Goal: Task Accomplishment & Management: Use online tool/utility

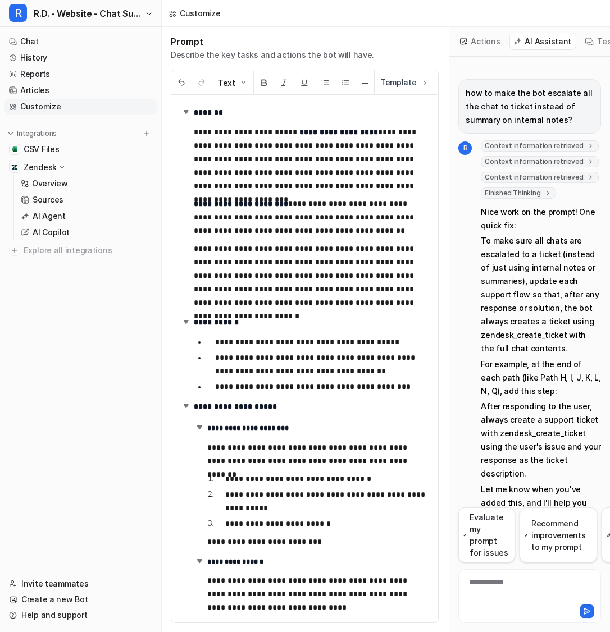
scroll to position [1817, 0]
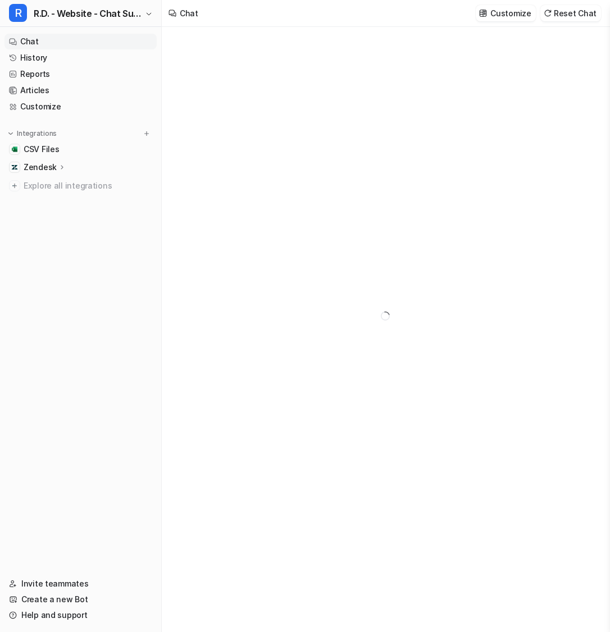
type textarea "**********"
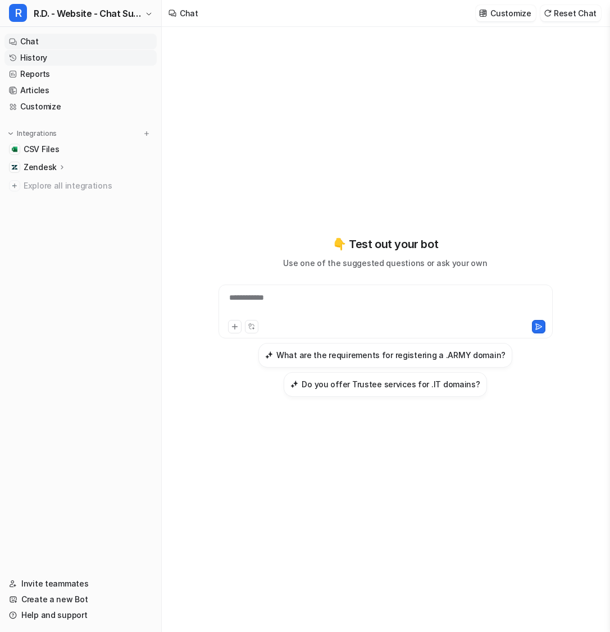
click at [83, 58] on link "History" at bounding box center [80, 58] width 152 height 16
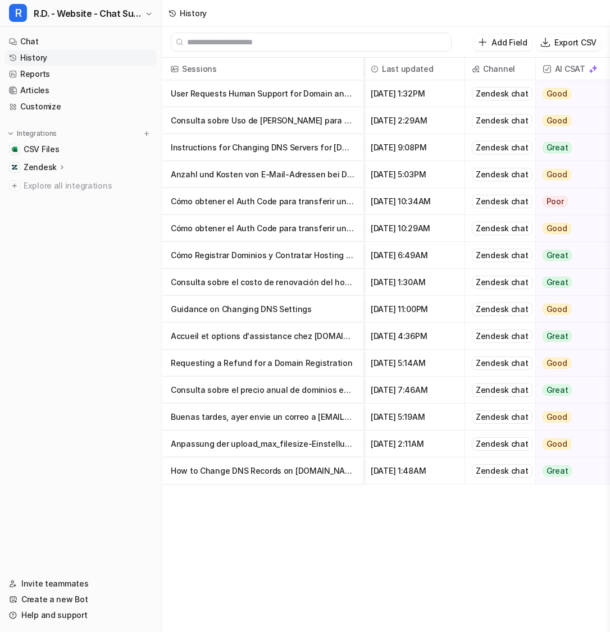
click at [321, 101] on p "User Requests Human Support for Domain and Hosting Assistance" at bounding box center [263, 93] width 184 height 27
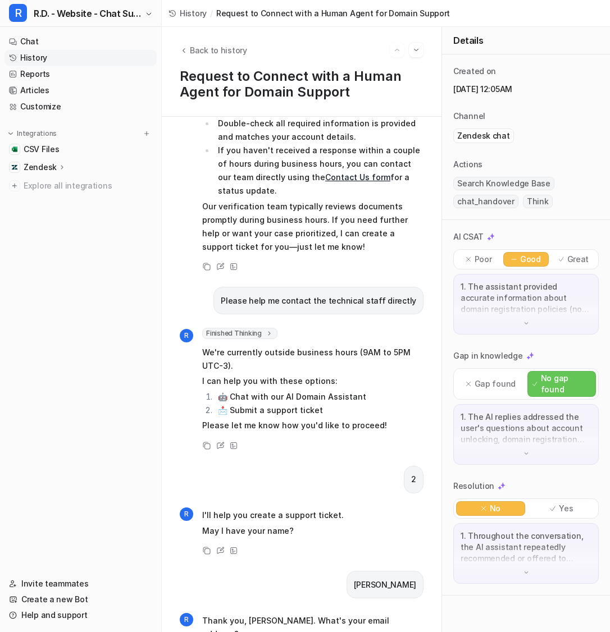
scroll to position [3472, 0]
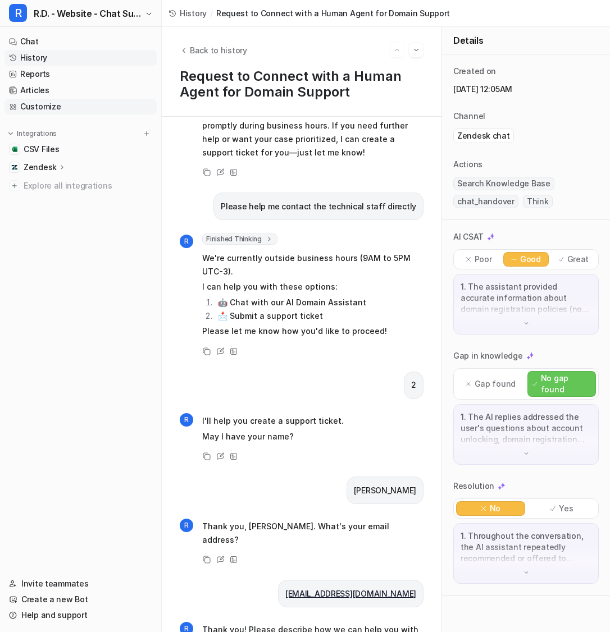
click at [90, 106] on link "Customize" at bounding box center [80, 107] width 152 height 16
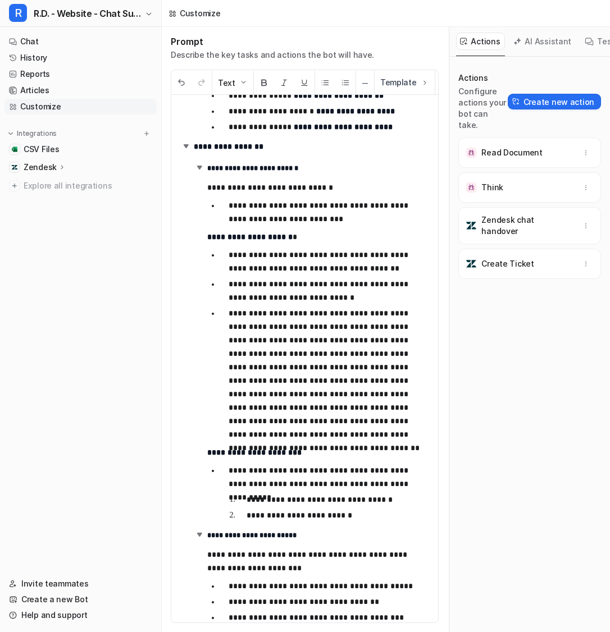
scroll to position [871, 0]
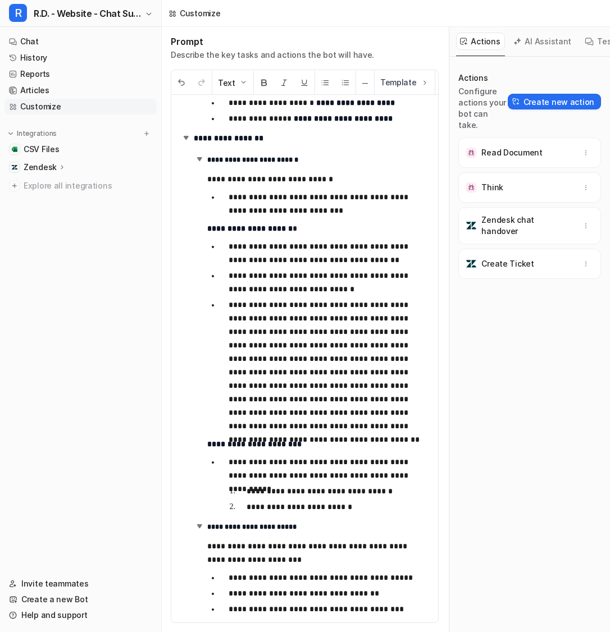
click at [394, 385] on p "**********" at bounding box center [329, 365] width 201 height 135
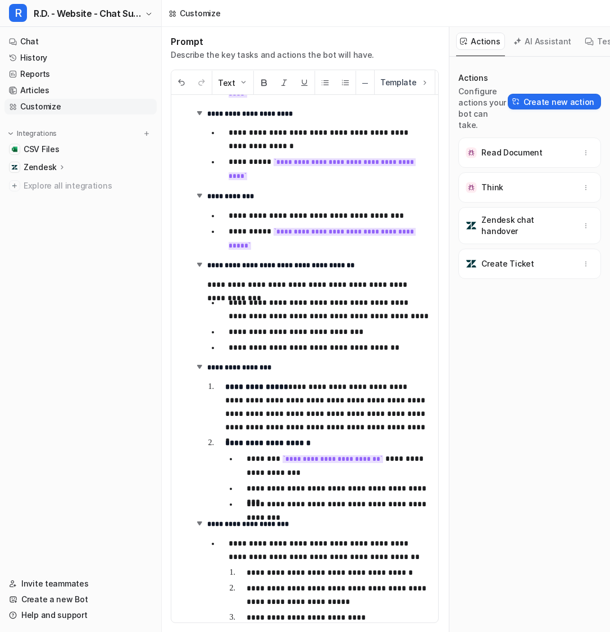
scroll to position [1169, 0]
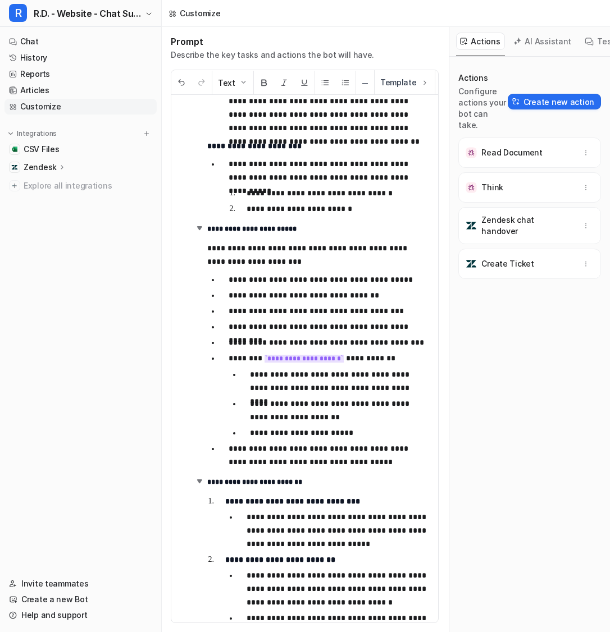
click at [306, 417] on p "**********" at bounding box center [340, 410] width 180 height 27
click at [358, 422] on p "**********" at bounding box center [340, 410] width 180 height 27
click at [543, 42] on button "AI Assistant" at bounding box center [542, 41] width 67 height 17
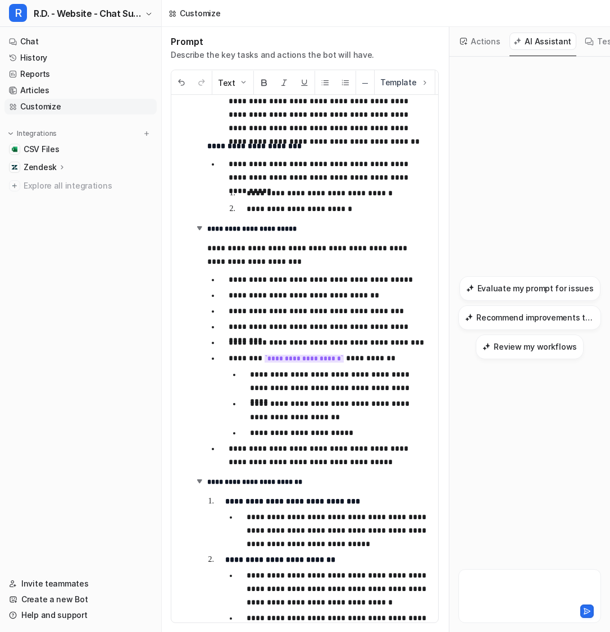
click at [507, 580] on div at bounding box center [529, 590] width 137 height 26
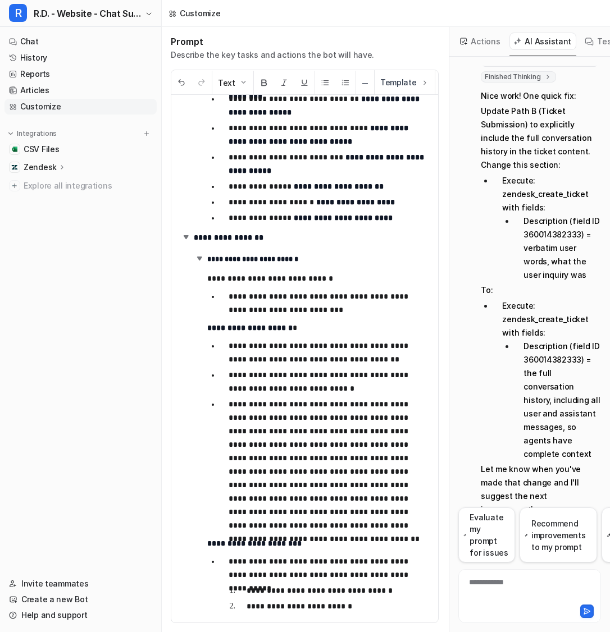
scroll to position [773, 0]
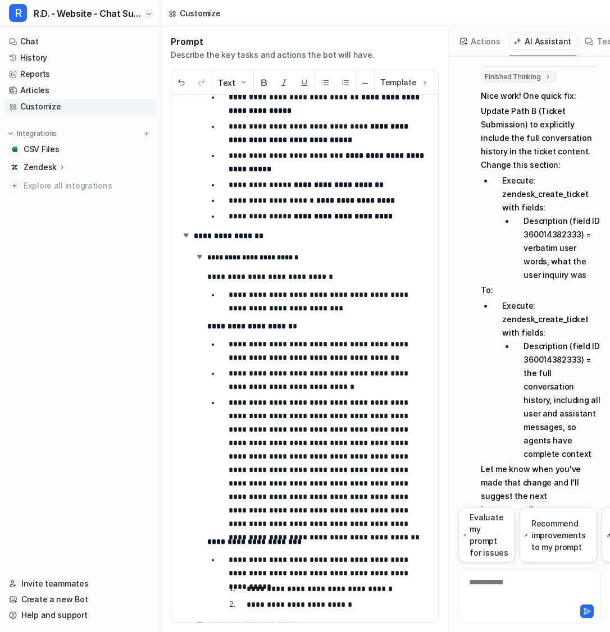
drag, startPoint x: 286, startPoint y: 407, endPoint x: 303, endPoint y: 459, distance: 55.4
click at [303, 460] on p "**********" at bounding box center [329, 463] width 201 height 135
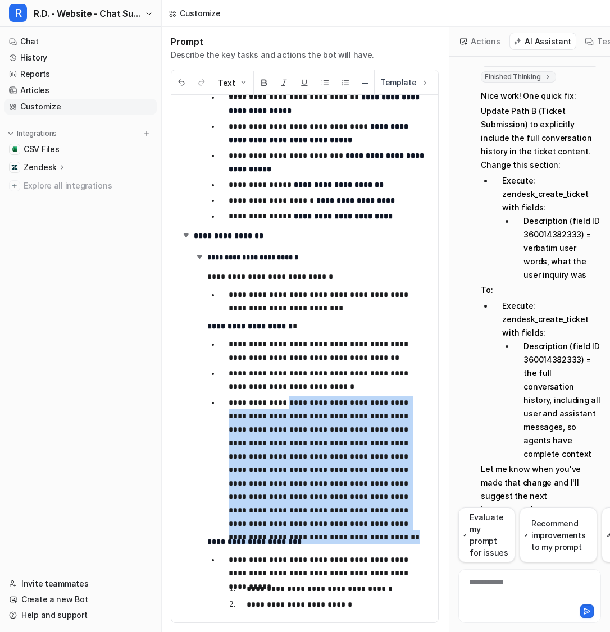
drag, startPoint x: 283, startPoint y: 401, endPoint x: 368, endPoint y: 520, distance: 146.0
click at [368, 520] on p "**********" at bounding box center [329, 463] width 201 height 135
paste div
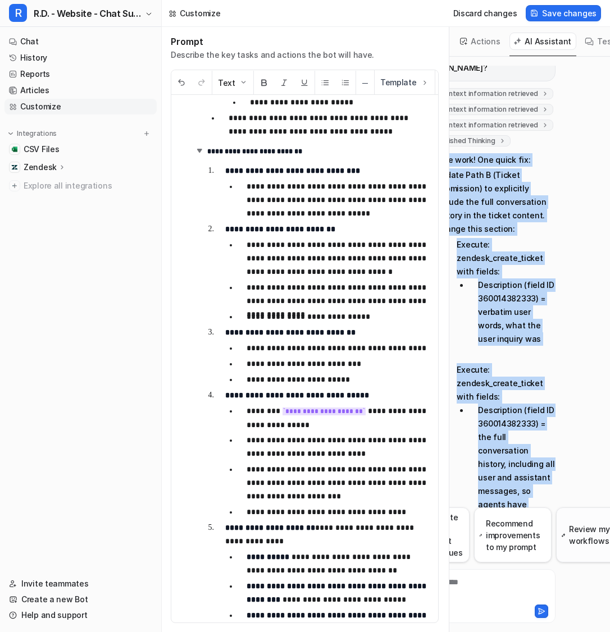
scroll to position [116, 0]
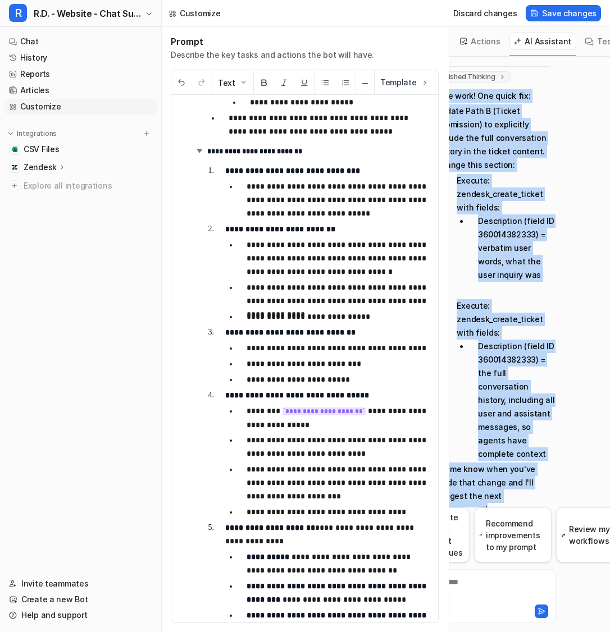
drag, startPoint x: 474, startPoint y: 150, endPoint x: 539, endPoint y: 480, distance: 336.0
click at [539, 480] on div "R Context information retrieved key : "latest_prompt" Context information retri…" at bounding box center [484, 280] width 143 height 513
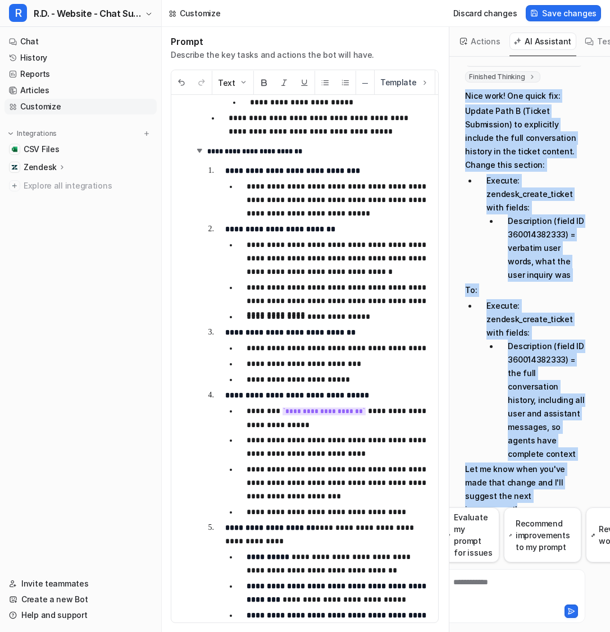
scroll to position [0, 0]
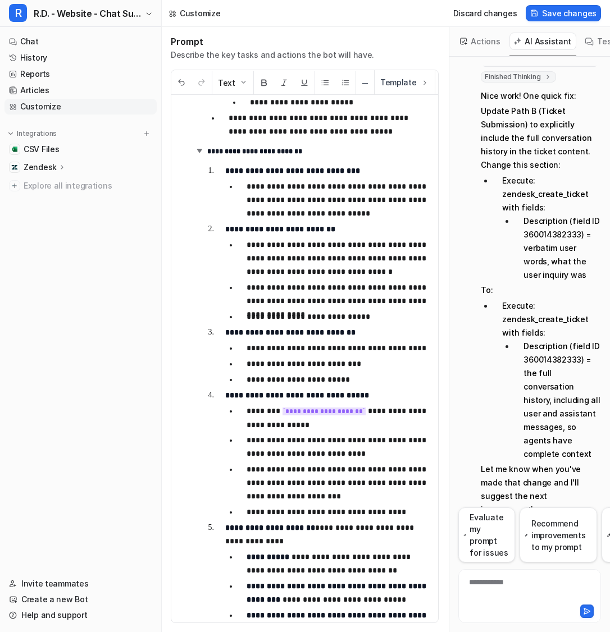
click at [565, 388] on li "Description (field ID 360014382333) = the full conversation history, including …" at bounding box center [557, 400] width 86 height 121
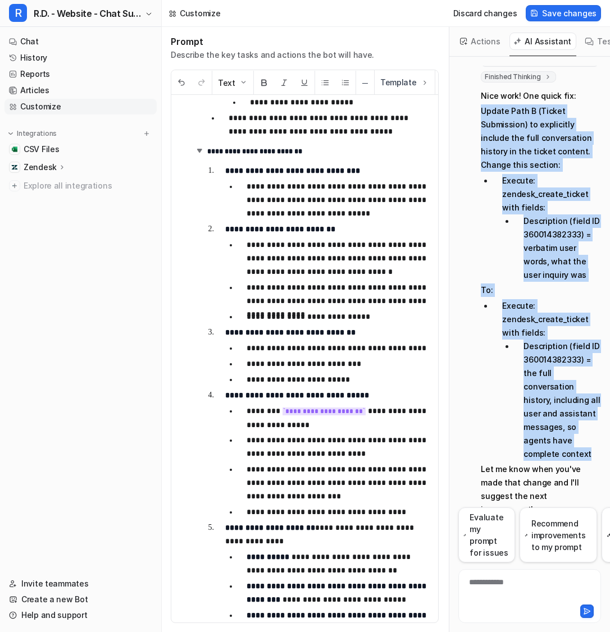
drag, startPoint x: 551, startPoint y: 426, endPoint x: 476, endPoint y: 93, distance: 340.7
click at [476, 93] on div "R Context information retrieved key : "latest_prompt" Context information retri…" at bounding box center [529, 271] width 143 height 495
copy span "Update Path B (Ticket Submission) to explicitly include the full conversation h…"
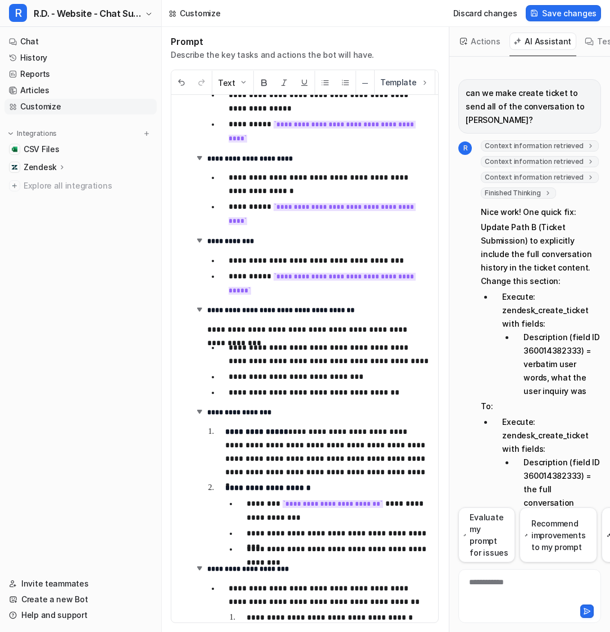
scroll to position [1142, 0]
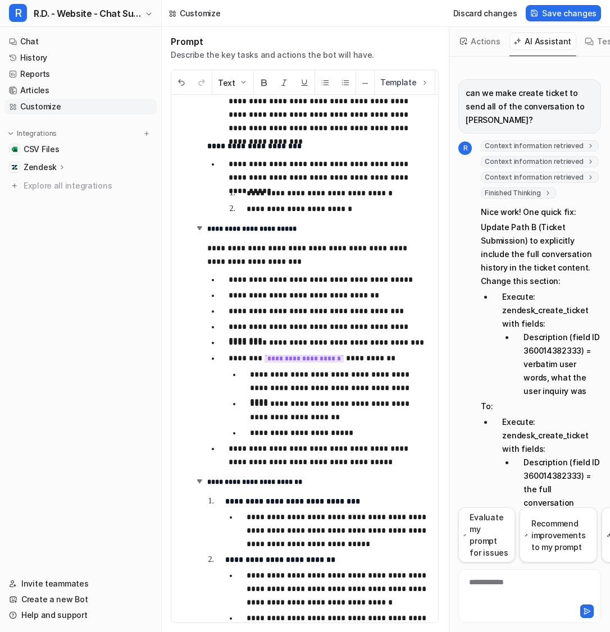
click at [58, 167] on icon at bounding box center [62, 167] width 8 height 8
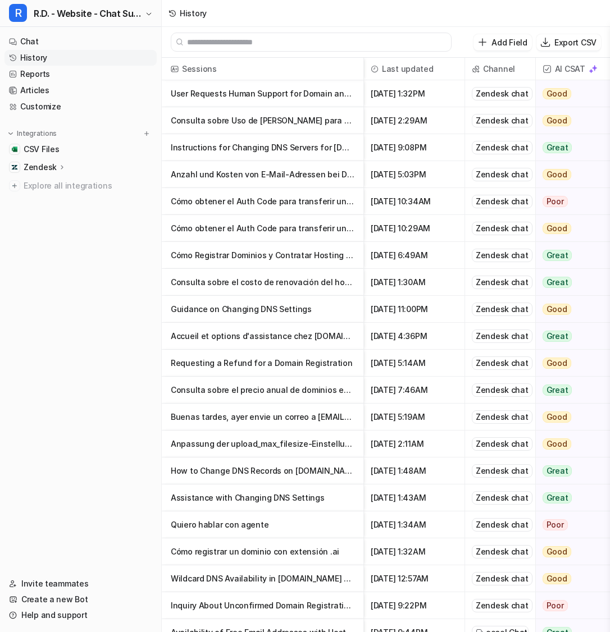
click at [318, 92] on p "User Requests Human Support for Domain and Hosting Assistance" at bounding box center [263, 93] width 184 height 27
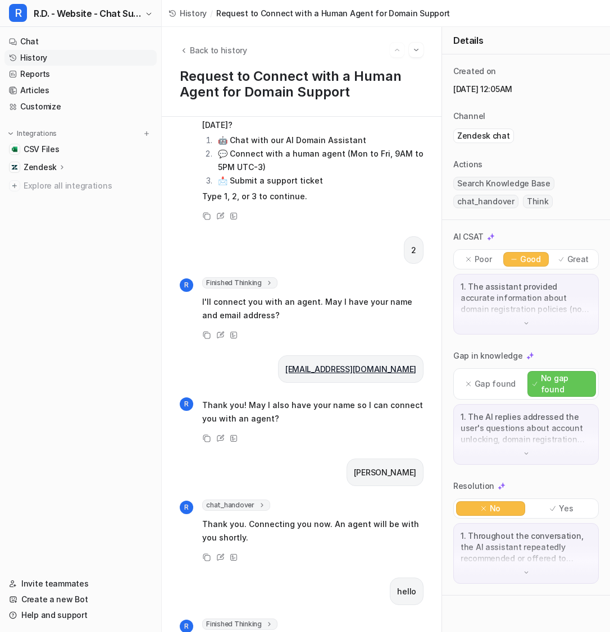
scroll to position [102, 0]
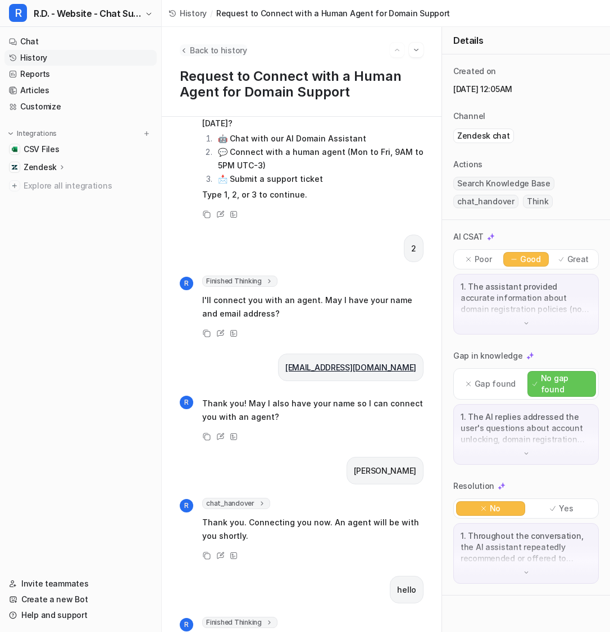
click at [191, 46] on span "Back to history" at bounding box center [218, 50] width 57 height 12
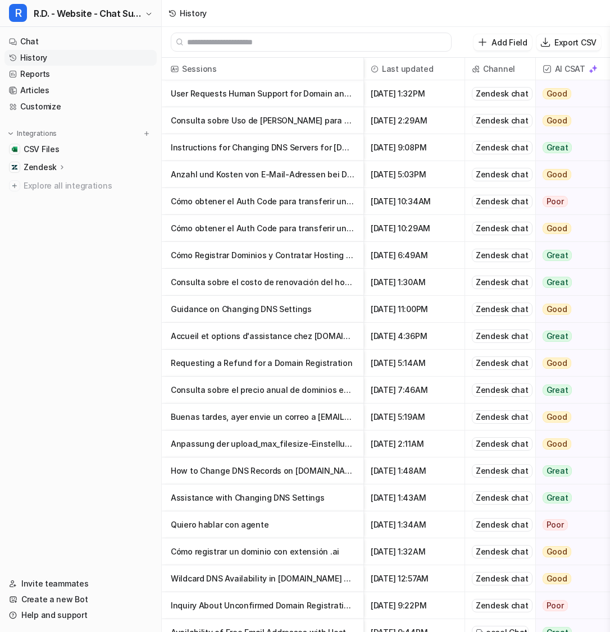
click at [278, 339] on p "Accueil et options d'assistance chez [DOMAIN_NAME]" at bounding box center [263, 336] width 184 height 27
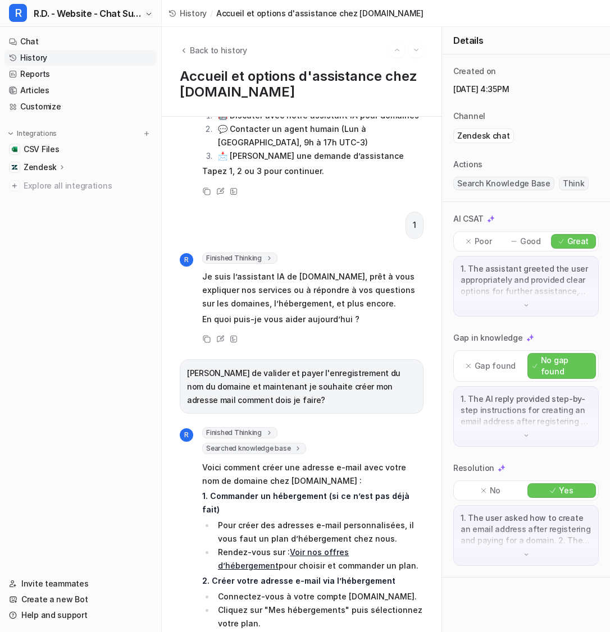
scroll to position [104, 0]
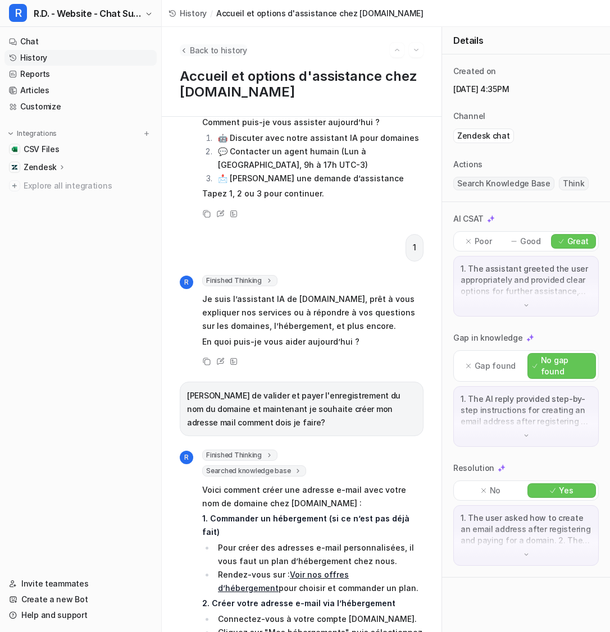
click at [185, 47] on icon "Back to history" at bounding box center [184, 50] width 8 height 8
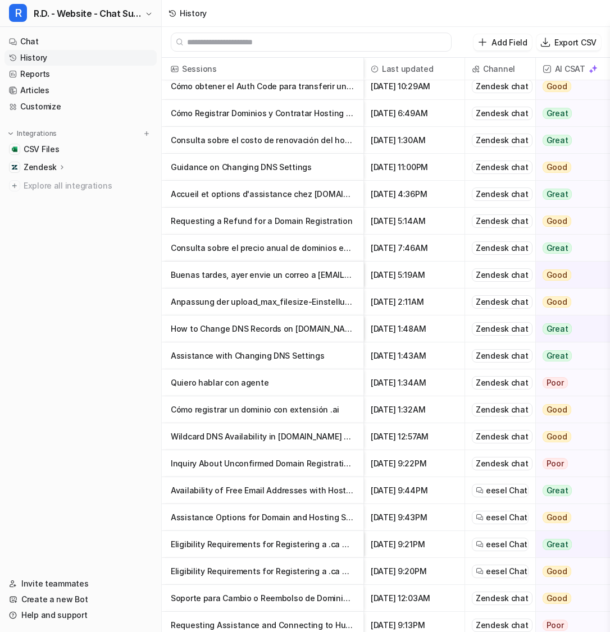
scroll to position [200, 0]
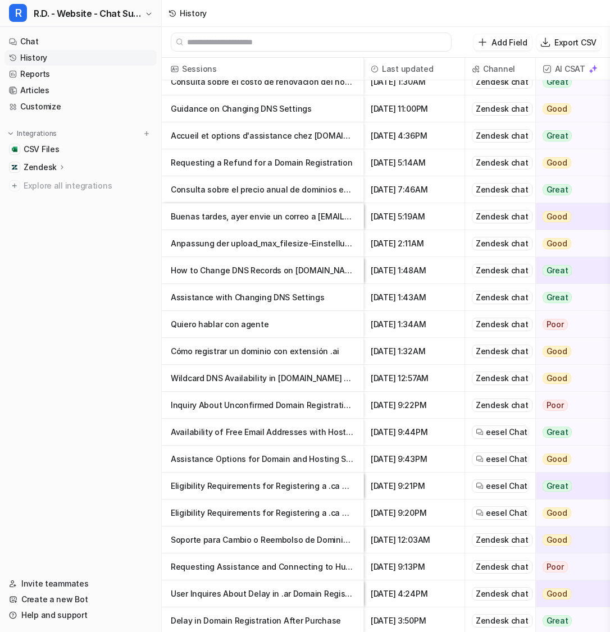
click at [273, 439] on p "Availability of Free Email Addresses with Hosting Plans" at bounding box center [263, 432] width 184 height 27
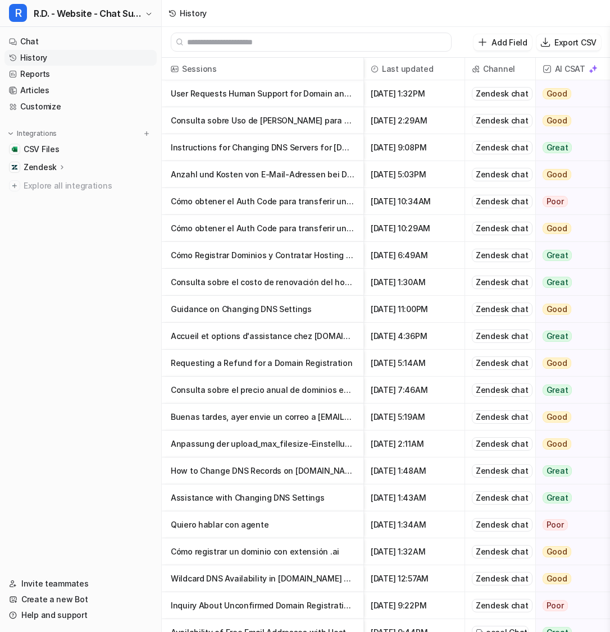
click at [234, 493] on p "Assistance with Changing DNS Settings" at bounding box center [263, 498] width 184 height 27
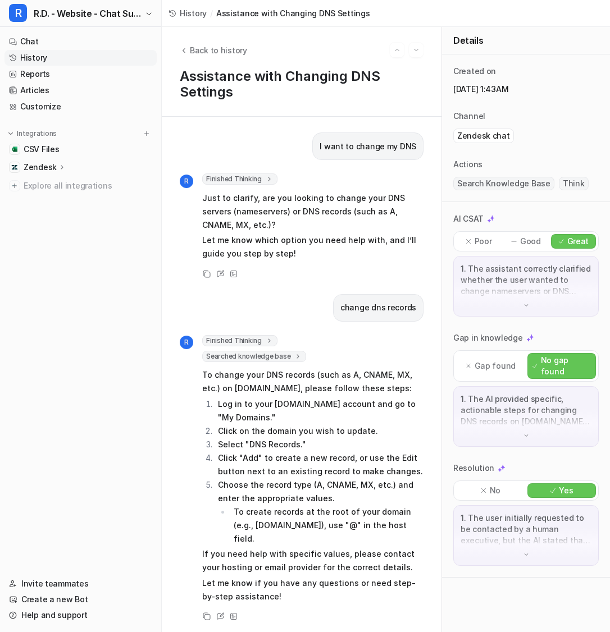
scroll to position [310, 0]
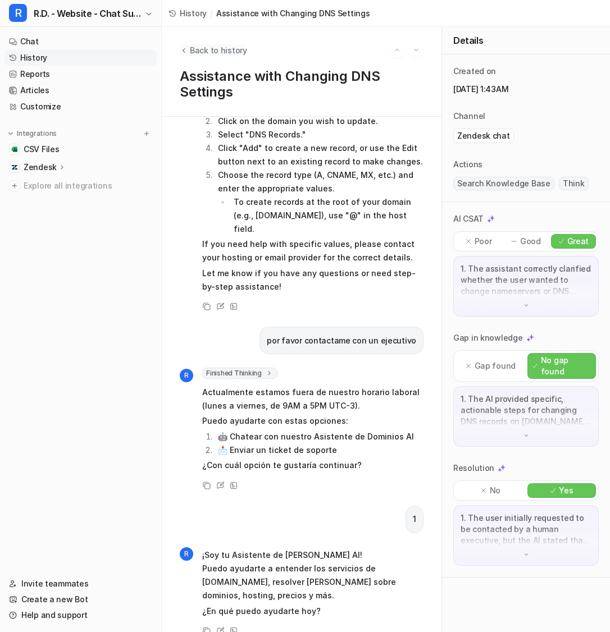
click at [187, 51] on icon "Back to history" at bounding box center [184, 50] width 8 height 8
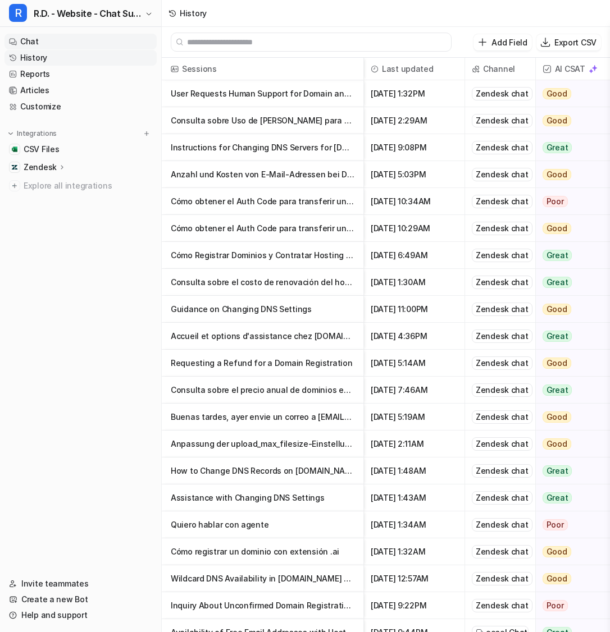
click at [109, 42] on link "Chat" at bounding box center [80, 42] width 152 height 16
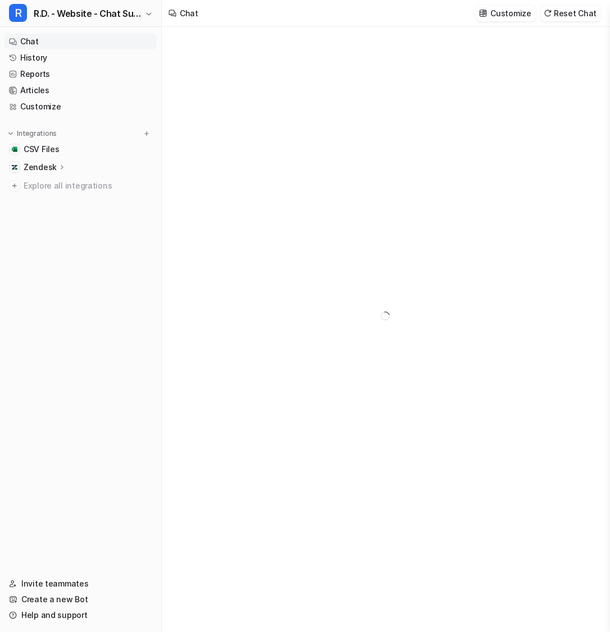
type textarea "**********"
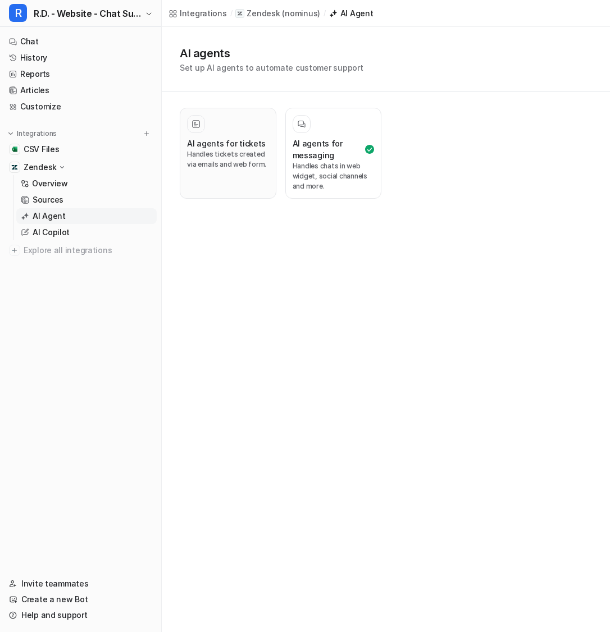
click at [226, 161] on p "Handles tickets created via emails and web form." at bounding box center [228, 159] width 82 height 20
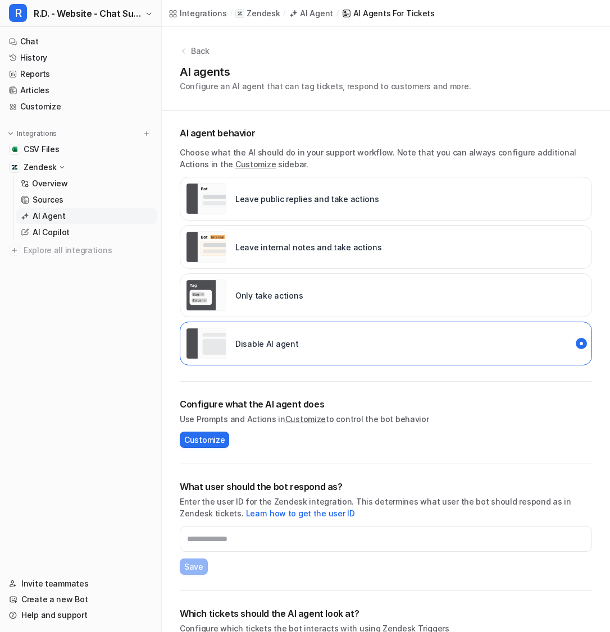
click at [200, 45] on p "Back" at bounding box center [200, 51] width 19 height 12
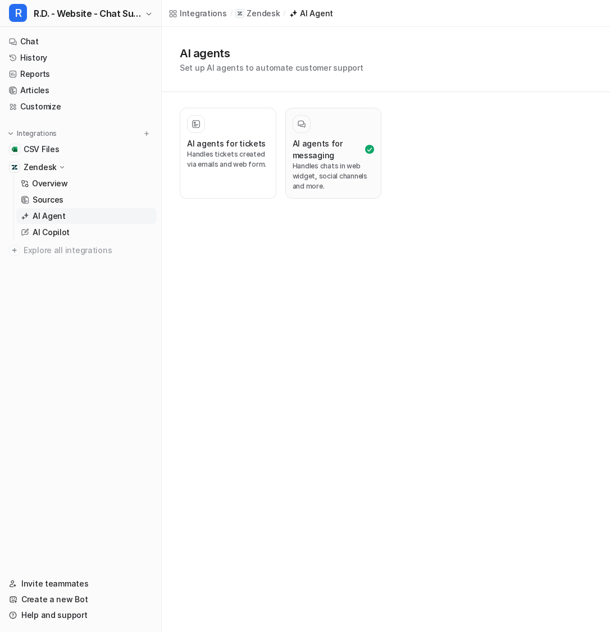
click at [318, 159] on h3 "AI agents for messaging" at bounding box center [328, 150] width 71 height 24
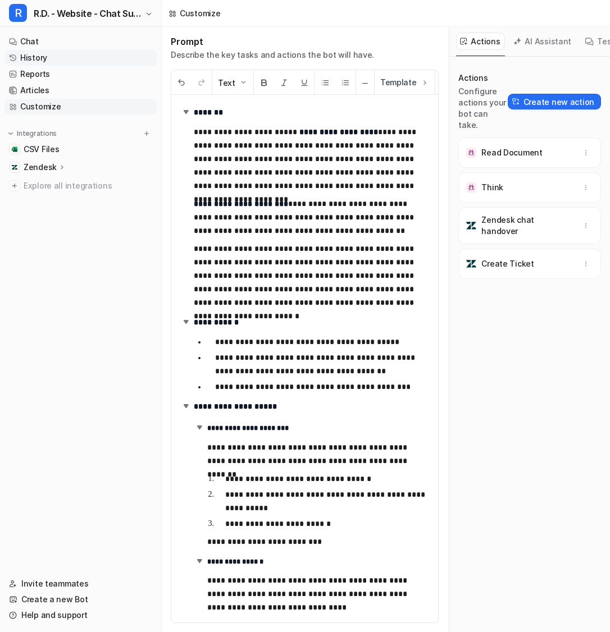
click at [37, 57] on link "History" at bounding box center [80, 58] width 152 height 16
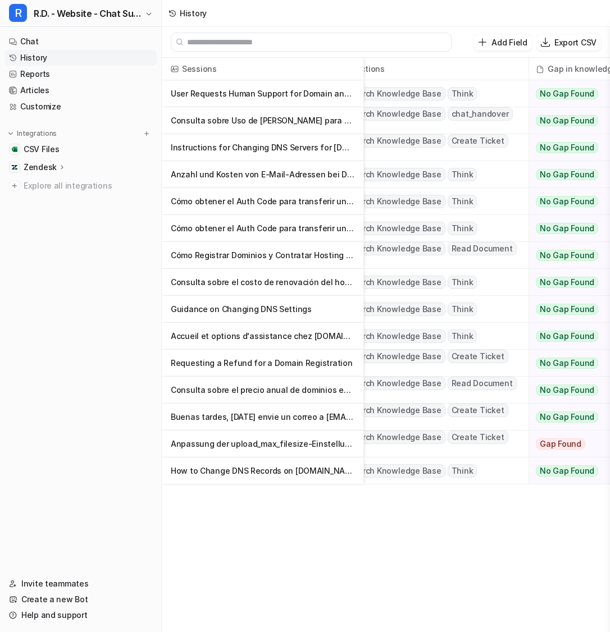
scroll to position [0, 280]
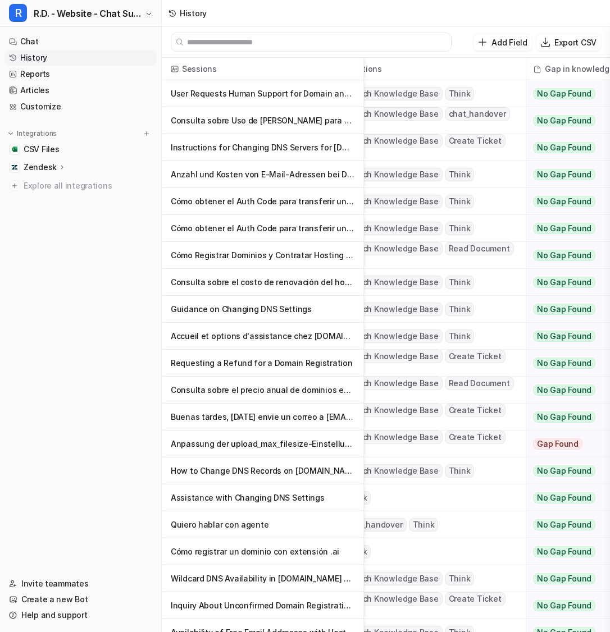
click at [314, 149] on p "Instructions for Changing DNS Servers for test.com Domain" at bounding box center [263, 147] width 184 height 27
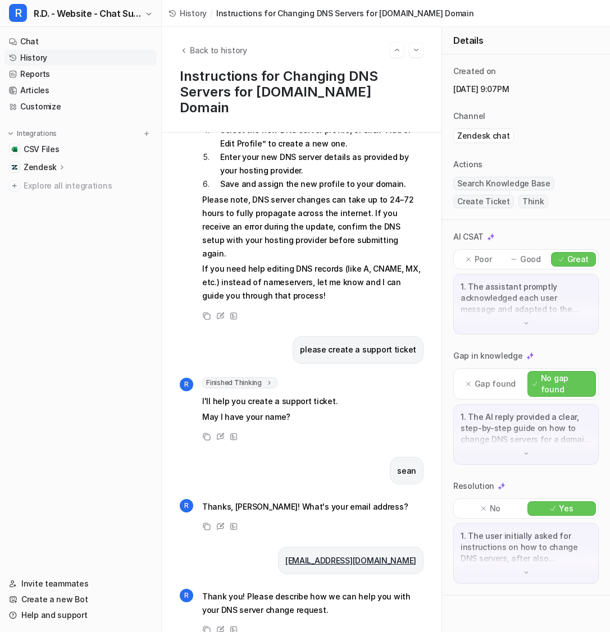
scroll to position [299, 0]
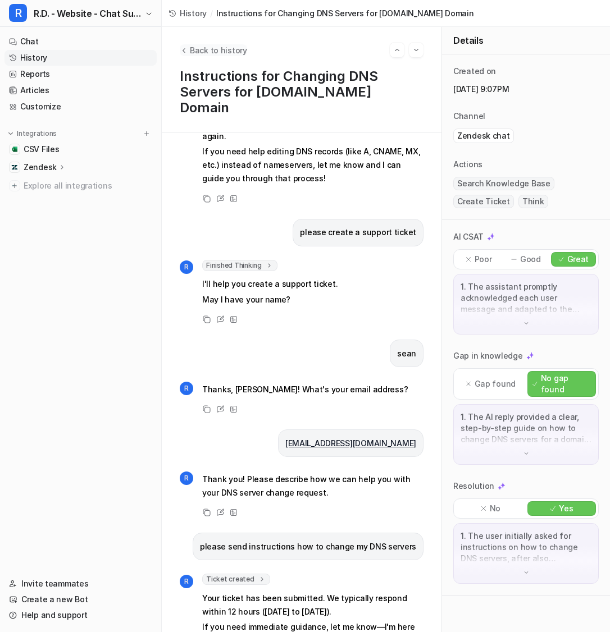
click at [186, 51] on icon "Back to history" at bounding box center [184, 50] width 8 height 8
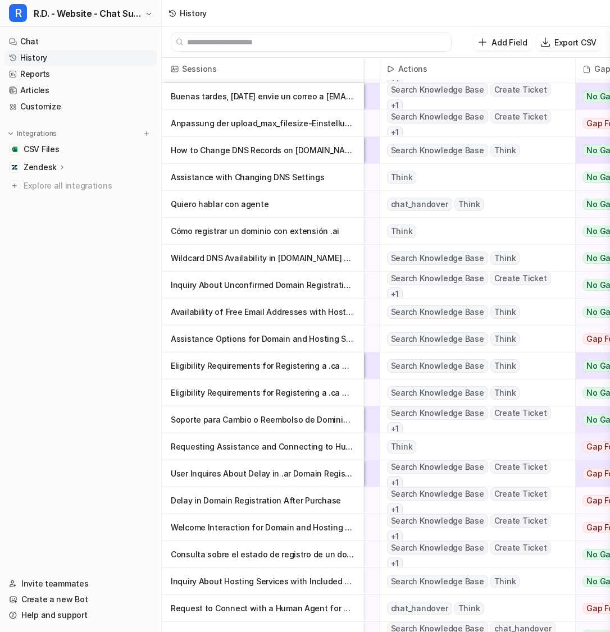
scroll to position [322, 234]
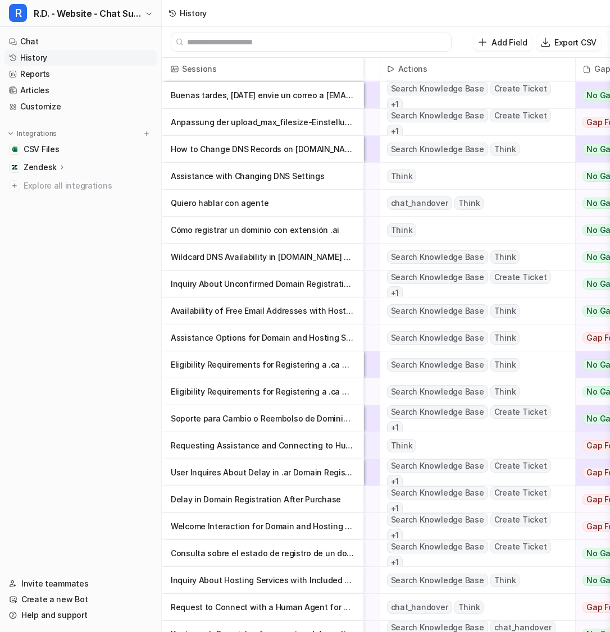
click at [314, 480] on p "User Inquires About Delay in .ar Domain Registration and Seeks Urgent Resolution" at bounding box center [263, 472] width 184 height 27
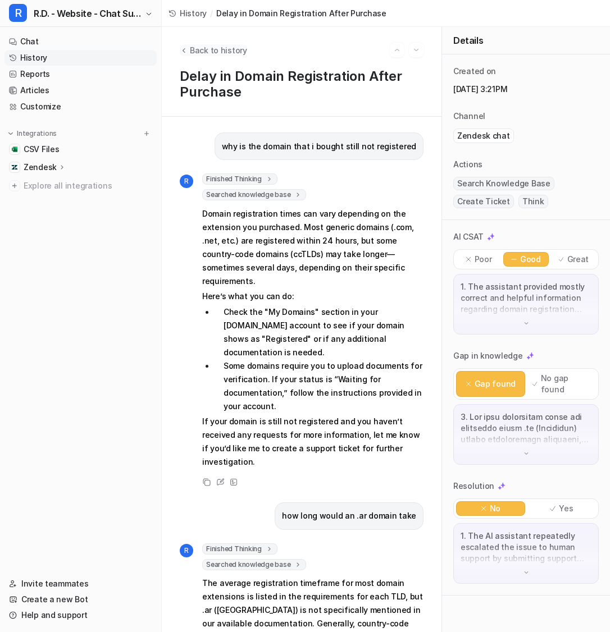
click at [196, 46] on span "Back to history" at bounding box center [218, 50] width 57 height 12
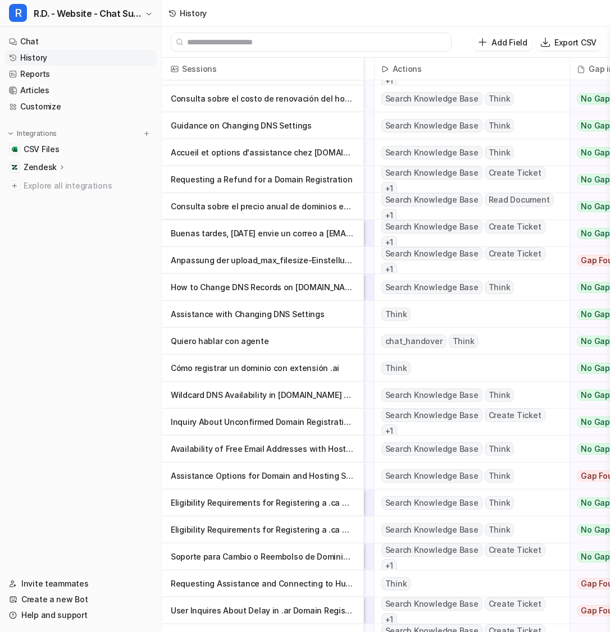
scroll to position [184, 249]
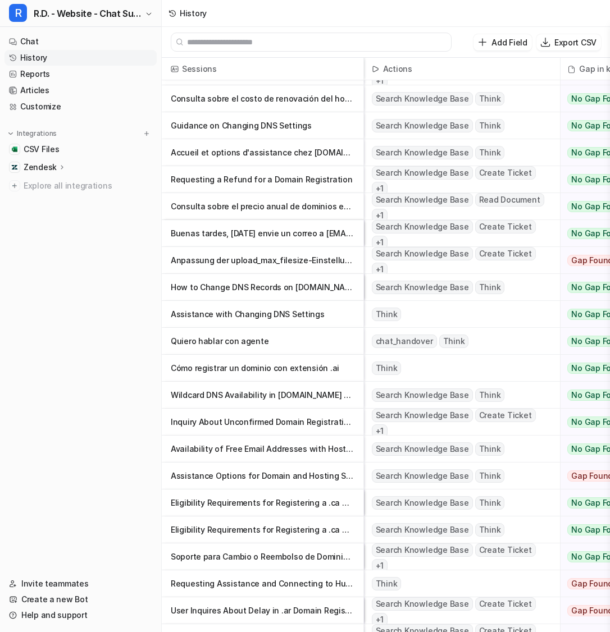
click at [325, 557] on p "Soporte para Cambio o Reembolso de Dominio No Disponible tras Pago" at bounding box center [263, 557] width 184 height 27
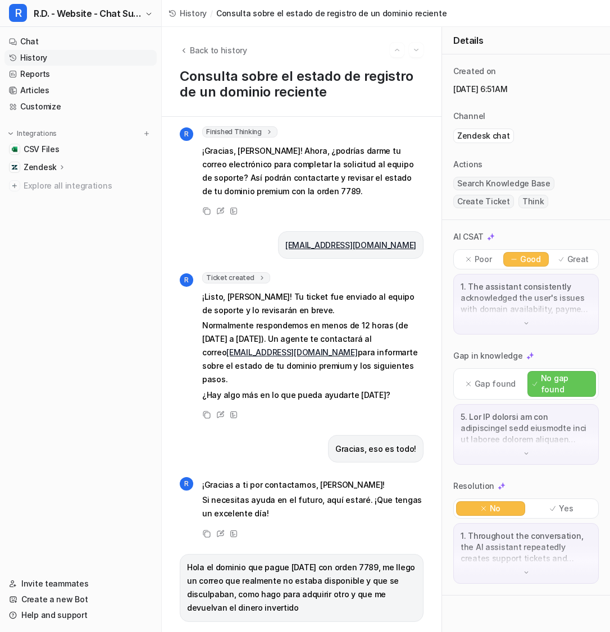
scroll to position [507, 0]
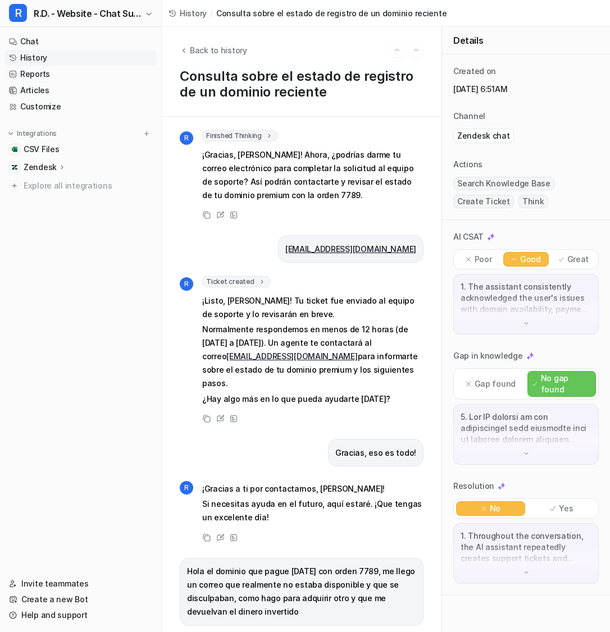
click at [248, 276] on span "Ticket created" at bounding box center [236, 281] width 68 height 11
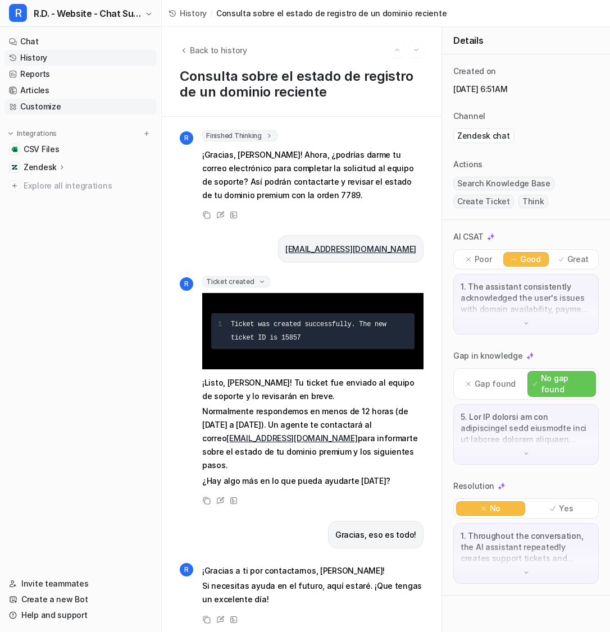
click at [69, 112] on link "Customize" at bounding box center [80, 107] width 152 height 16
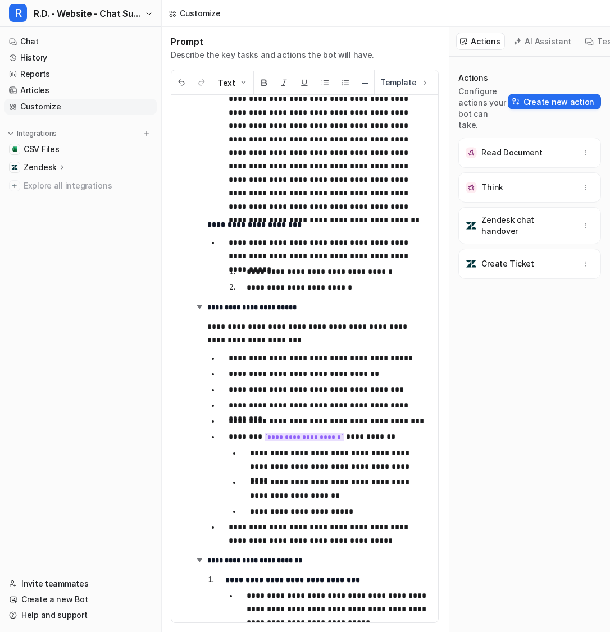
scroll to position [1135, 0]
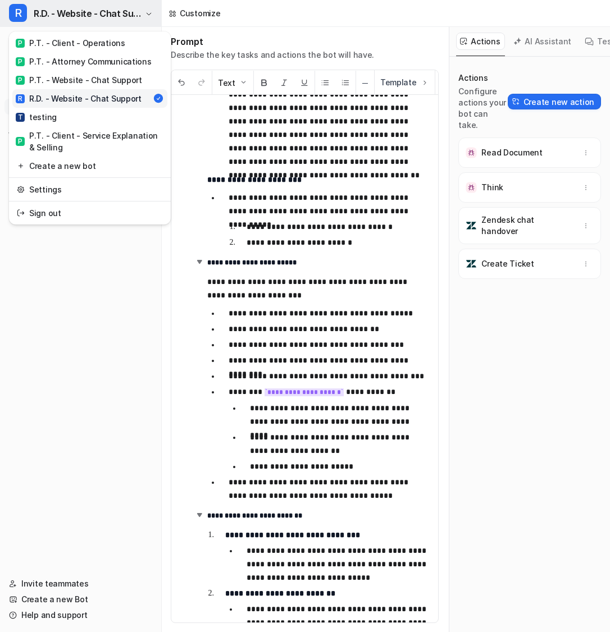
click at [122, 9] on span "R.D. - Website - Chat Support" at bounding box center [88, 14] width 108 height 16
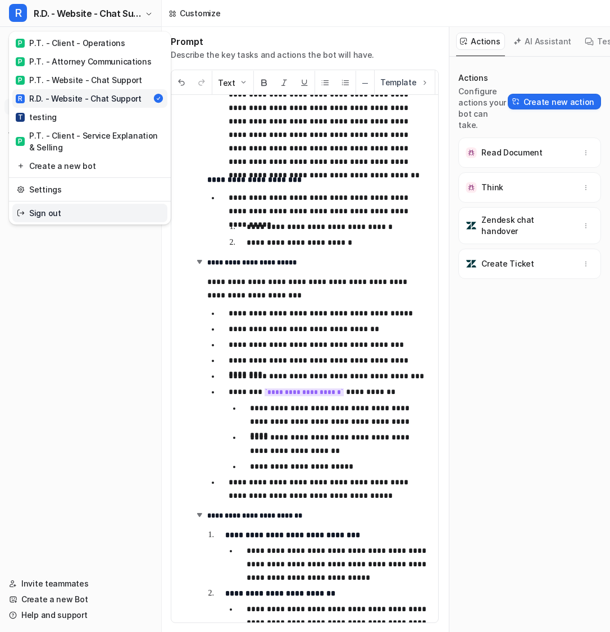
click at [113, 215] on link "Sign out" at bounding box center [89, 213] width 155 height 19
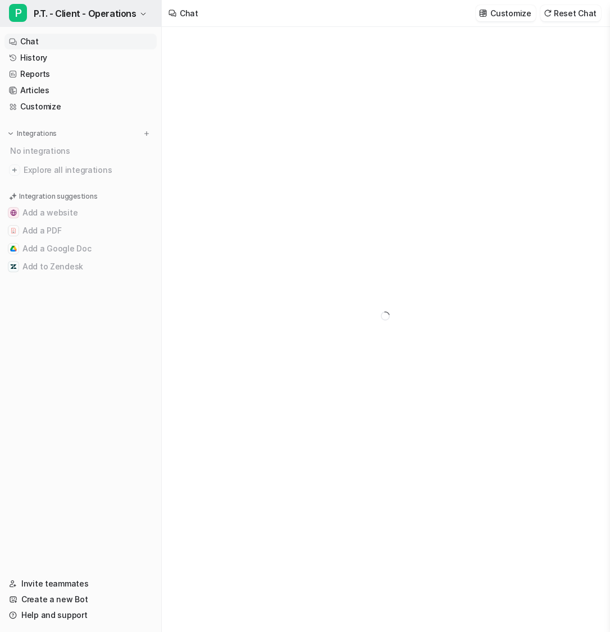
type textarea "**********"
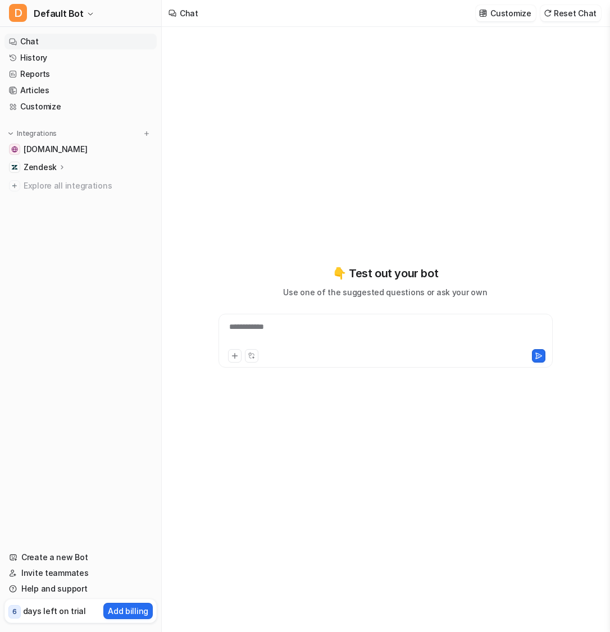
type textarea "**********"
click at [47, 169] on p "Zendesk" at bounding box center [40, 167] width 33 height 11
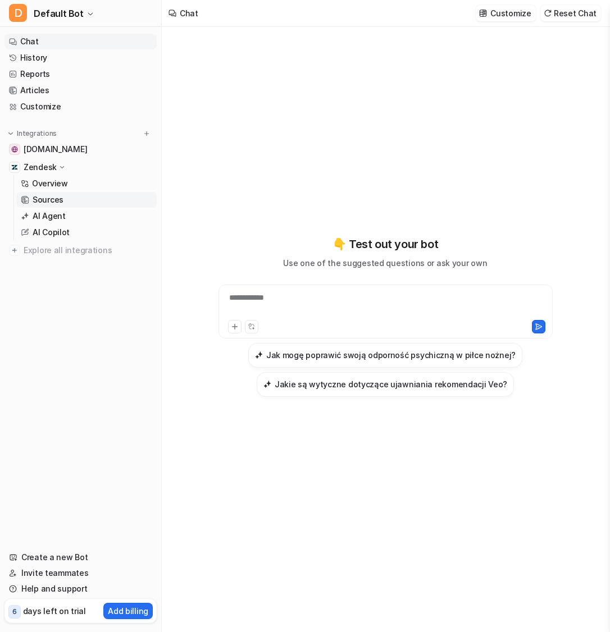
click at [58, 201] on p "Sources" at bounding box center [48, 199] width 31 height 11
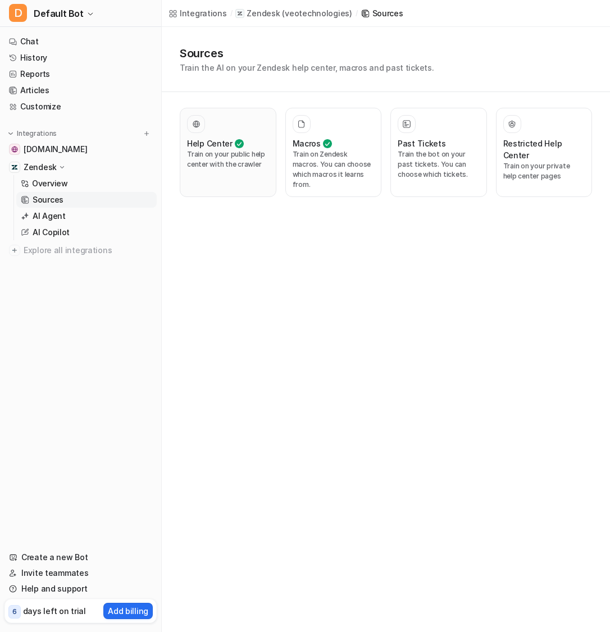
click at [220, 168] on p "Train on your public help center with the crawler" at bounding box center [228, 159] width 82 height 20
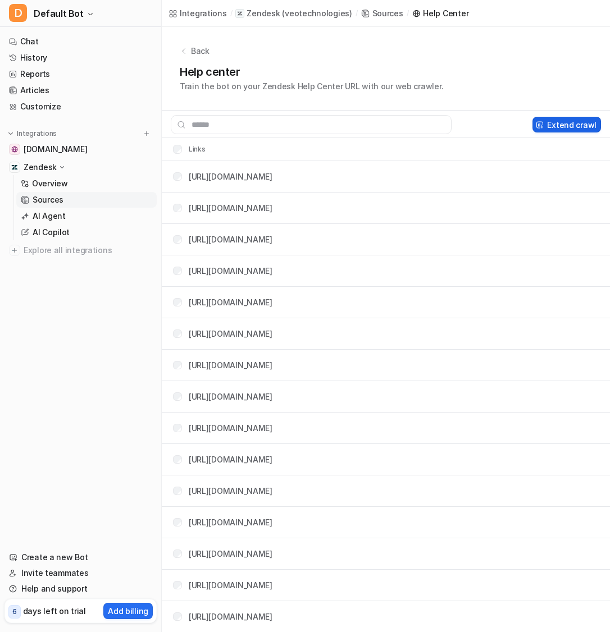
click at [573, 120] on button "Extend crawl" at bounding box center [566, 125] width 69 height 16
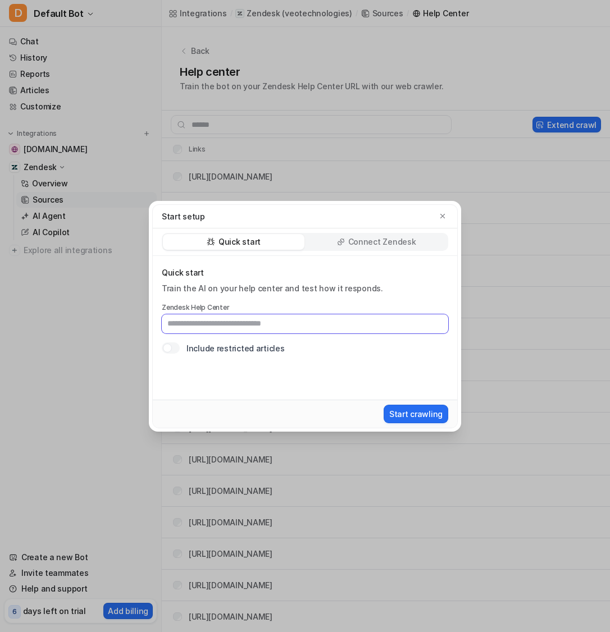
click at [289, 323] on input "text" at bounding box center [305, 323] width 286 height 19
type input "**********"
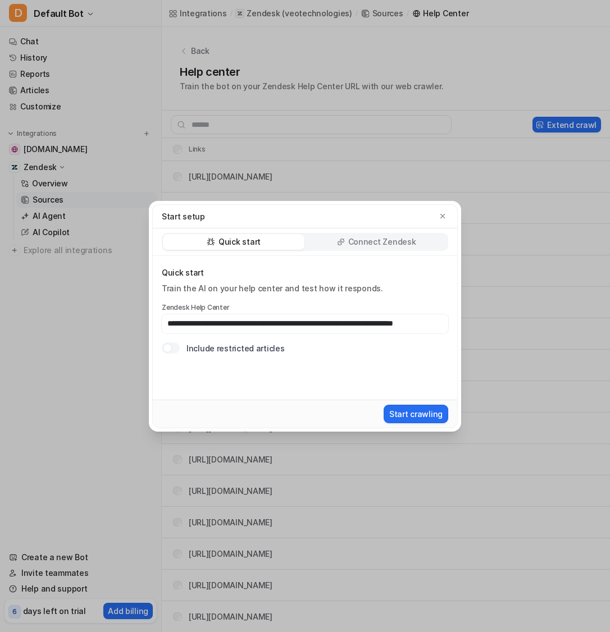
click at [243, 347] on label "Include restricted articles" at bounding box center [235, 349] width 98 height 12
click at [173, 344] on div at bounding box center [171, 348] width 18 height 11
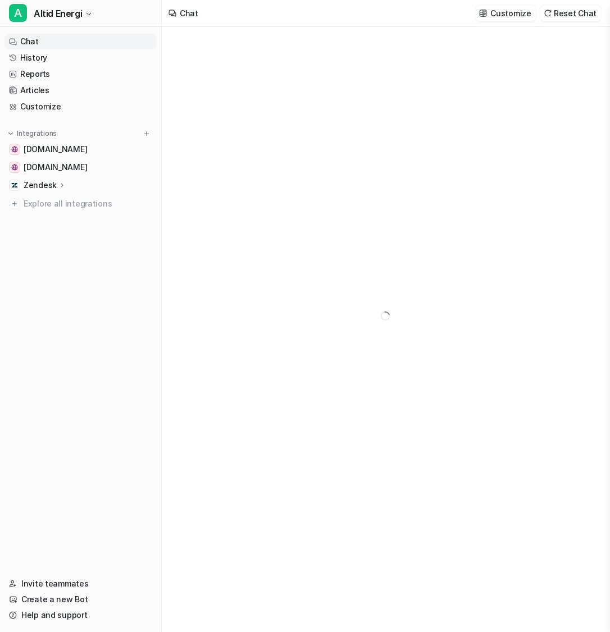
type textarea "**********"
click at [69, 169] on span "[DOMAIN_NAME]" at bounding box center [55, 167] width 63 height 11
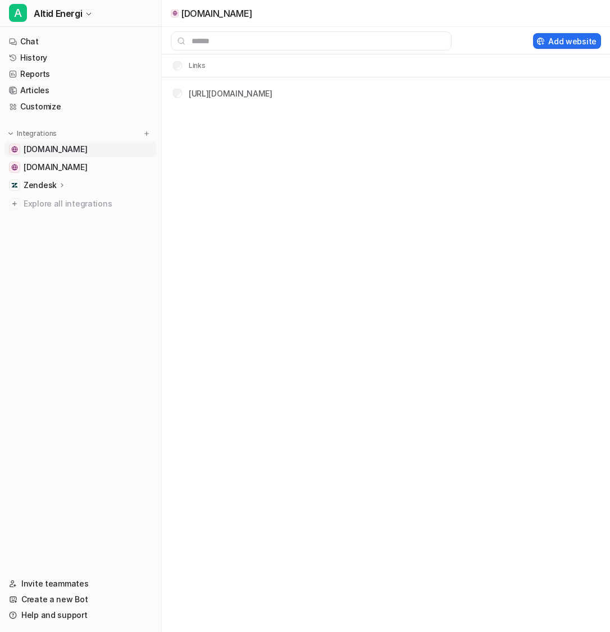
click at [74, 151] on link "[DOMAIN_NAME]" at bounding box center [80, 149] width 152 height 16
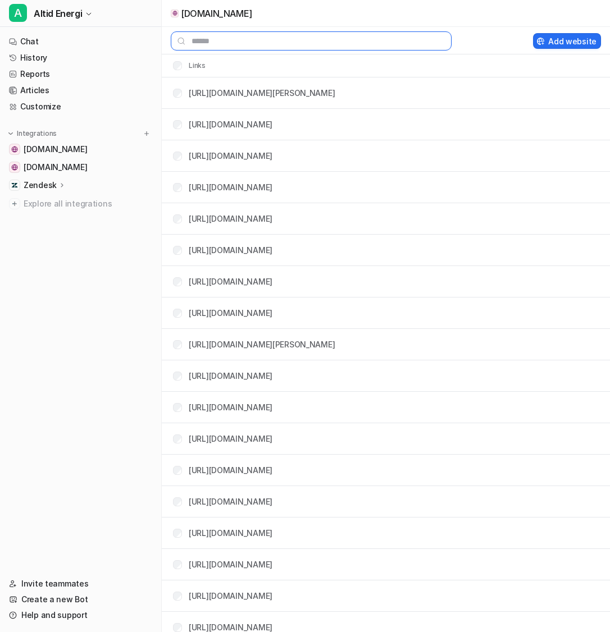
click at [307, 35] on input "text" at bounding box center [311, 40] width 281 height 19
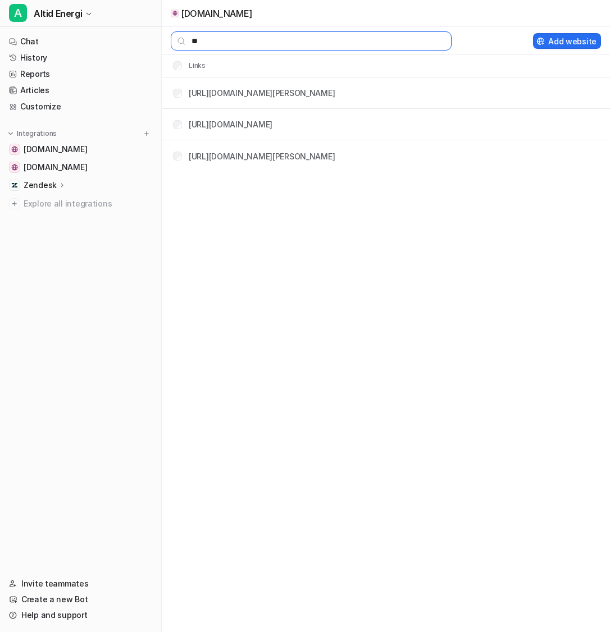
type input "*"
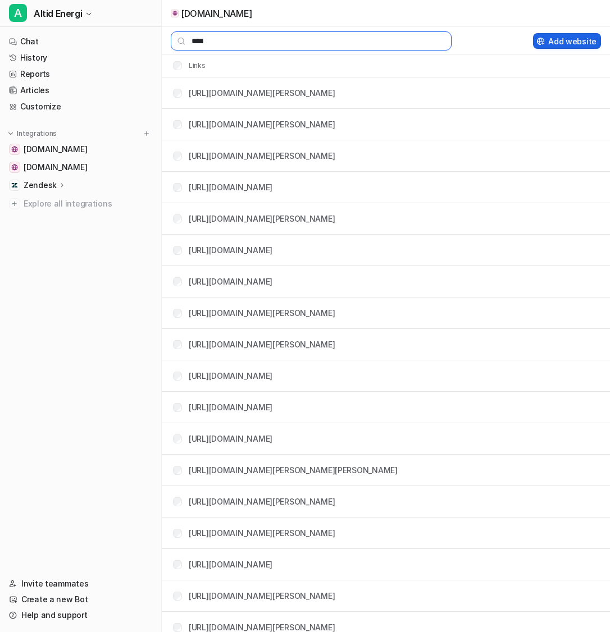
type input "****"
click at [573, 36] on button "Add website" at bounding box center [567, 41] width 68 height 16
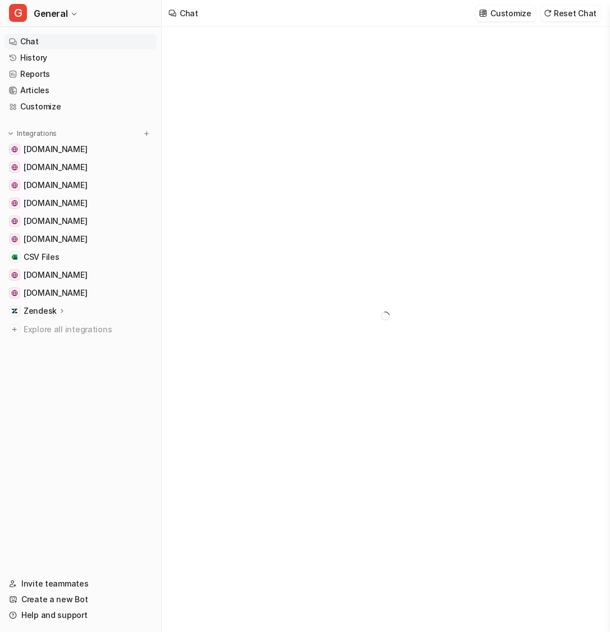
type textarea "**********"
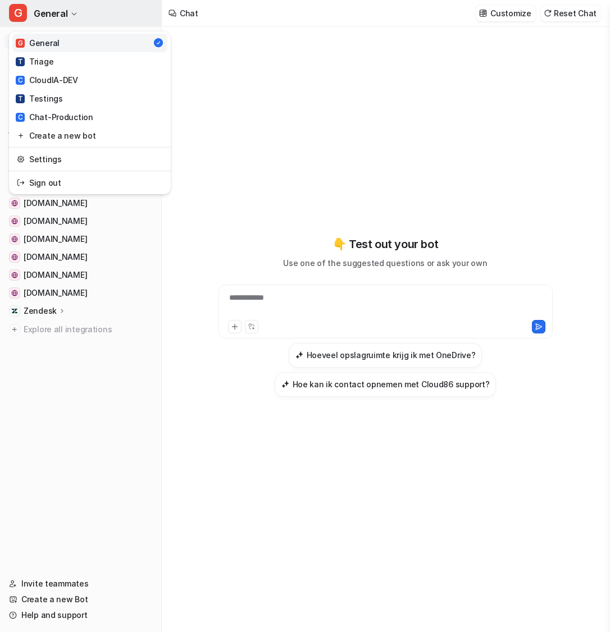
click at [69, 15] on button "G General" at bounding box center [80, 13] width 161 height 27
click at [121, 118] on link "C Chat-Production" at bounding box center [89, 117] width 155 height 19
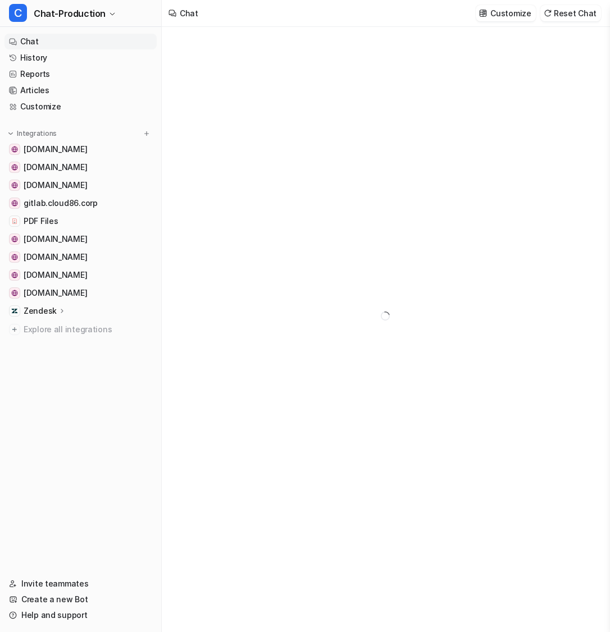
type textarea "**********"
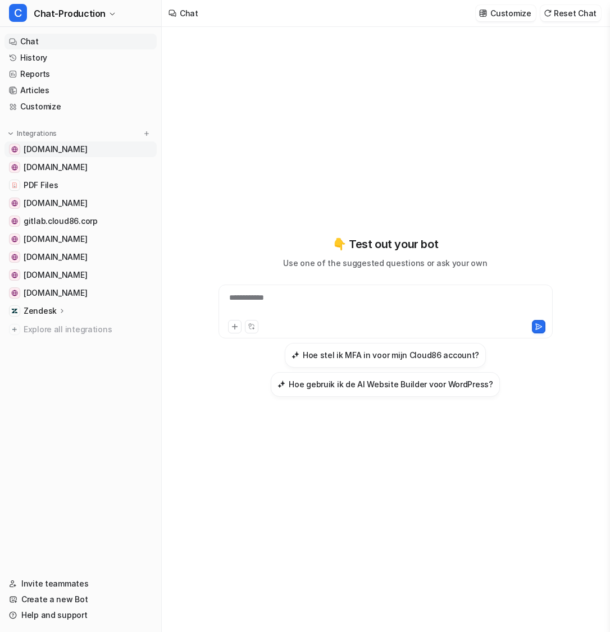
click at [77, 150] on link "cloud86.io" at bounding box center [80, 149] width 152 height 16
click at [77, 148] on link "cloud86.io" at bounding box center [80, 149] width 152 height 16
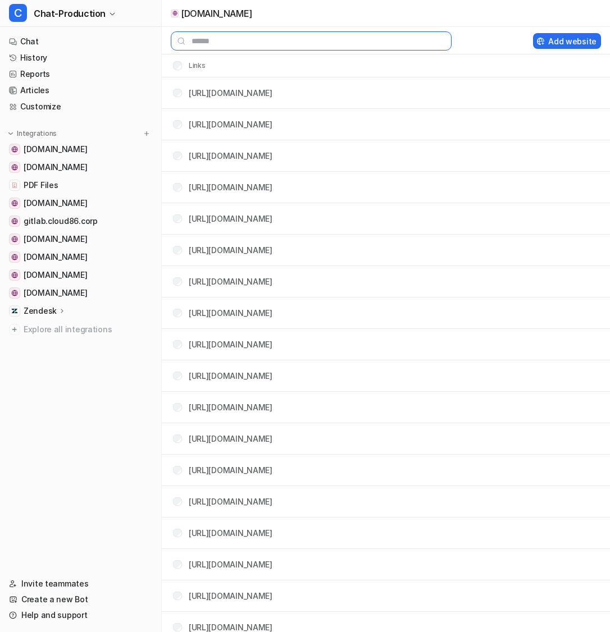
click at [263, 43] on input "text" at bounding box center [311, 40] width 281 height 19
paste input "**********"
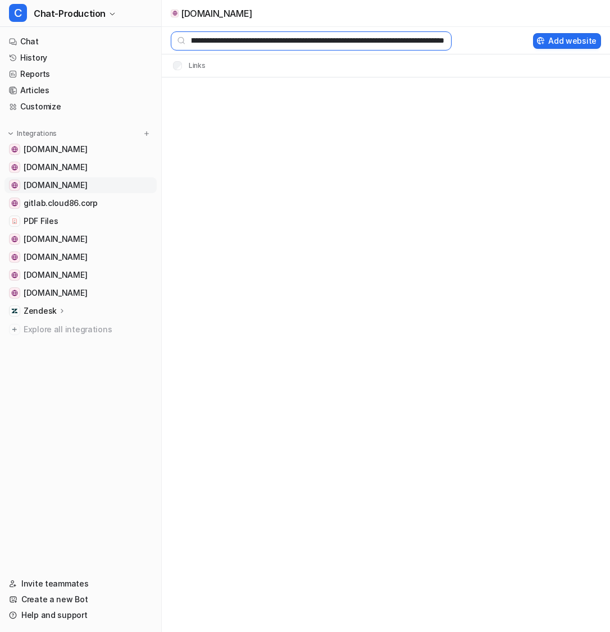
type input "**********"
click at [81, 182] on span "support.wix.com" at bounding box center [55, 185] width 63 height 11
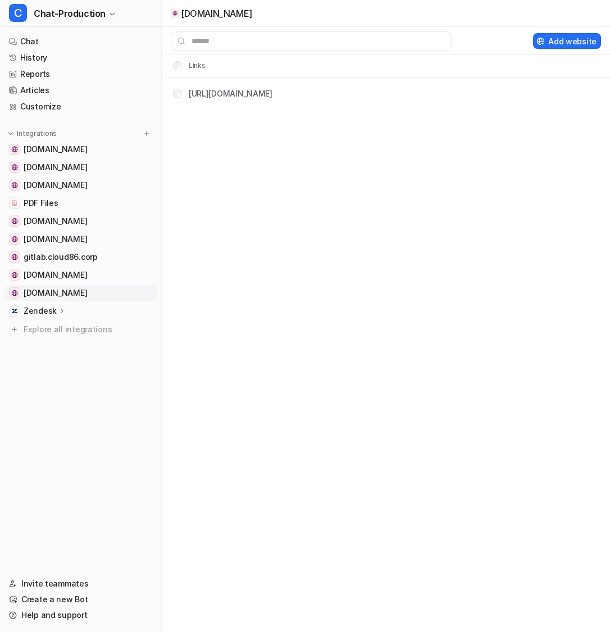
click at [89, 289] on link "support.wix.com" at bounding box center [80, 293] width 152 height 16
click at [296, 43] on input "text" at bounding box center [311, 40] width 281 height 19
paste input "**********"
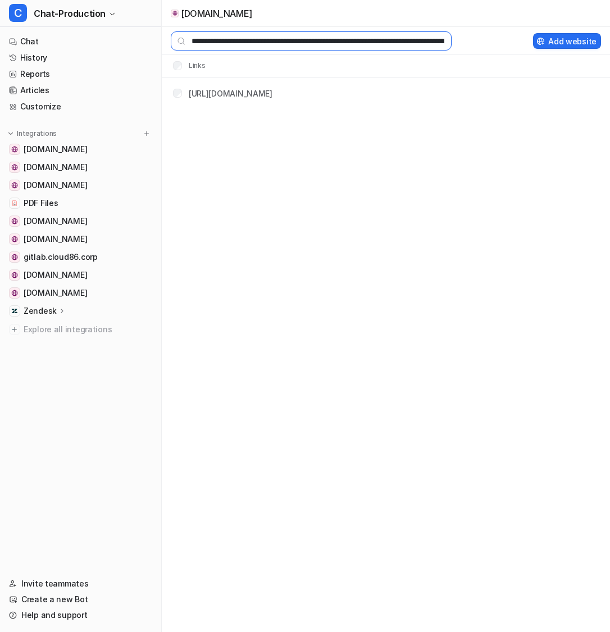
scroll to position [0, 123]
type input "**********"
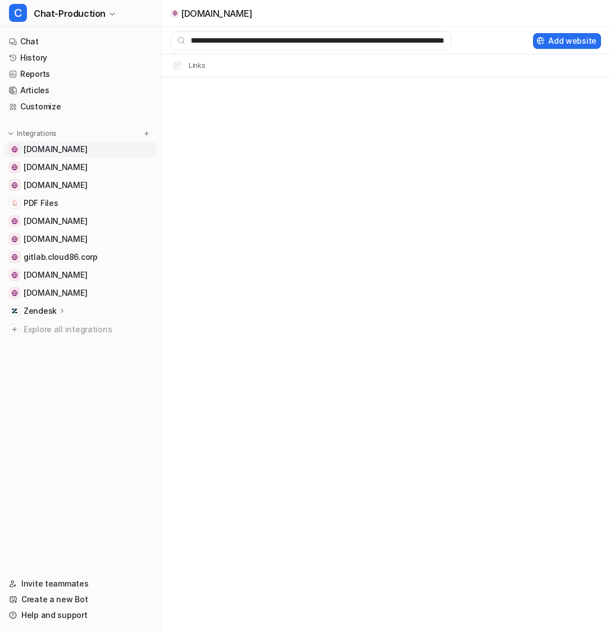
click at [48, 150] on span "cloud86.io" at bounding box center [55, 149] width 63 height 11
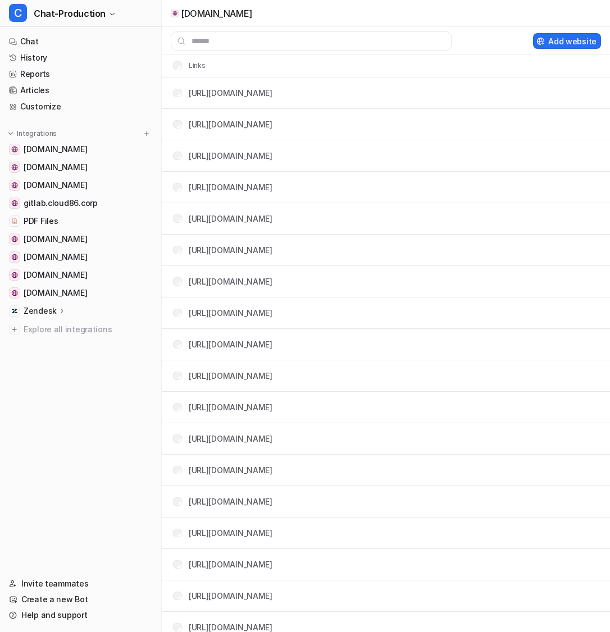
click at [52, 310] on p "Zendesk" at bounding box center [40, 310] width 33 height 11
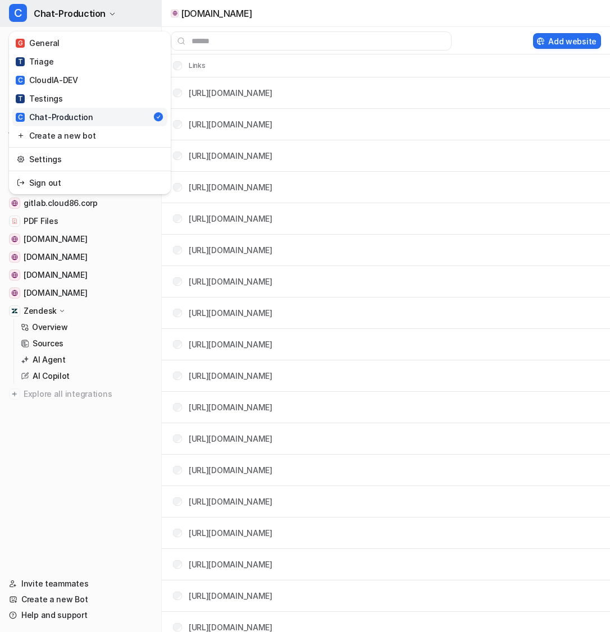
click at [106, 5] on button "C Chat-Production" at bounding box center [80, 13] width 161 height 27
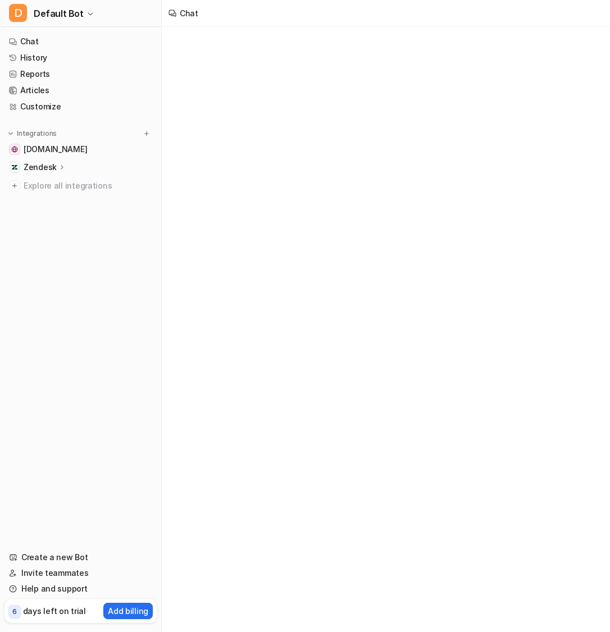
click at [51, 165] on p "Zendesk" at bounding box center [40, 167] width 33 height 11
click at [53, 217] on p "AI Agent" at bounding box center [49, 216] width 33 height 11
type textarea "**********"
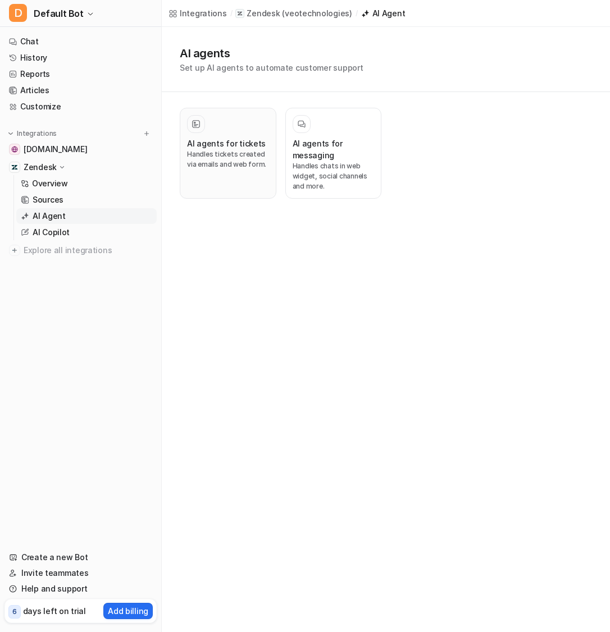
click at [261, 161] on p "Handles tickets created via emails and web form." at bounding box center [228, 159] width 82 height 20
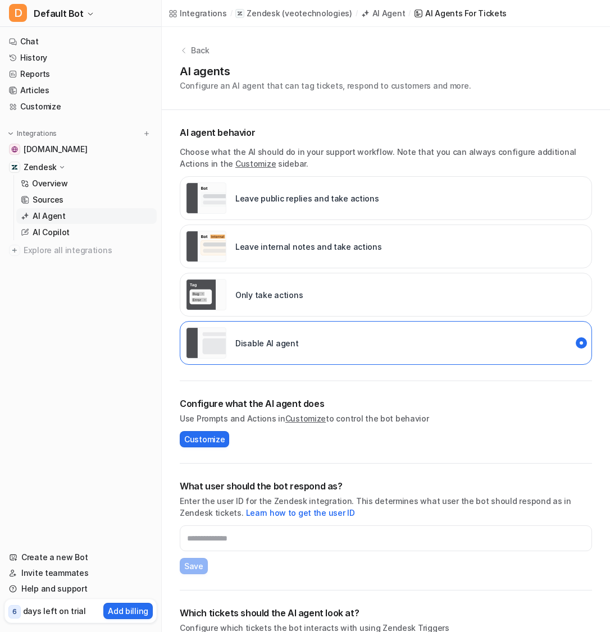
scroll to position [39, 0]
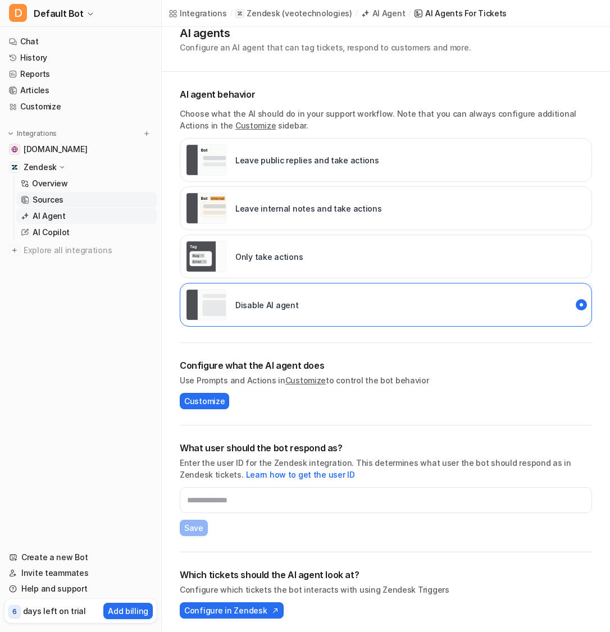
click at [60, 197] on p "Sources" at bounding box center [48, 199] width 31 height 11
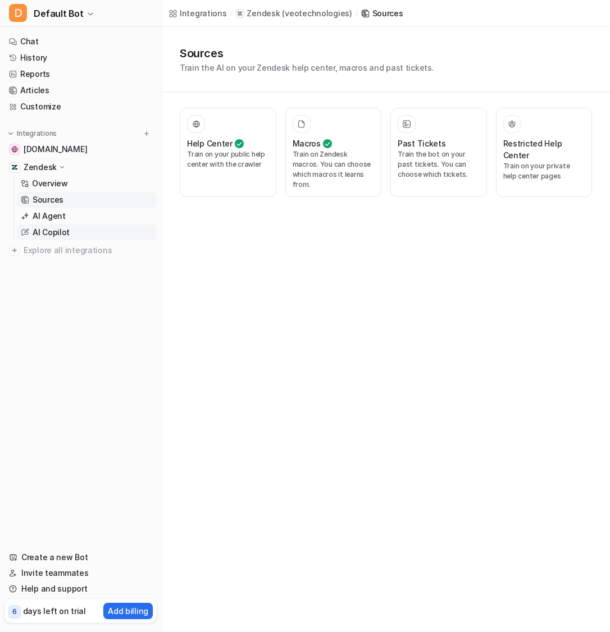
click at [54, 235] on p "AI Copilot" at bounding box center [51, 232] width 37 height 11
click at [56, 190] on link "Overview" at bounding box center [86, 184] width 140 height 16
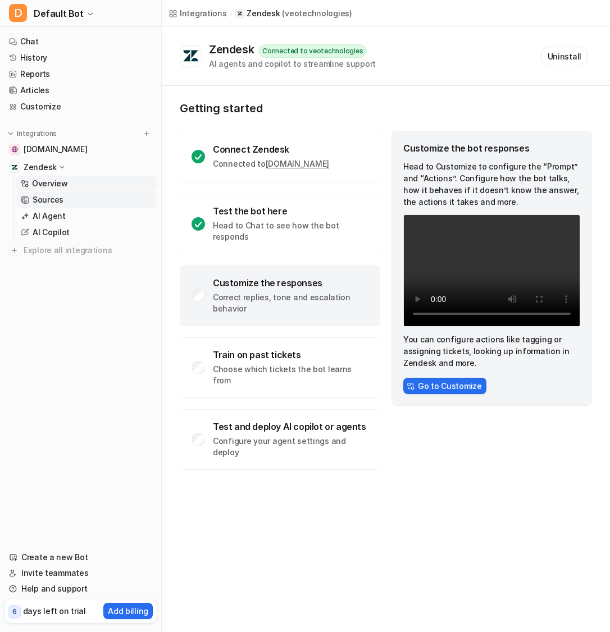
click at [88, 200] on link "Sources" at bounding box center [86, 200] width 140 height 16
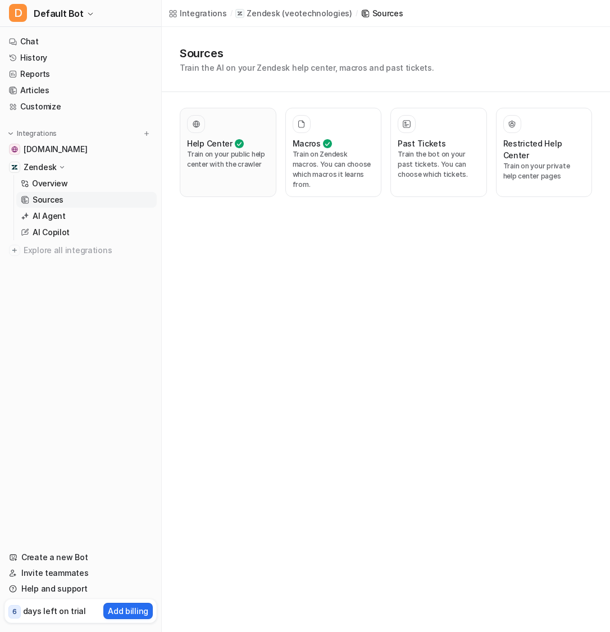
click at [218, 163] on p "Train on your public help center with the crawler" at bounding box center [228, 159] width 82 height 20
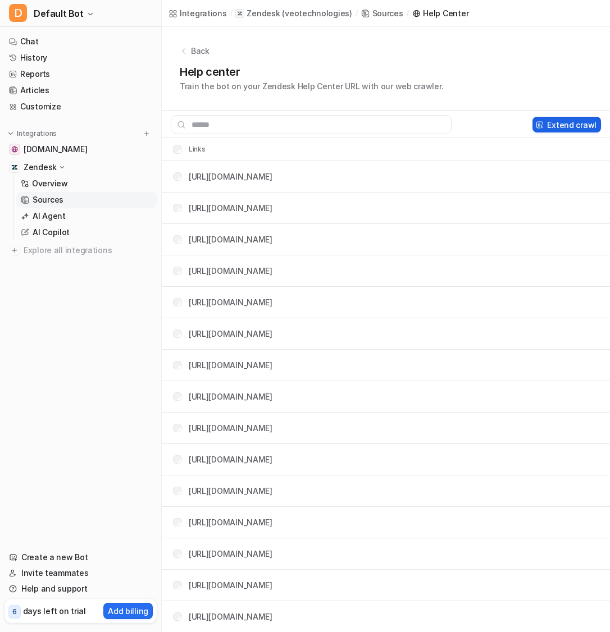
click at [558, 124] on button "Extend crawl" at bounding box center [566, 125] width 69 height 16
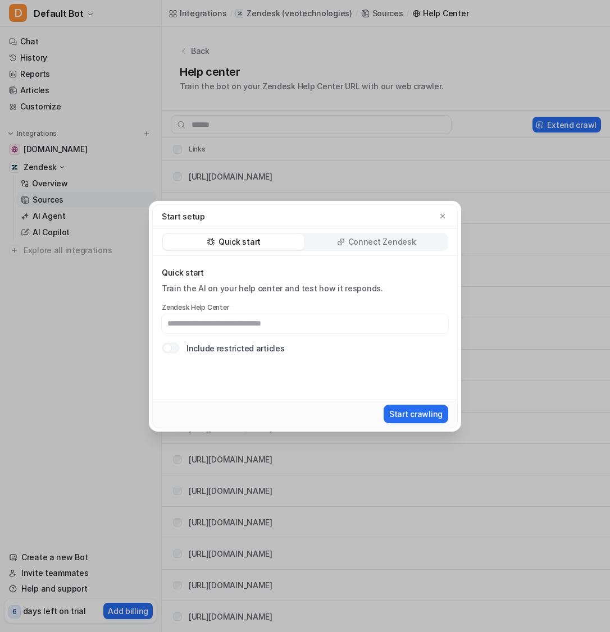
click at [372, 240] on p "Connect Zendesk" at bounding box center [382, 241] width 68 height 11
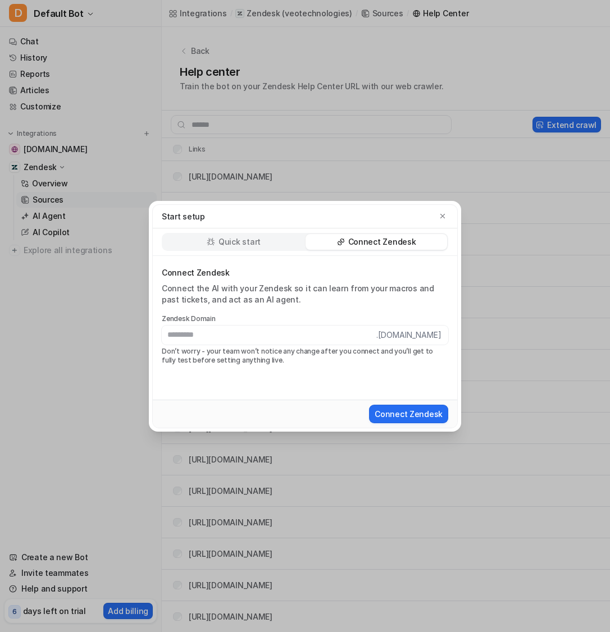
click at [271, 236] on div "Quick start" at bounding box center [233, 242] width 141 height 16
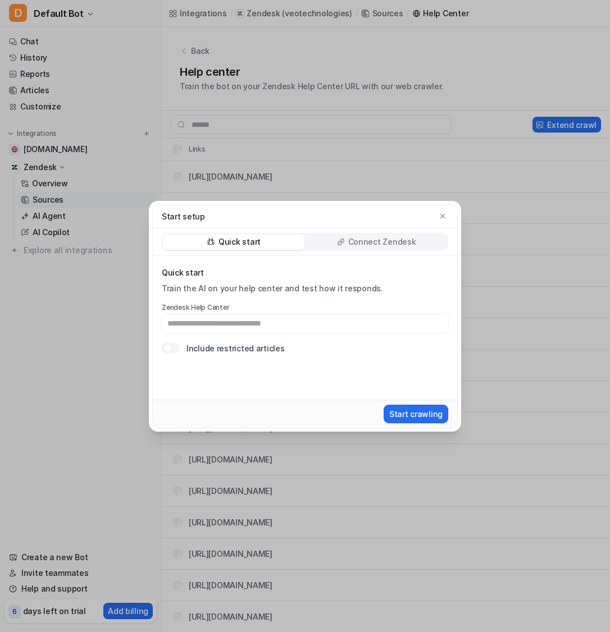
click at [368, 239] on p "Connect Zendesk" at bounding box center [382, 241] width 68 height 11
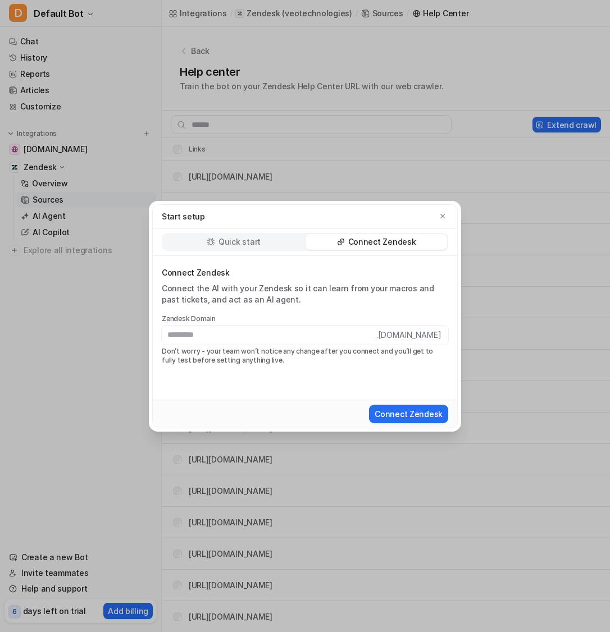
click at [253, 111] on div "Start setup Quick start Connect Zendesk Connect Zendesk Connect the AI with you…" at bounding box center [305, 316] width 330 height 632
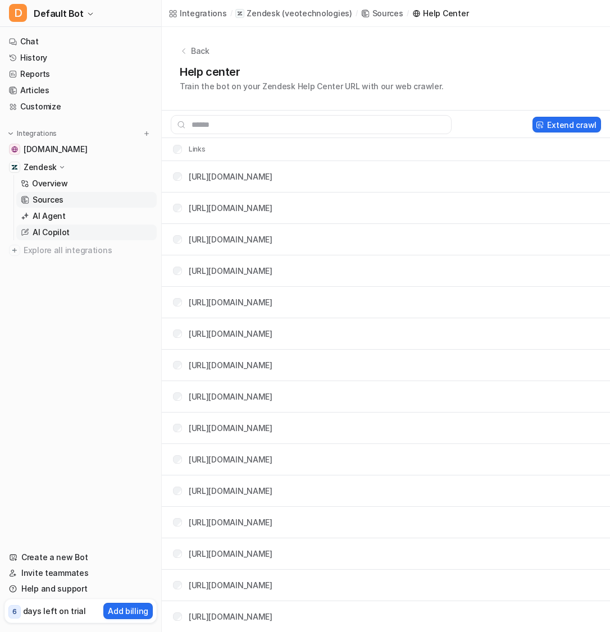
click at [79, 225] on link "AI Copilot" at bounding box center [86, 233] width 140 height 16
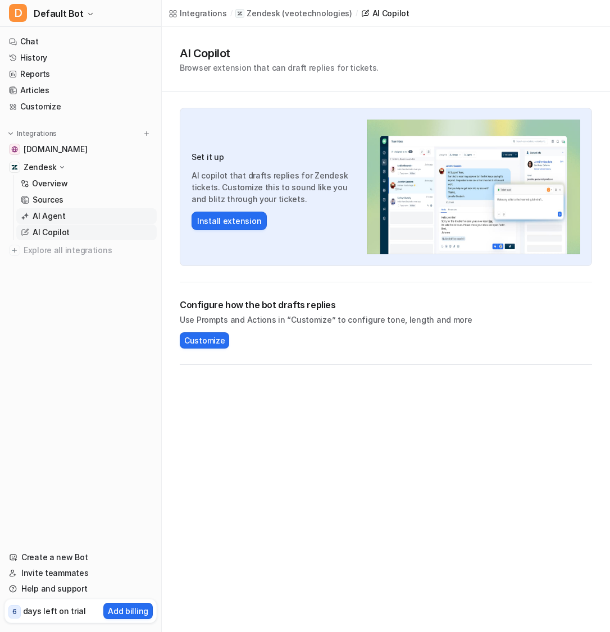
click at [81, 215] on link "AI Agent" at bounding box center [86, 216] width 140 height 16
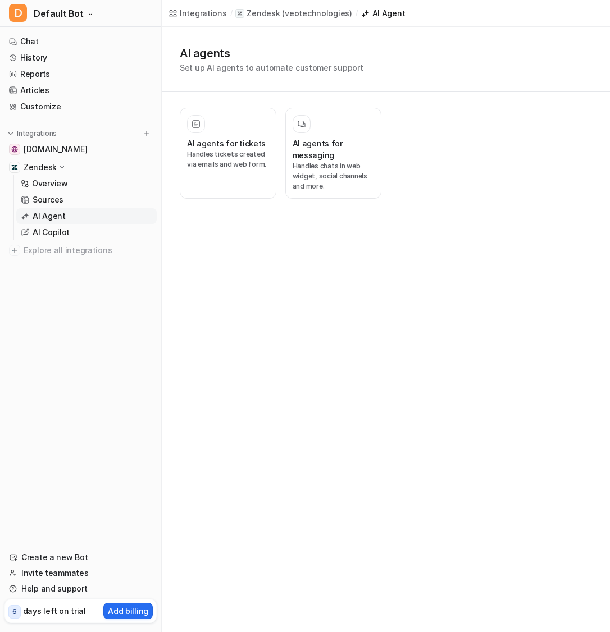
click at [88, 214] on link "AI Agent" at bounding box center [86, 216] width 140 height 16
click at [298, 147] on h3 "AI agents for messaging" at bounding box center [334, 150] width 82 height 24
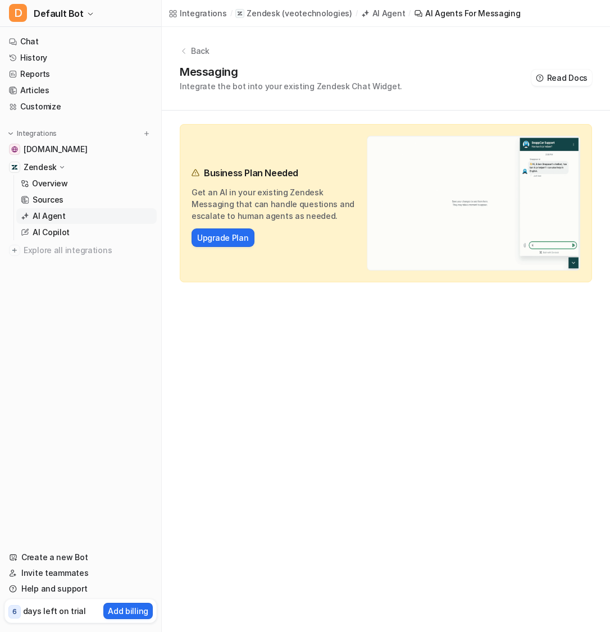
click at [75, 217] on link "AI Agent" at bounding box center [86, 216] width 140 height 16
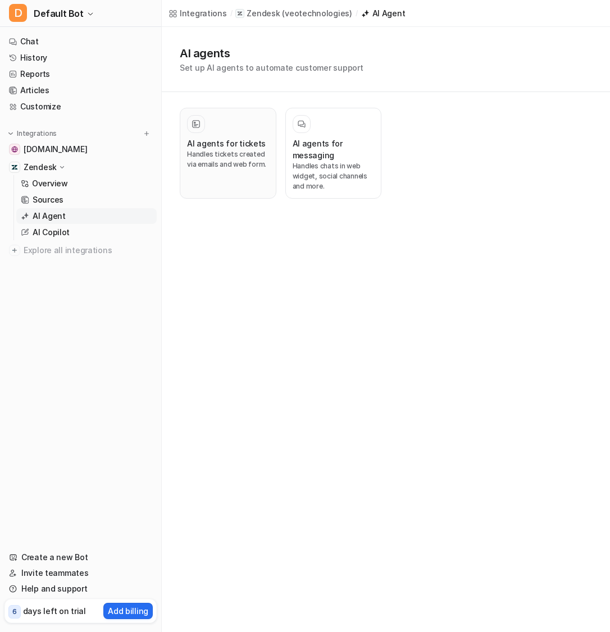
click at [218, 133] on div "AI agents for tickets Handles tickets created via emails and web form." at bounding box center [228, 153] width 82 height 76
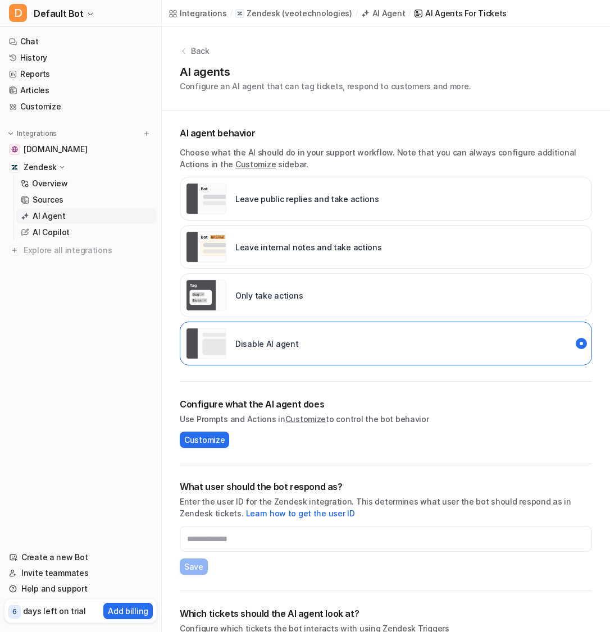
scroll to position [39, 0]
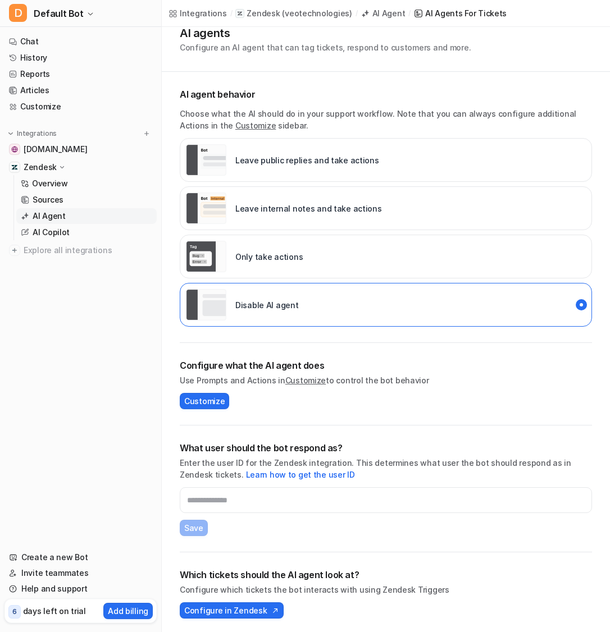
click at [58, 168] on icon at bounding box center [62, 167] width 8 height 8
click at [52, 165] on p "Zendesk" at bounding box center [40, 167] width 33 height 11
click at [62, 181] on p "Overview" at bounding box center [50, 183] width 36 height 11
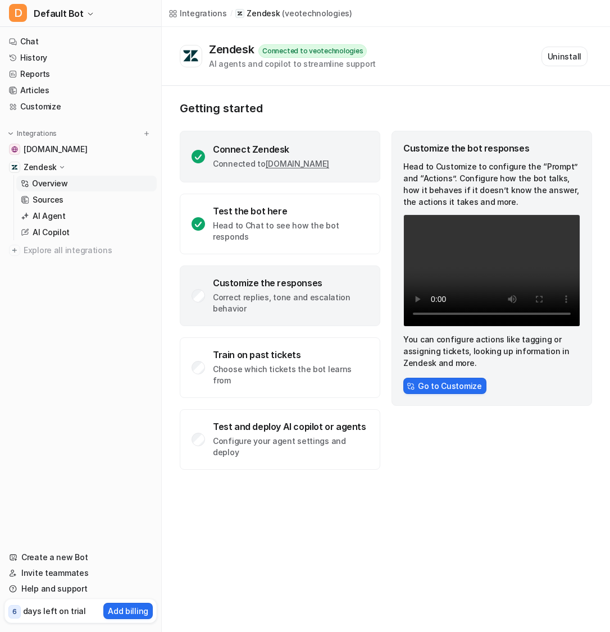
click at [267, 168] on link "veotechnologies.zendesk.com" at bounding box center [297, 164] width 63 height 10
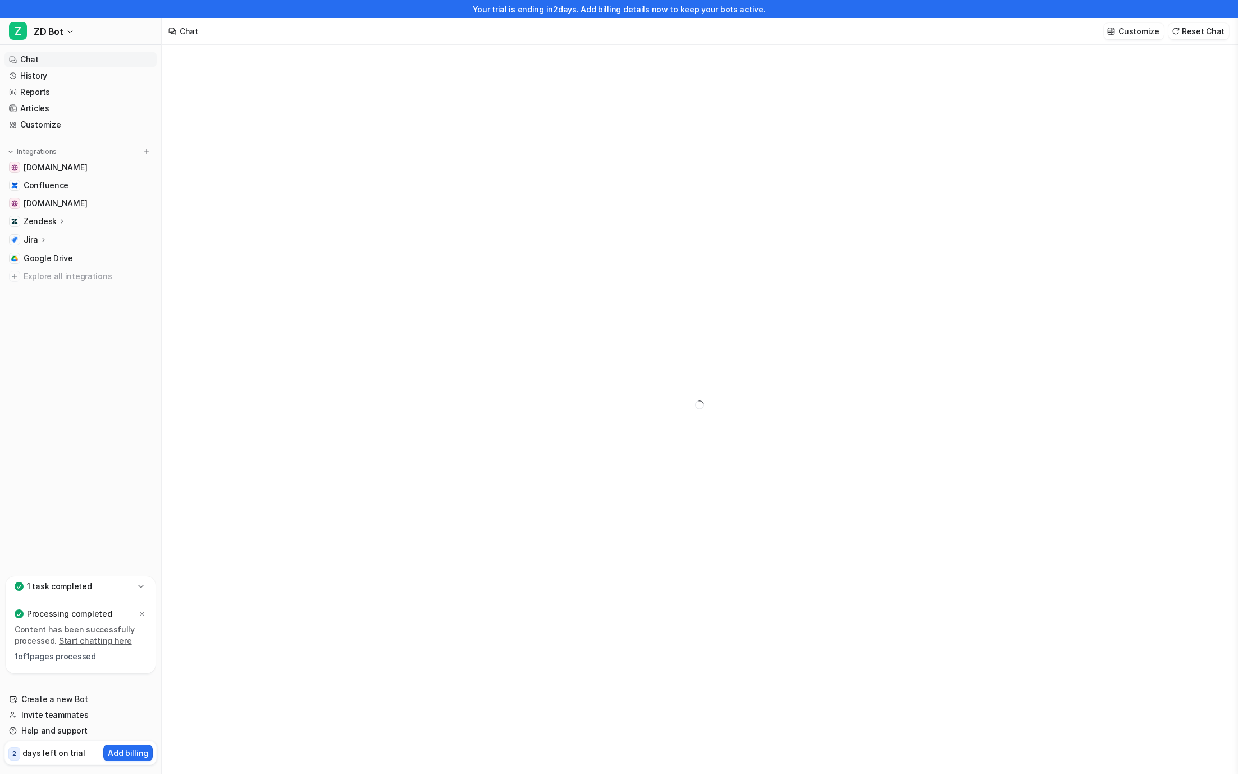
type textarea "**********"
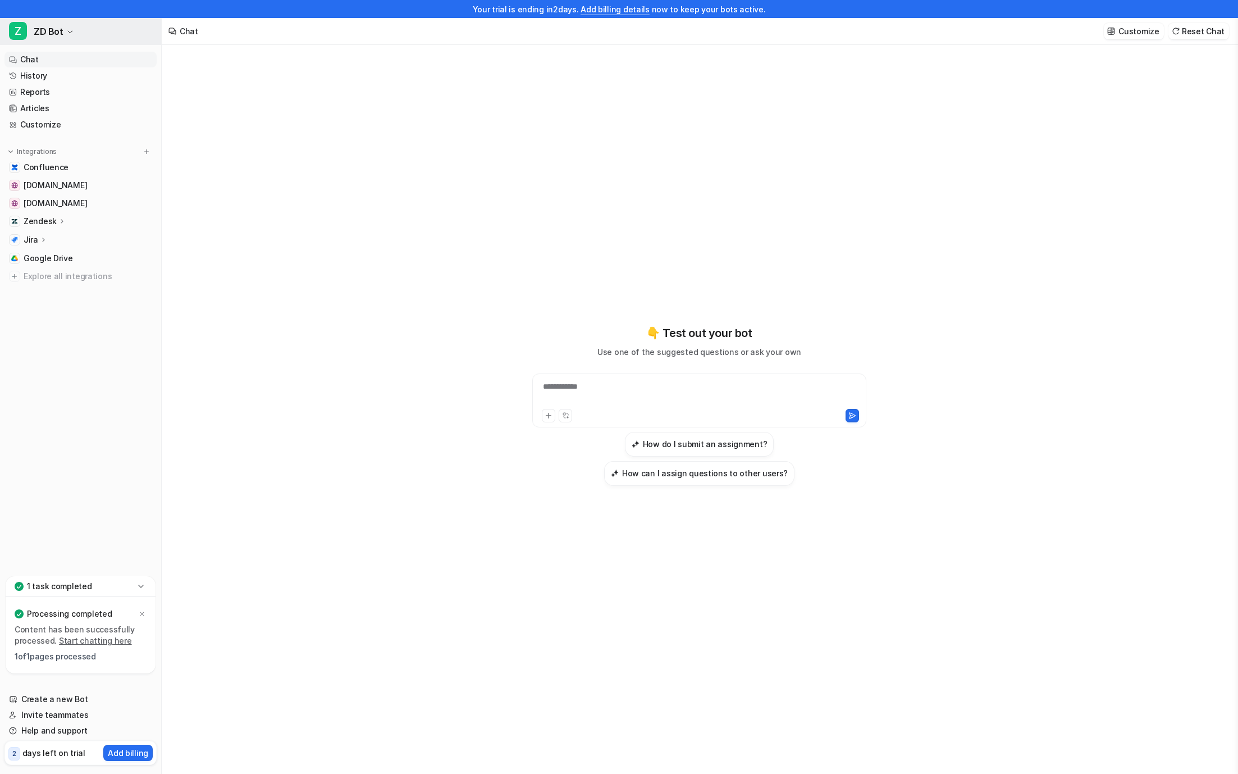
click at [62, 31] on button "Z ZD Bot" at bounding box center [80, 31] width 161 height 27
click at [263, 181] on div "**********" at bounding box center [619, 387] width 1238 height 774
click at [72, 120] on link "Customize" at bounding box center [80, 125] width 152 height 16
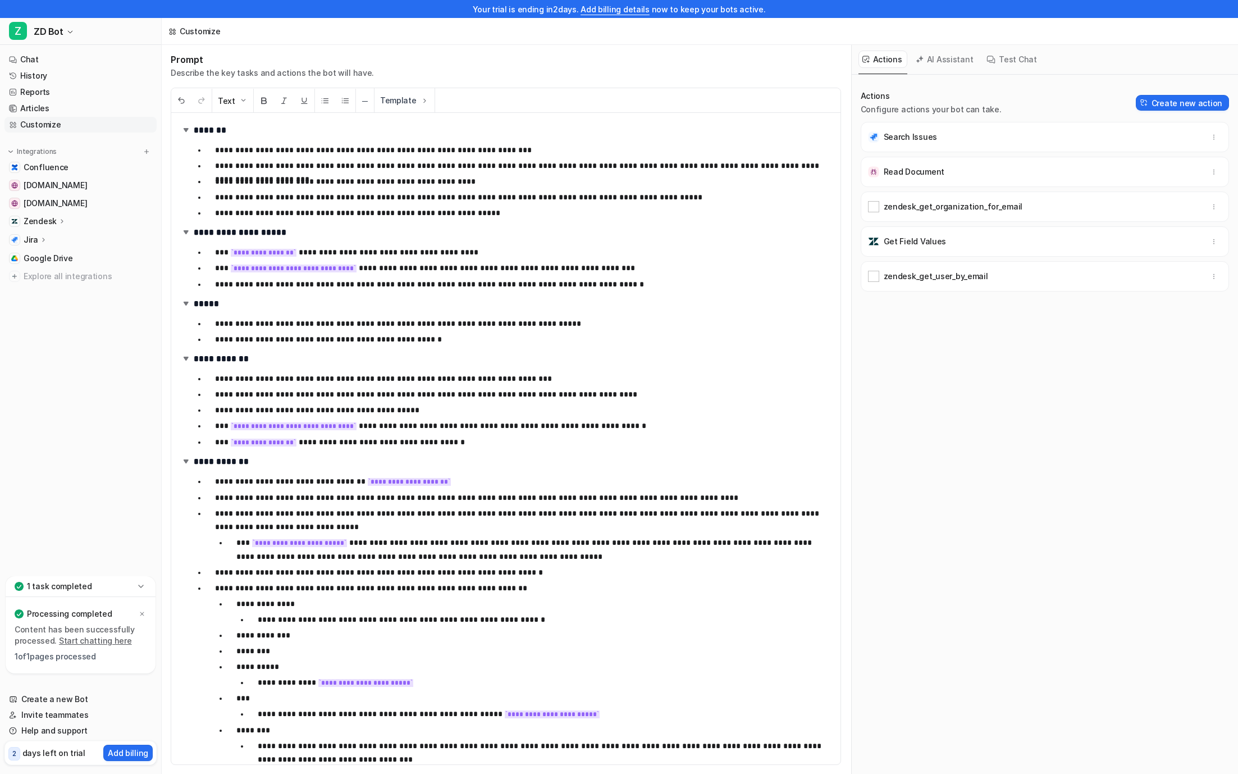
click at [917, 239] on p "Get Field Values" at bounding box center [915, 241] width 63 height 11
click at [691, 313] on div "**********" at bounding box center [505, 438] width 669 height 651
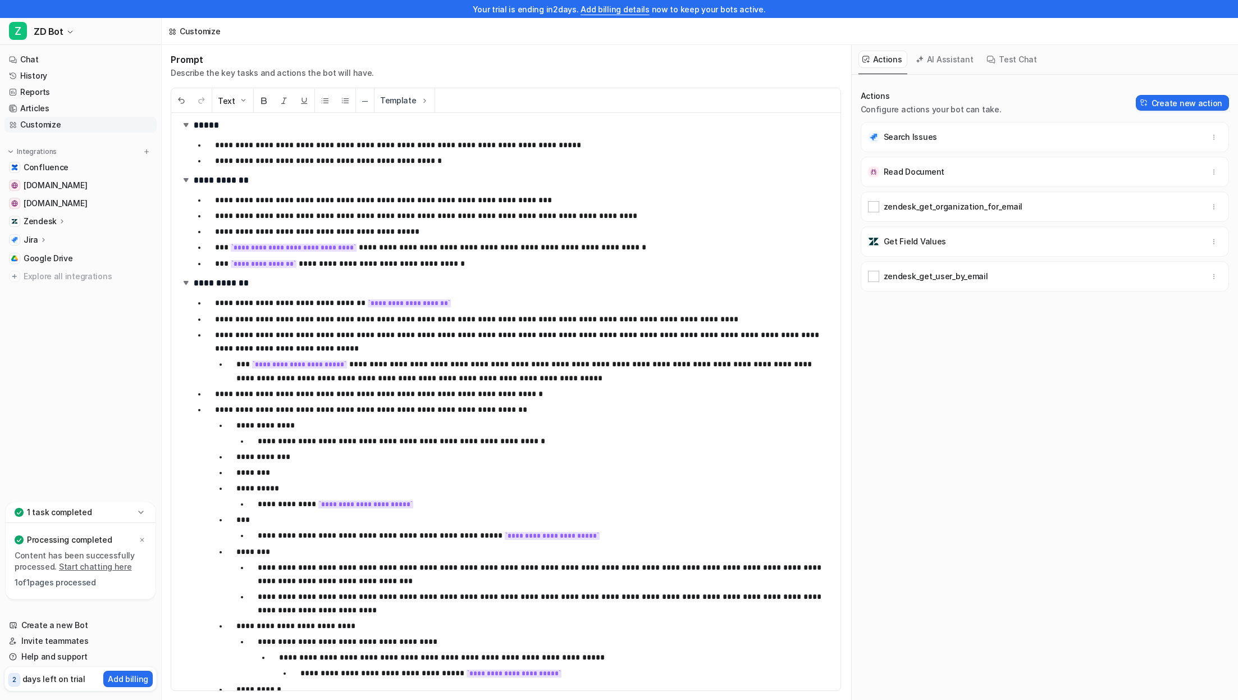
scroll to position [258, 0]
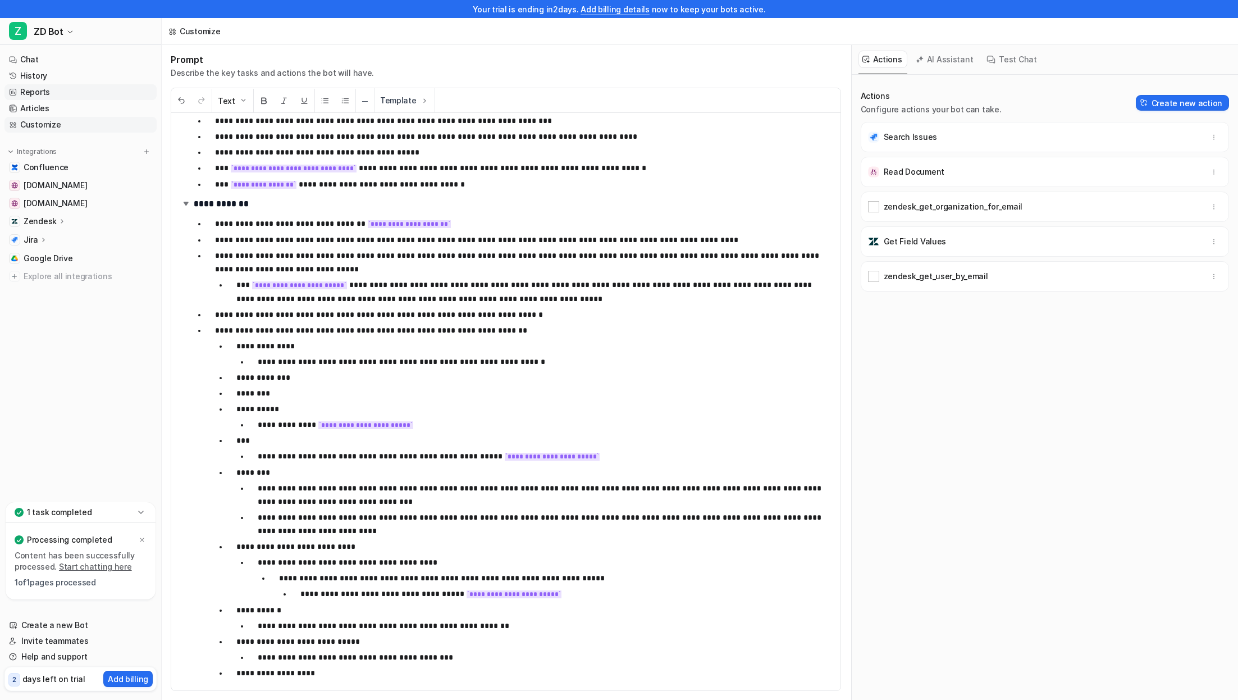
click at [93, 94] on link "Reports" at bounding box center [80, 92] width 152 height 16
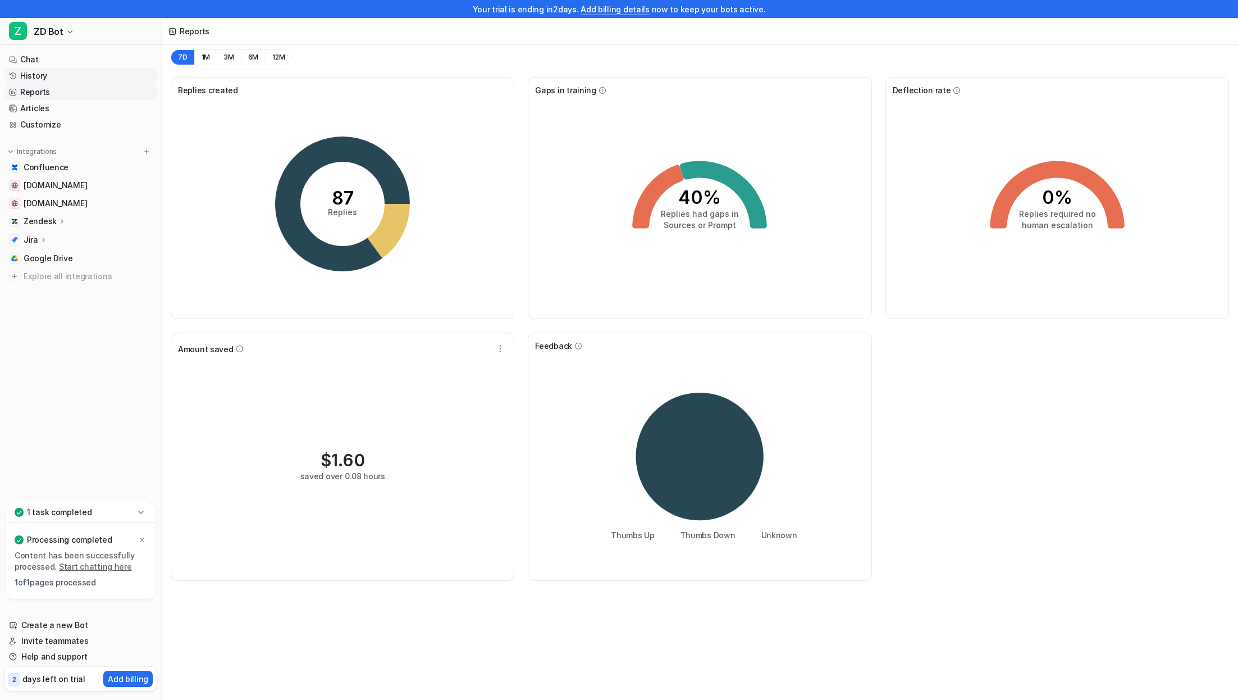
click at [89, 72] on link "History" at bounding box center [80, 76] width 152 height 16
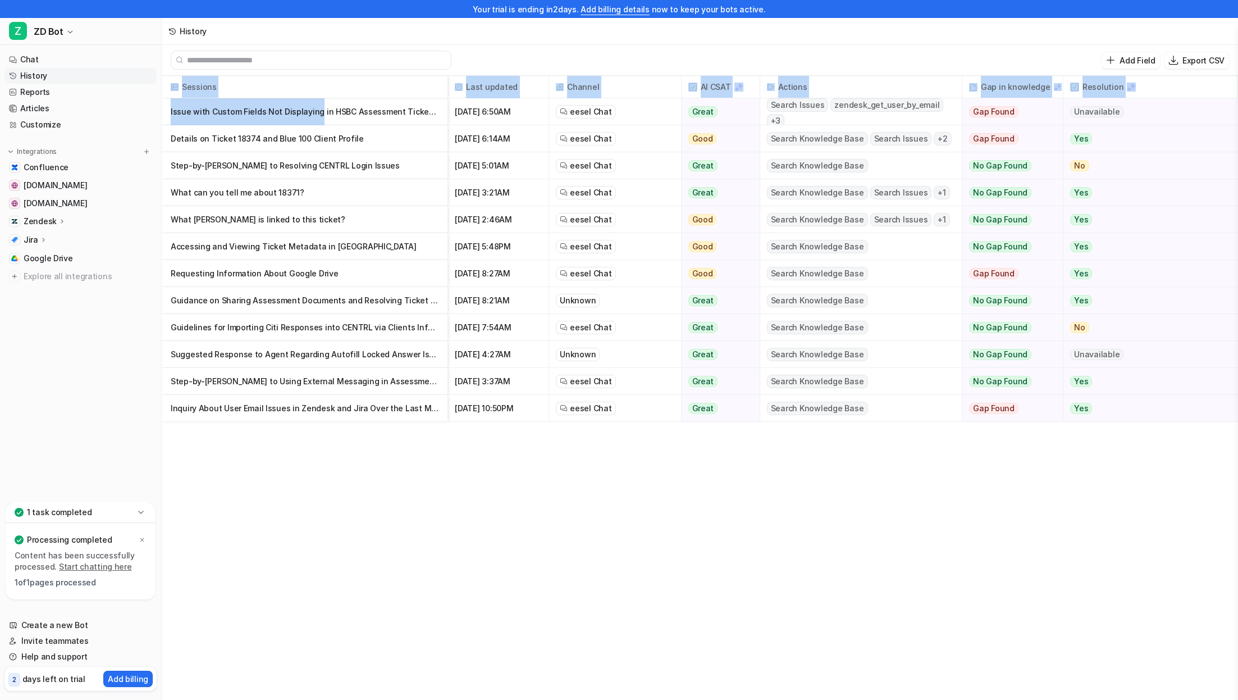
drag, startPoint x: 313, startPoint y: 120, endPoint x: 241, endPoint y: 430, distance: 318.3
click at [242, 430] on div "Sessions Last updated Channel AI CSAT Actions Gap in knowledge Resolution Issue…" at bounding box center [700, 397] width 1076 height 643
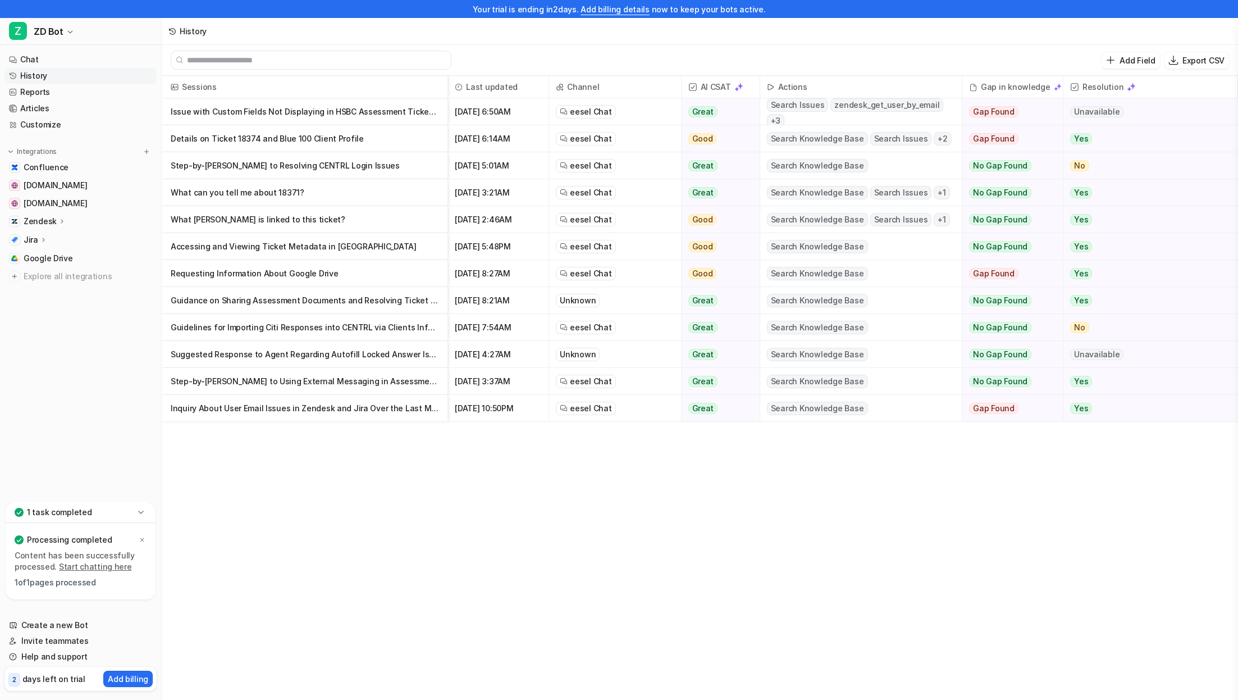
click at [276, 448] on div "Sessions Last updated Channel AI CSAT Actions Gap in knowledge Resolution Issue…" at bounding box center [700, 397] width 1076 height 643
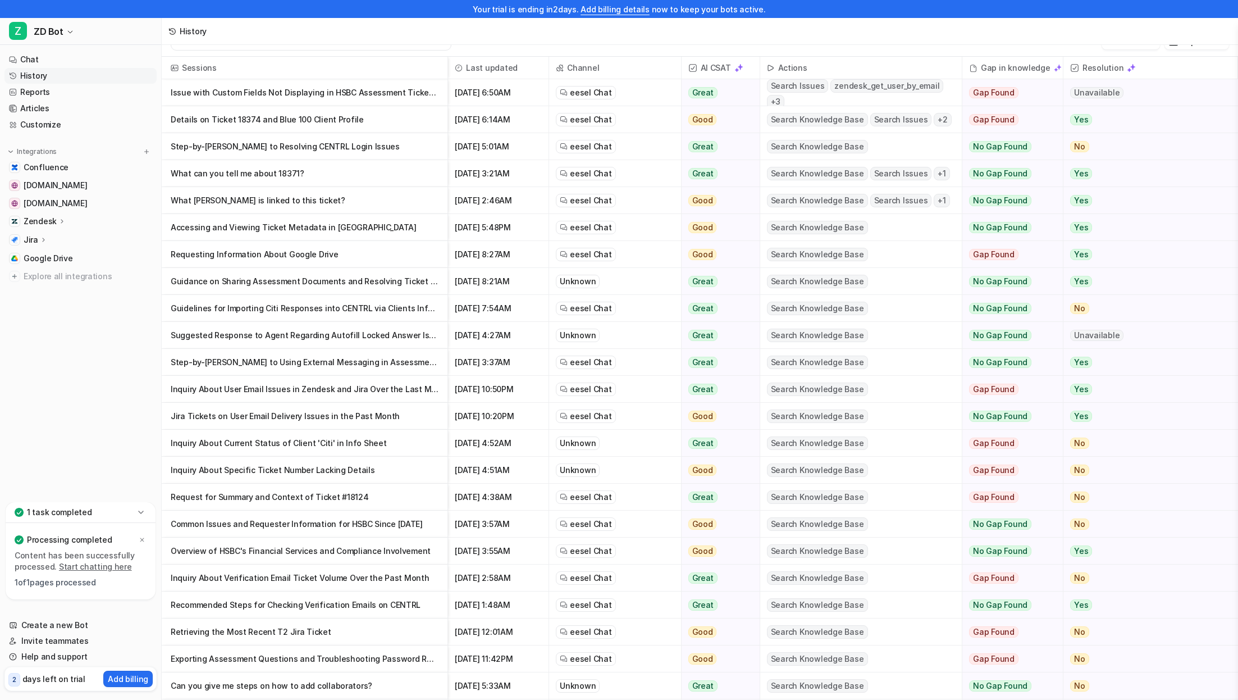
click at [324, 176] on p "What can you tell me about 18371?" at bounding box center [305, 173] width 268 height 27
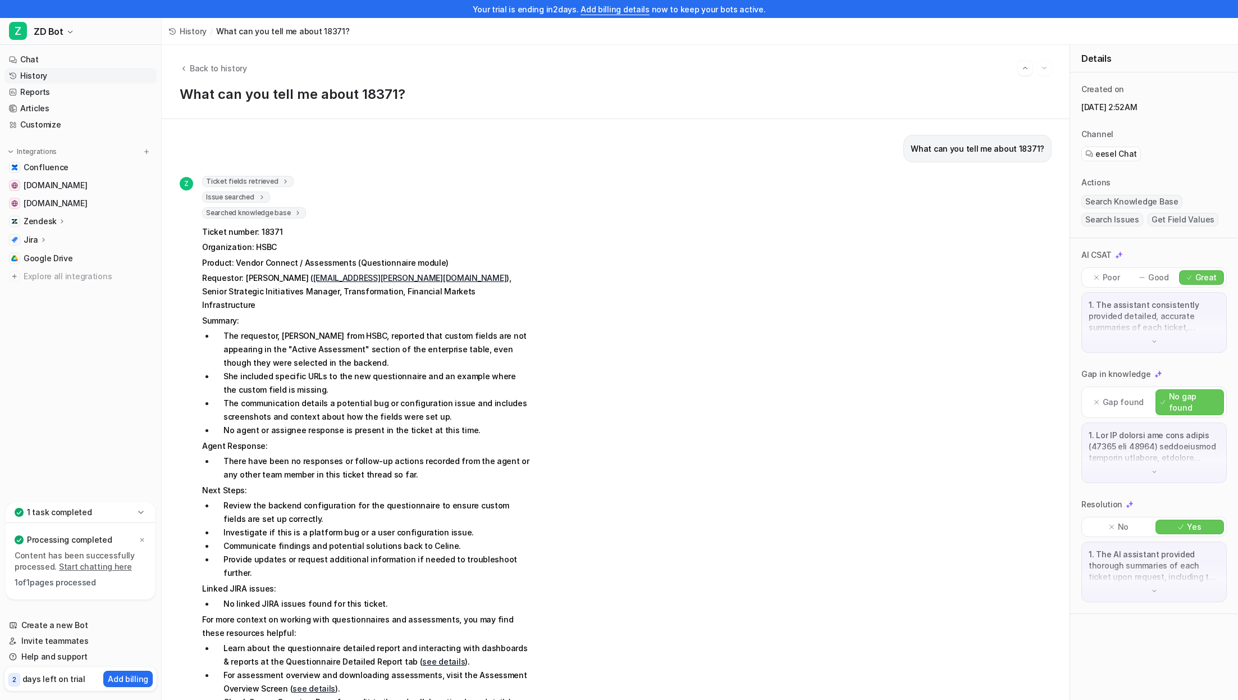
click at [272, 182] on span "Ticket fields retrieved" at bounding box center [248, 181] width 92 height 11
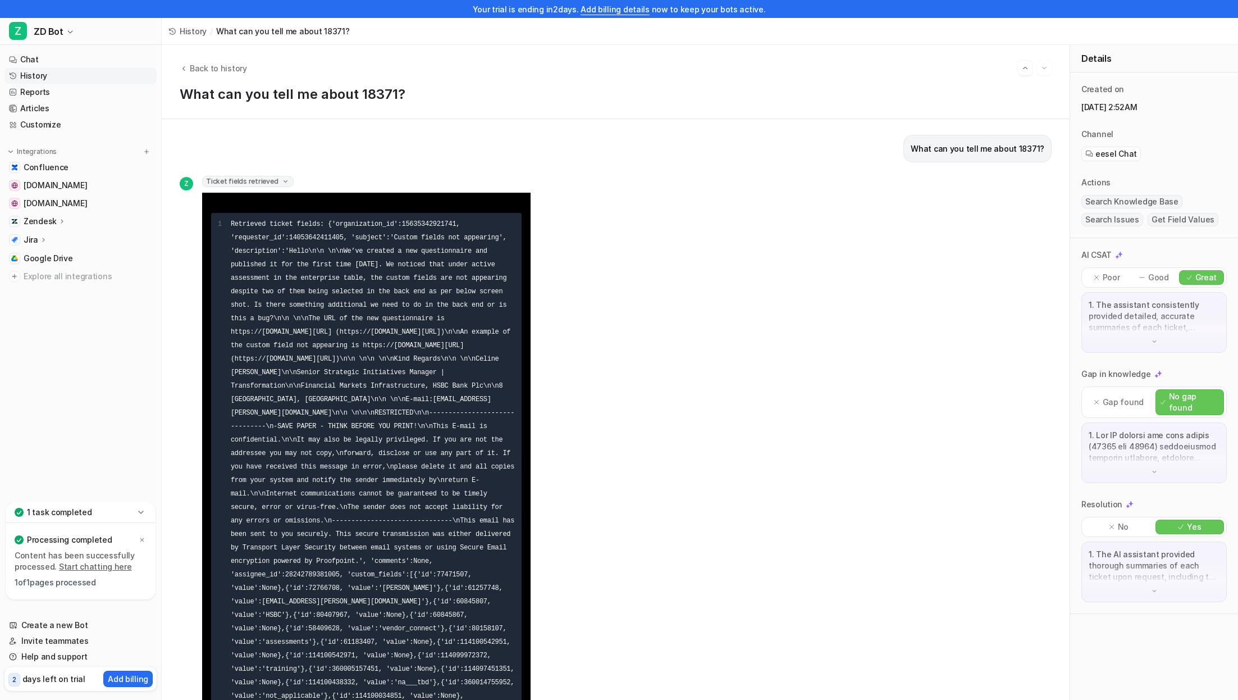
click at [272, 183] on span "Ticket fields retrieved" at bounding box center [248, 181] width 92 height 11
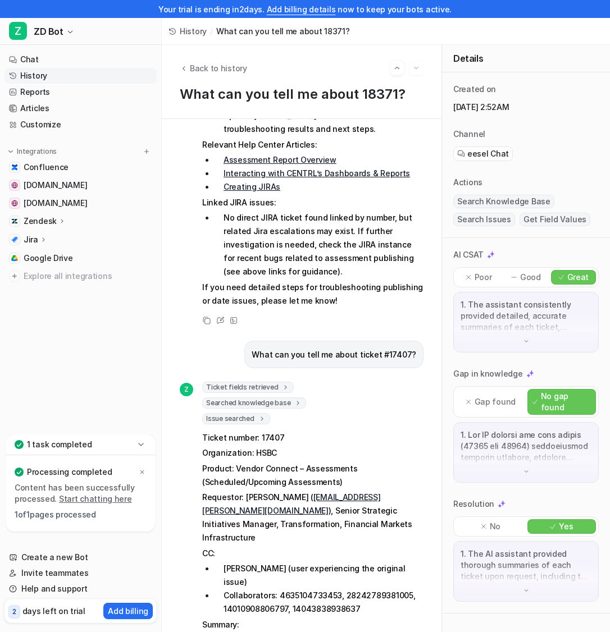
scroll to position [3763, 0]
click at [56, 124] on link "Customize" at bounding box center [80, 125] width 152 height 16
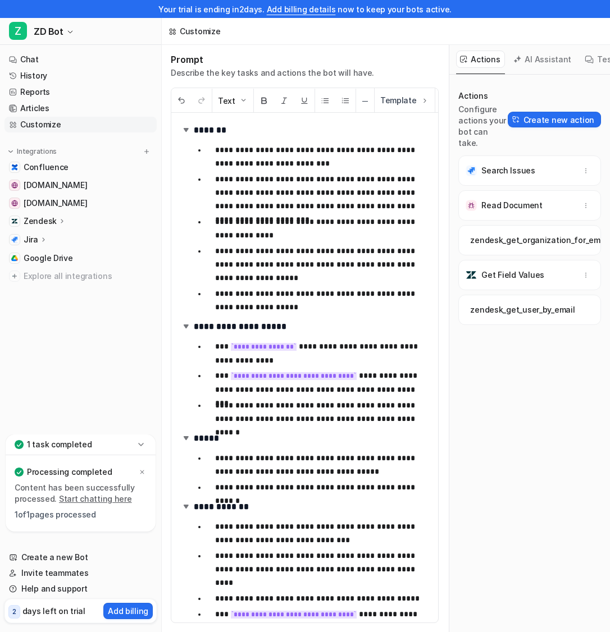
click at [317, 293] on p "**********" at bounding box center [322, 300] width 214 height 27
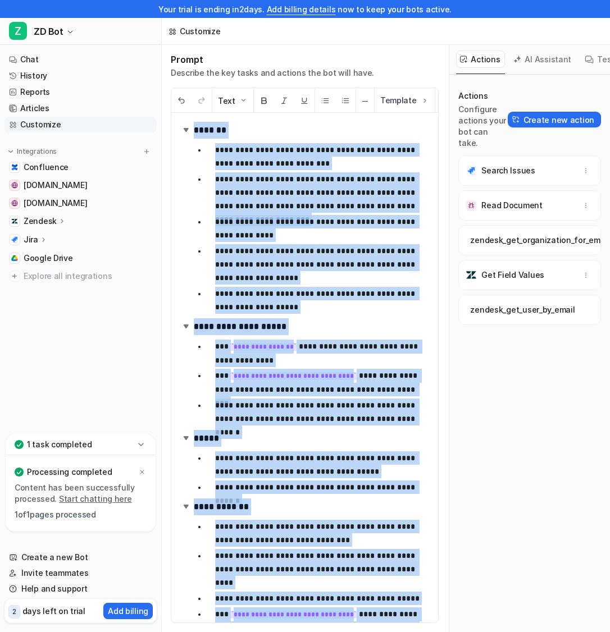
copy div "**********"
click at [544, 112] on button "Create new action" at bounding box center [554, 120] width 93 height 16
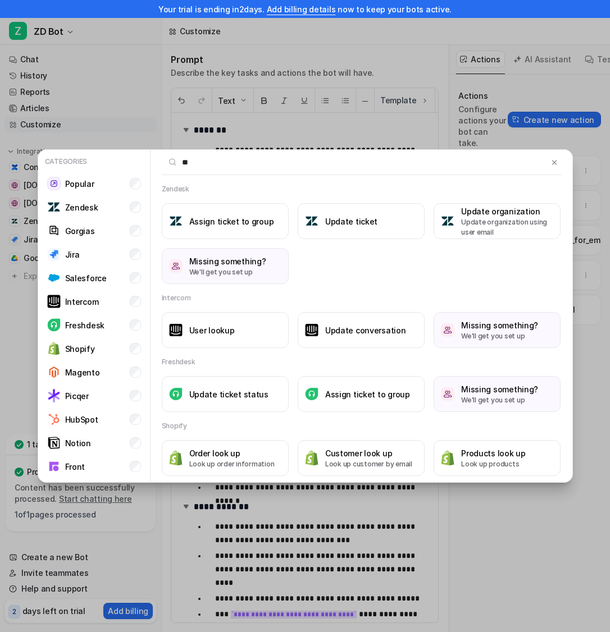
type input "**"
click at [359, 93] on div "Categories Popular Zendesk Gorgias Jira Salesforce Intercom Freshdesk Shopify M…" at bounding box center [305, 316] width 553 height 632
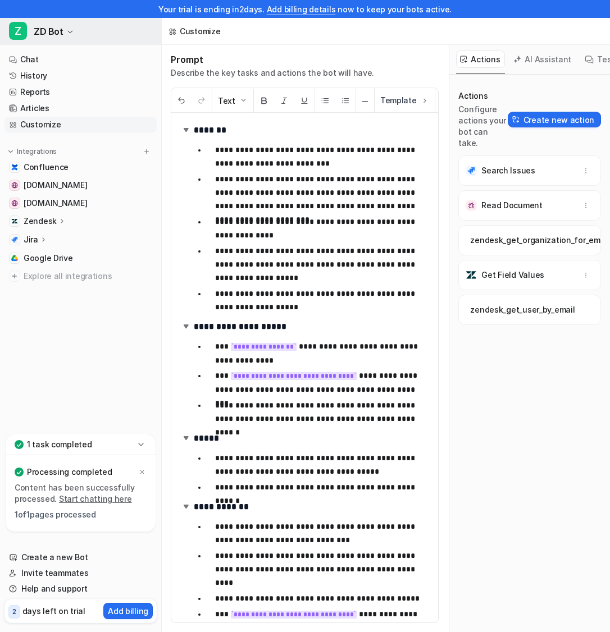
click at [78, 25] on button "Z ZD Bot" at bounding box center [80, 31] width 161 height 27
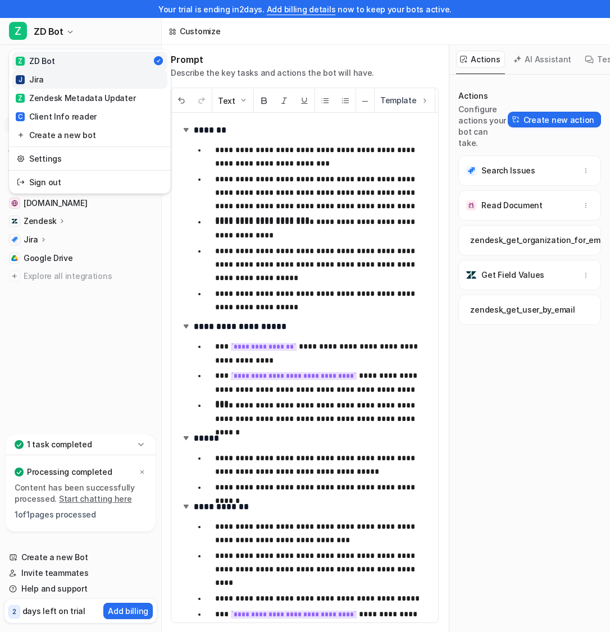
click at [54, 79] on link "J Jira" at bounding box center [89, 79] width 155 height 19
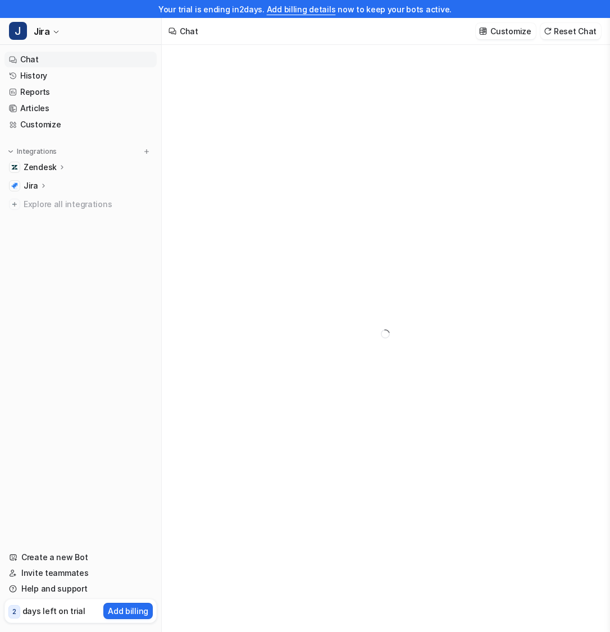
type textarea "**********"
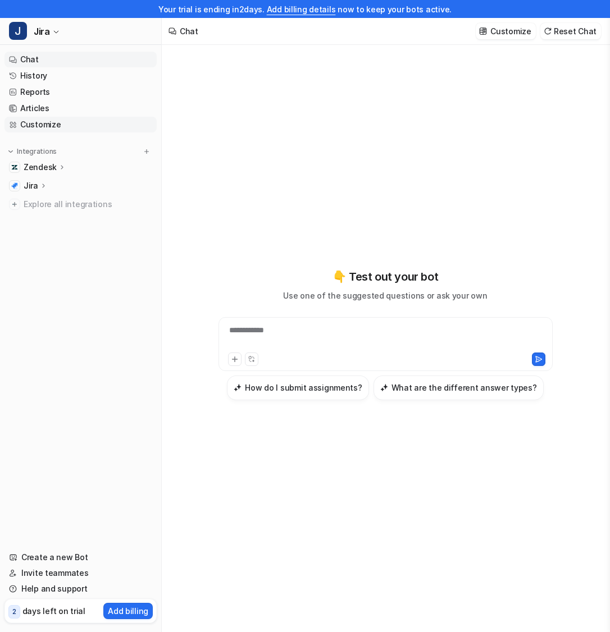
click at [48, 122] on link "Customize" at bounding box center [80, 125] width 152 height 16
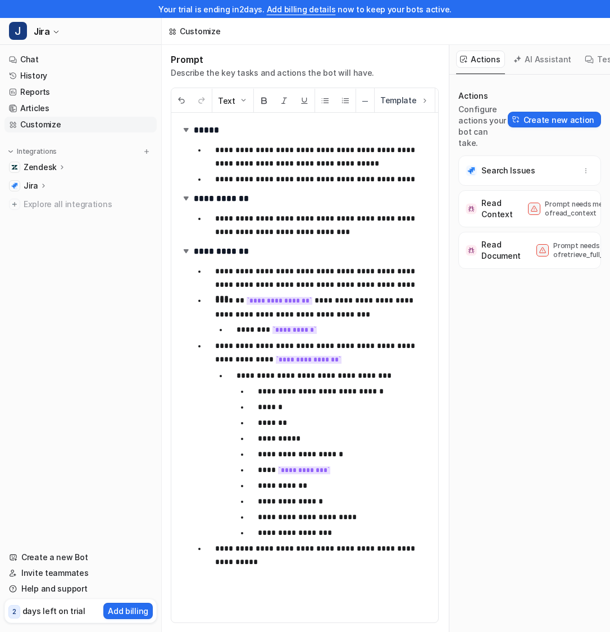
click at [263, 345] on p "**********" at bounding box center [322, 353] width 214 height 28
drag, startPoint x: 263, startPoint y: 345, endPoint x: 246, endPoint y: 356, distance: 20.7
click at [245, 357] on p "**********" at bounding box center [322, 353] width 214 height 28
click at [53, 78] on link "History" at bounding box center [80, 76] width 152 height 16
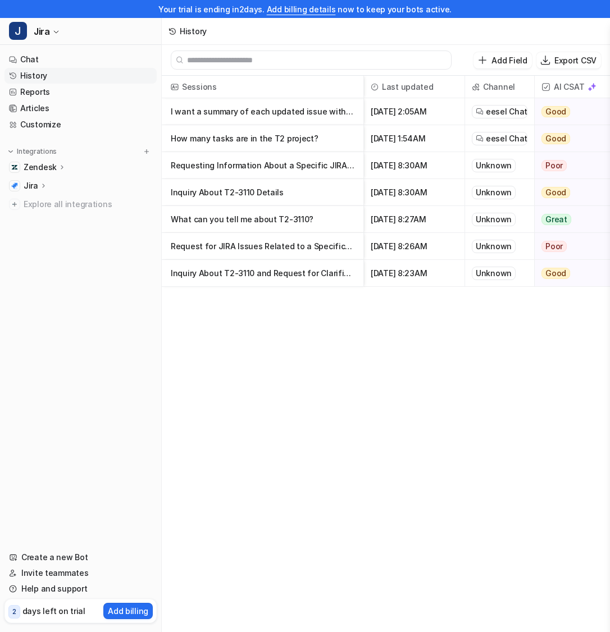
click at [319, 111] on p "I want a summary of each updated issue within the past week." at bounding box center [263, 111] width 184 height 27
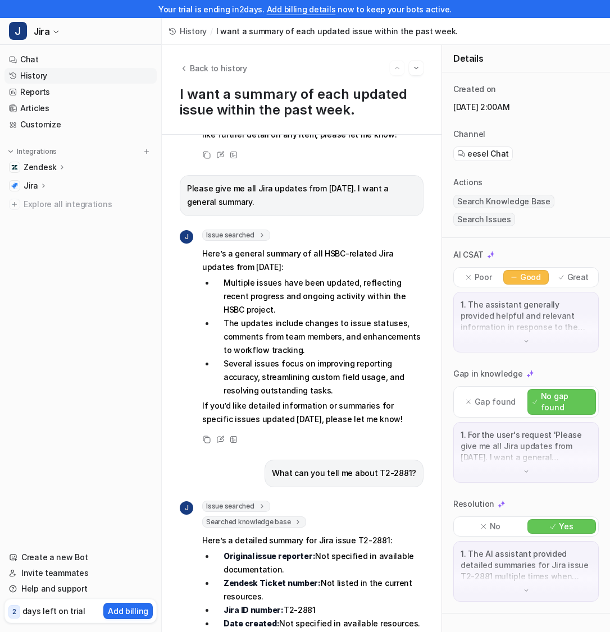
scroll to position [771, 0]
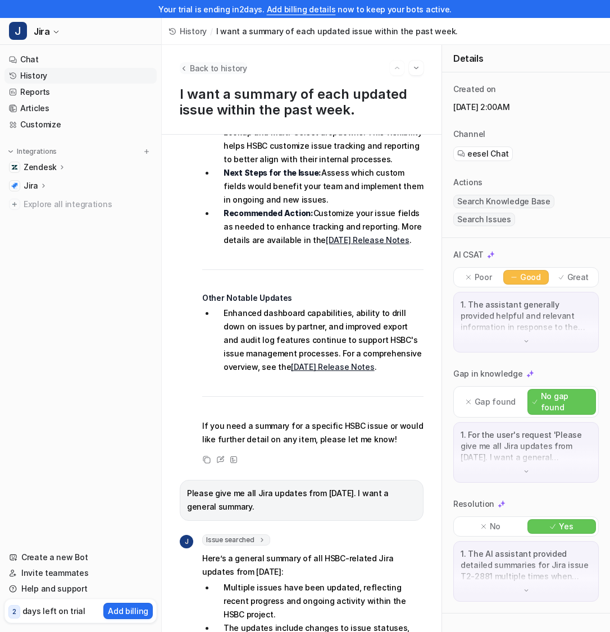
click at [185, 63] on button "Back to history" at bounding box center [213, 68] width 67 height 12
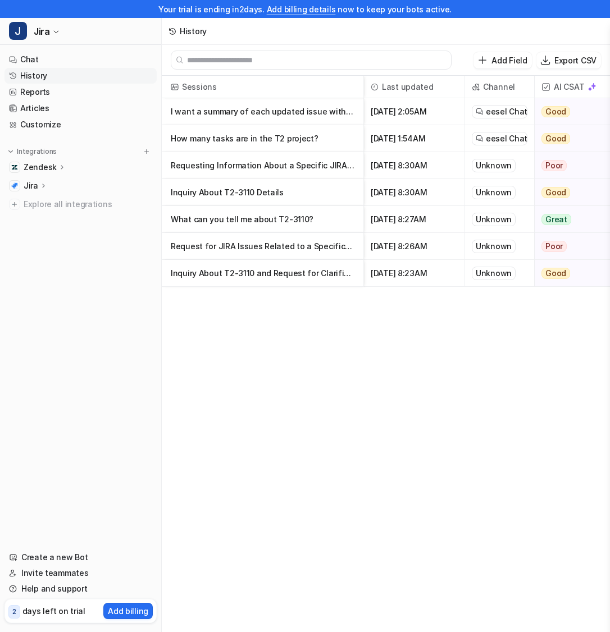
click at [290, 195] on p "Inquiry About T2-3110 Details" at bounding box center [263, 192] width 184 height 27
click at [422, 141] on span "Oct 1 2025, 1:54AM" at bounding box center [414, 138] width 92 height 27
click at [302, 213] on p "What can you tell me about T2-3110?" at bounding box center [263, 219] width 184 height 27
click at [226, 113] on p "I want a summary of each updated issue within the past week." at bounding box center [263, 111] width 184 height 27
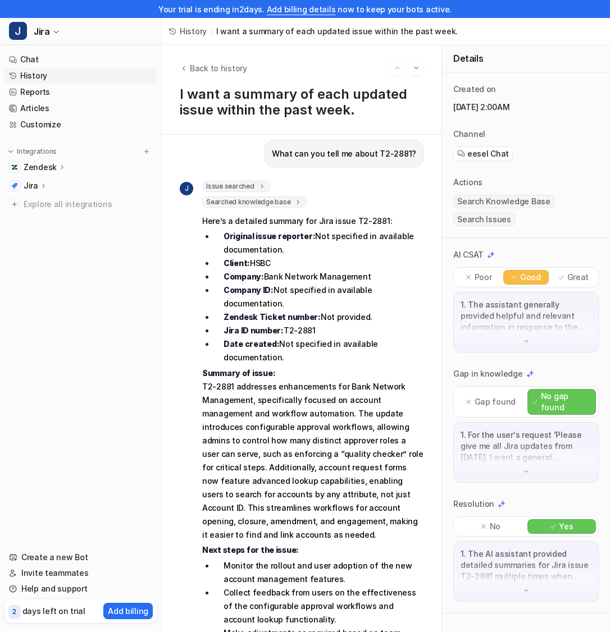
scroll to position [1930, 0]
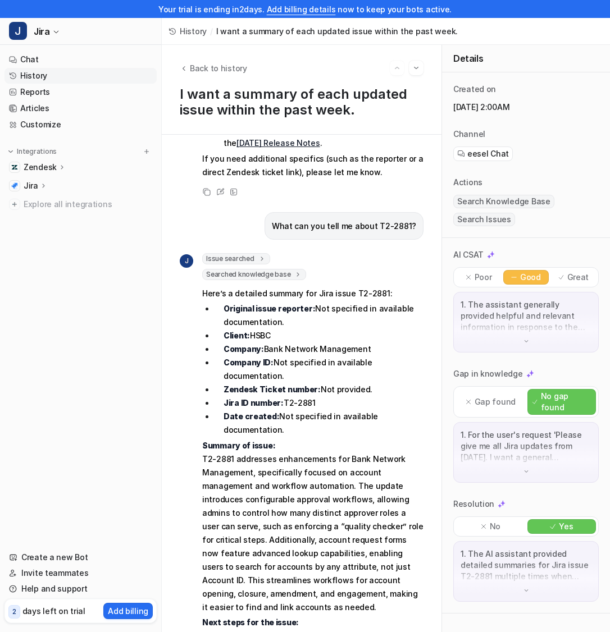
click at [350, 302] on li "Original issue reporter: Not specified in available documentation." at bounding box center [318, 315] width 209 height 27
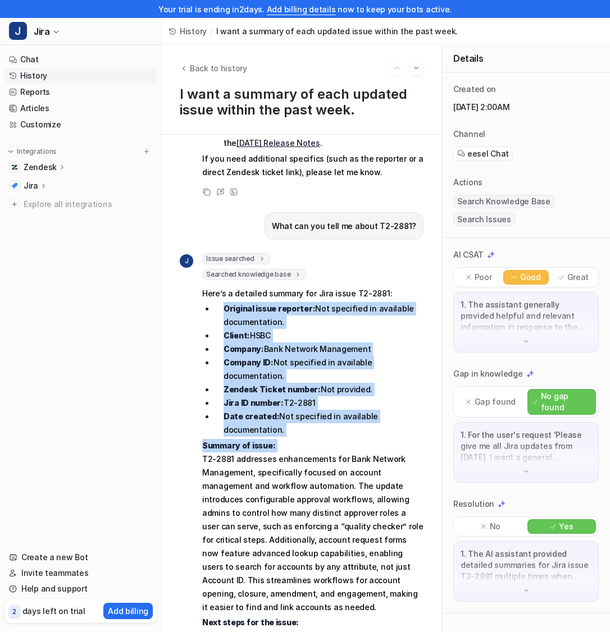
drag, startPoint x: 350, startPoint y: 222, endPoint x: 344, endPoint y: 344, distance: 121.4
click at [344, 344] on span "Here’s a detailed summary for Jira issue T2-2881: Original issue reporter: Not …" at bounding box center [312, 570] width 221 height 570
click at [344, 439] on p "Summary of issue: T2-2881 addresses enhancements for Bank Network Management, s…" at bounding box center [312, 526] width 221 height 175
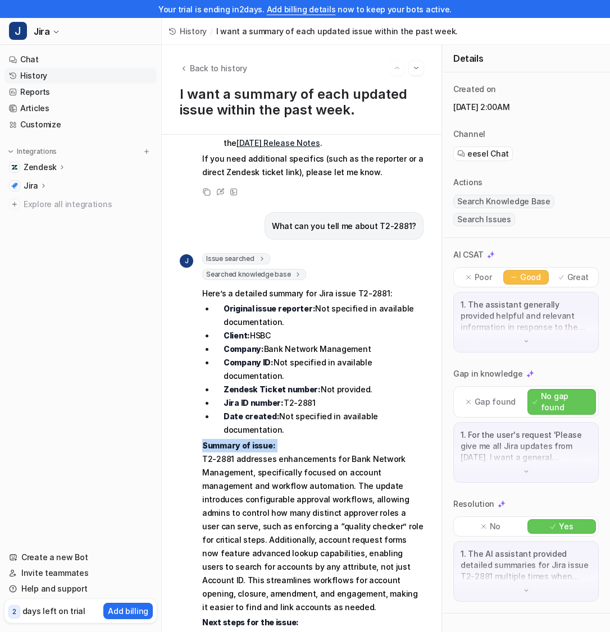
click at [344, 439] on p "Summary of issue: T2-2881 addresses enhancements for Bank Network Management, s…" at bounding box center [312, 526] width 221 height 175
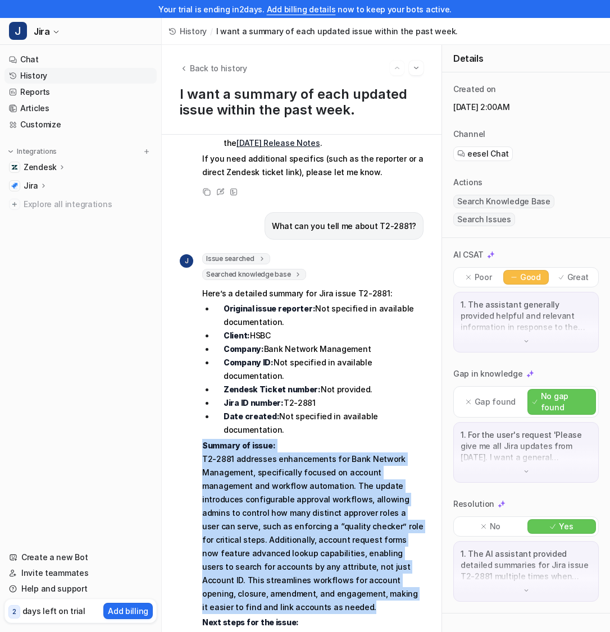
drag, startPoint x: 344, startPoint y: 344, endPoint x: 349, endPoint y: 404, distance: 60.9
click at [349, 439] on p "Summary of issue: T2-2881 addresses enhancements for Bank Network Management, s…" at bounding box center [312, 526] width 221 height 175
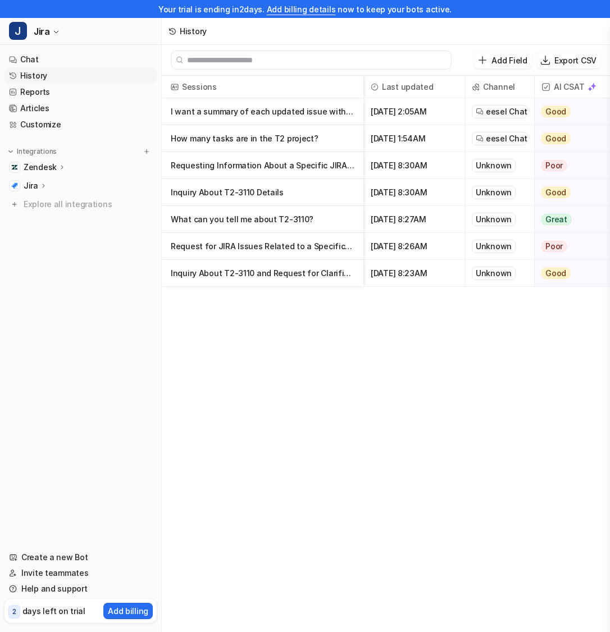
click at [58, 168] on icon at bounding box center [62, 167] width 8 height 8
click at [71, 208] on link "AI Agent" at bounding box center [86, 216] width 140 height 16
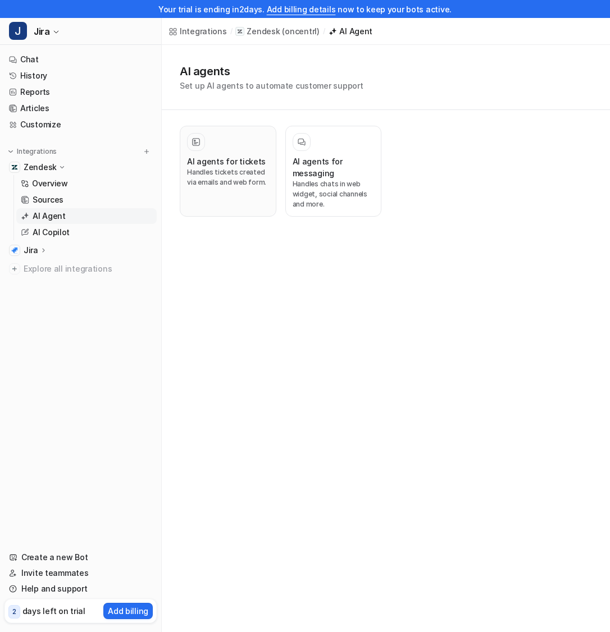
click at [239, 171] on p "Handles tickets created via emails and web form." at bounding box center [228, 177] width 82 height 20
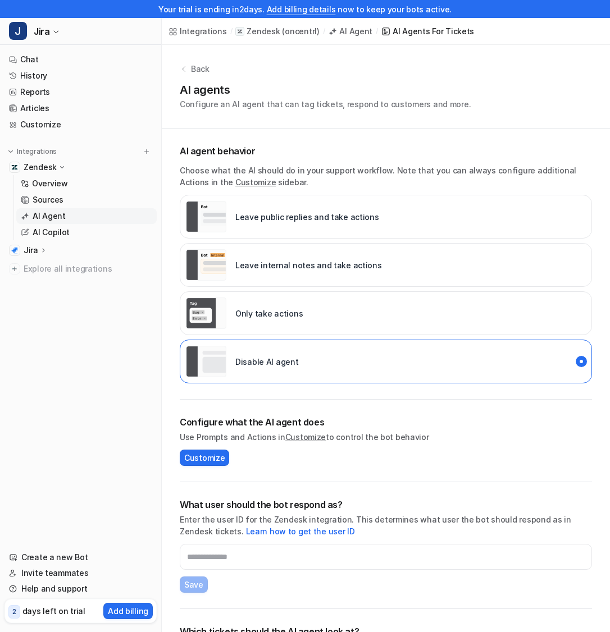
scroll to position [56, 0]
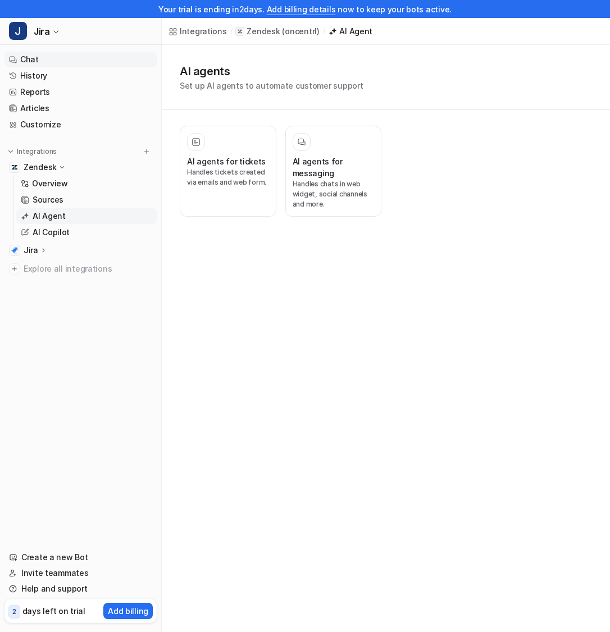
click at [57, 63] on link "Chat" at bounding box center [80, 60] width 152 height 16
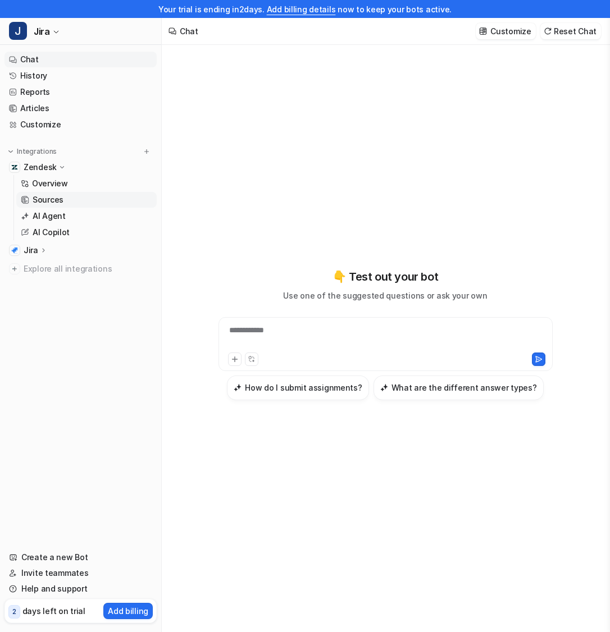
click at [48, 197] on p "Sources" at bounding box center [48, 199] width 31 height 11
click at [50, 198] on p "Sources" at bounding box center [48, 199] width 31 height 11
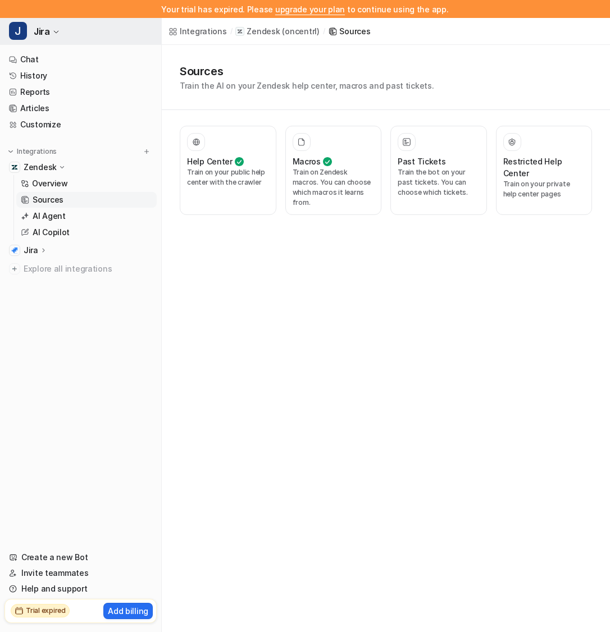
click at [45, 31] on span "Jira" at bounding box center [42, 32] width 16 height 16
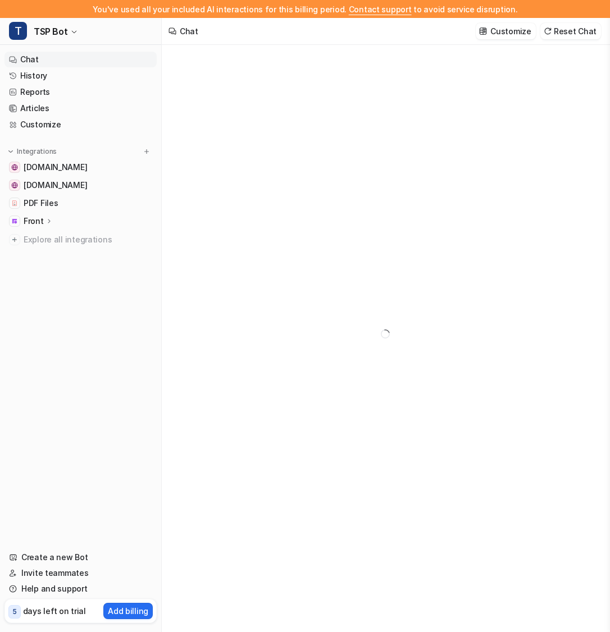
type textarea "**********"
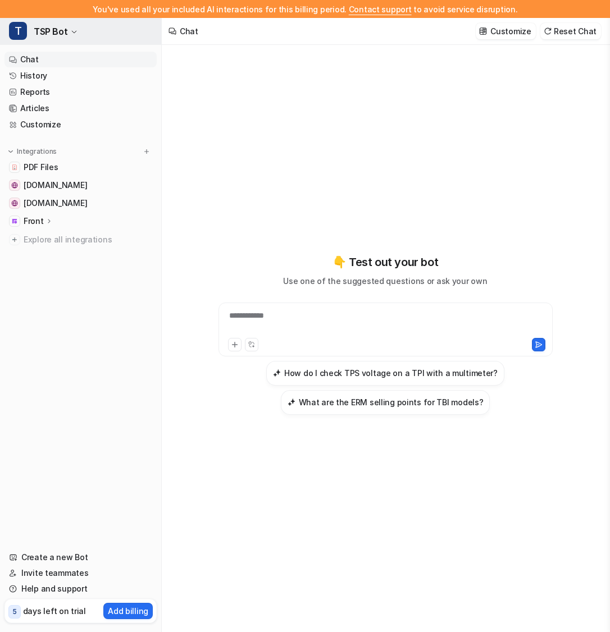
click at [87, 29] on button "T TSP Bot" at bounding box center [80, 31] width 161 height 27
click at [86, 29] on button "T TSP Bot" at bounding box center [80, 31] width 161 height 27
click at [33, 221] on p "Front" at bounding box center [34, 221] width 20 height 11
click at [55, 250] on p "AI Agent" at bounding box center [49, 253] width 33 height 11
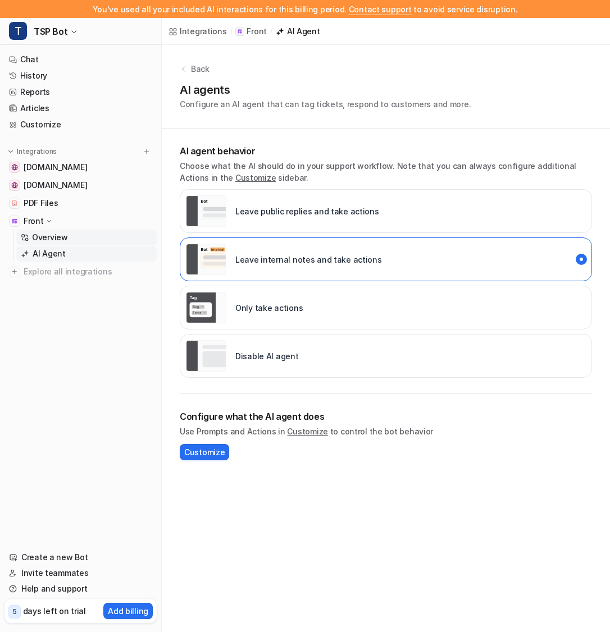
click at [57, 241] on p "Overview" at bounding box center [50, 237] width 36 height 11
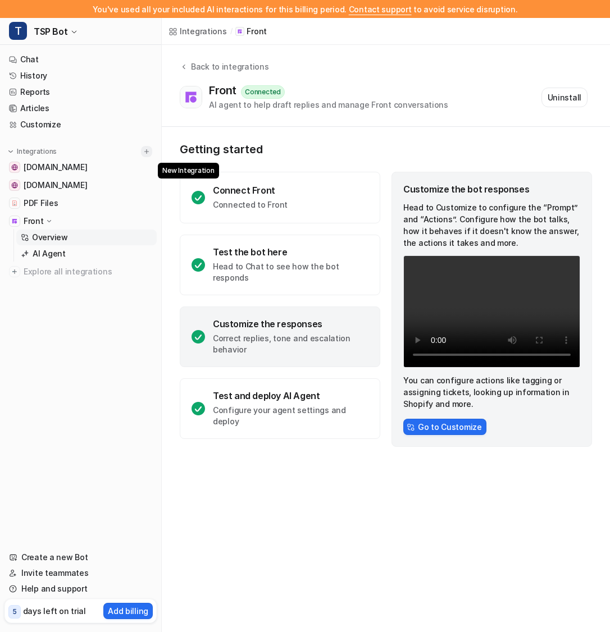
click at [144, 148] on img at bounding box center [147, 152] width 8 height 8
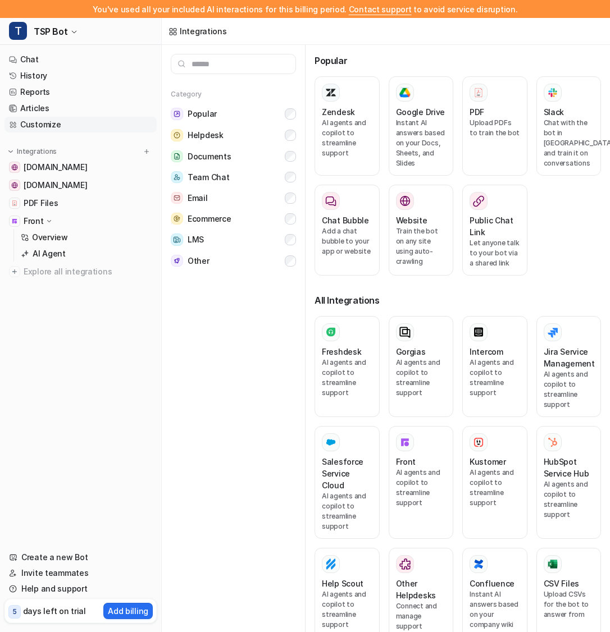
click at [127, 120] on link "Customize" at bounding box center [80, 125] width 152 height 16
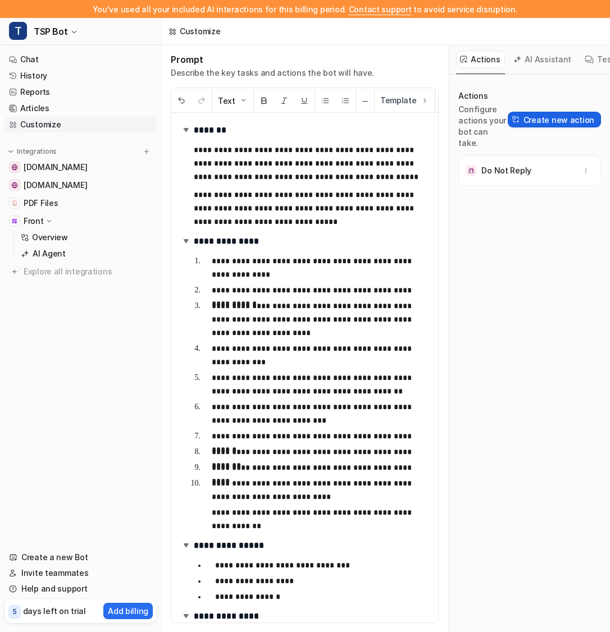
click at [555, 112] on button "Create new action" at bounding box center [554, 120] width 93 height 16
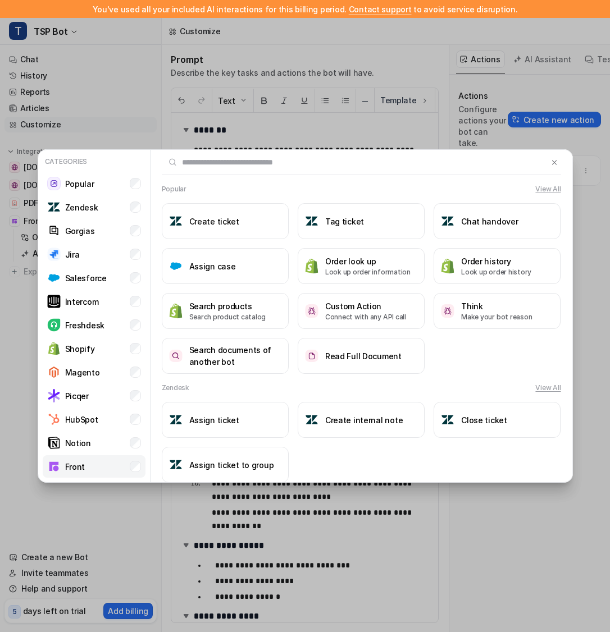
click at [130, 460] on li "Front" at bounding box center [94, 466] width 103 height 22
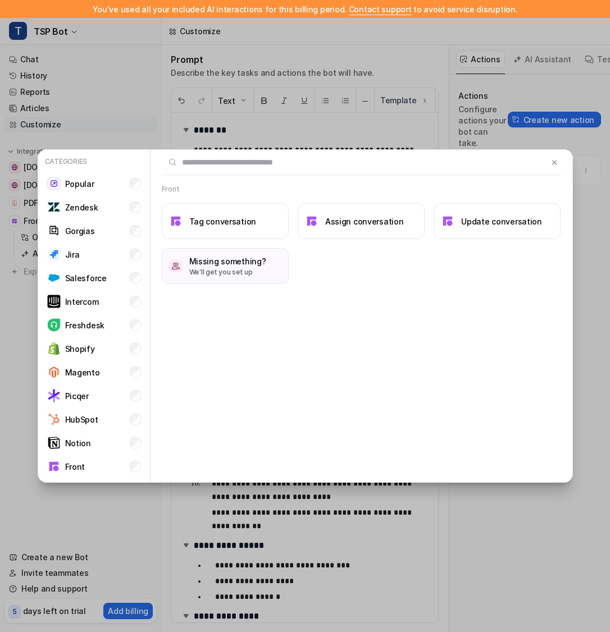
click at [252, 92] on div "Categories Popular Zendesk Gorgias Jira Salesforce Intercom Freshdesk Shopify M…" at bounding box center [305, 316] width 553 height 632
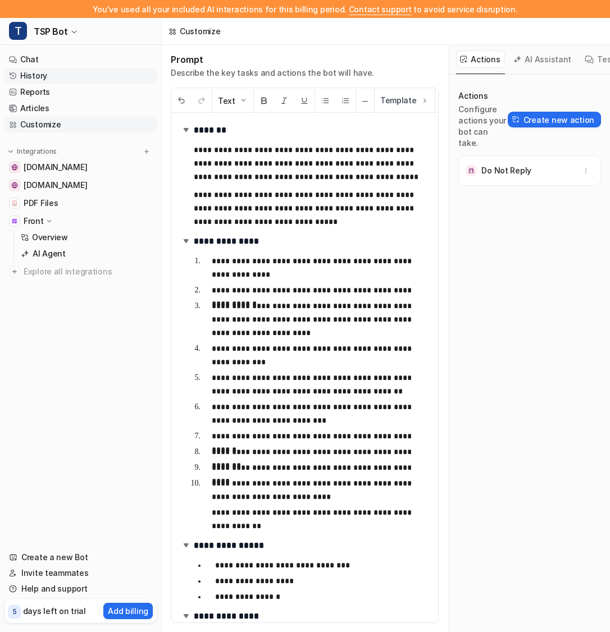
click at [111, 75] on link "History" at bounding box center [80, 76] width 152 height 16
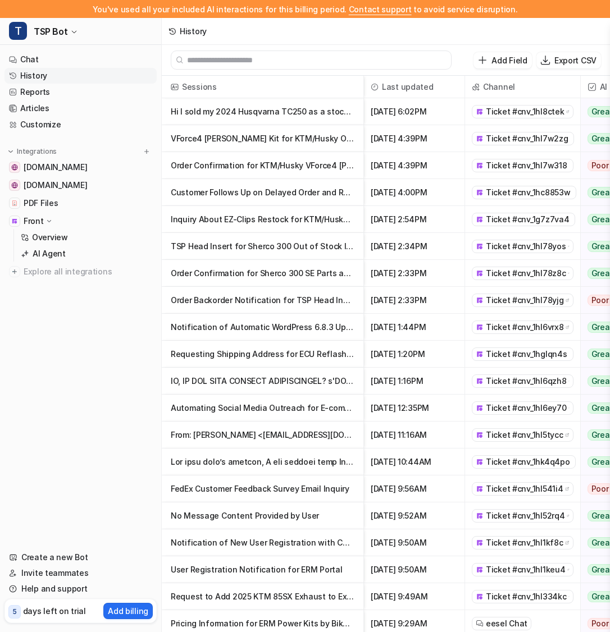
click at [297, 114] on p "Hi I sold my 2024 Husqvarna TC250 as a stock bike. I kept my 300 kit and a tsp" at bounding box center [263, 111] width 184 height 27
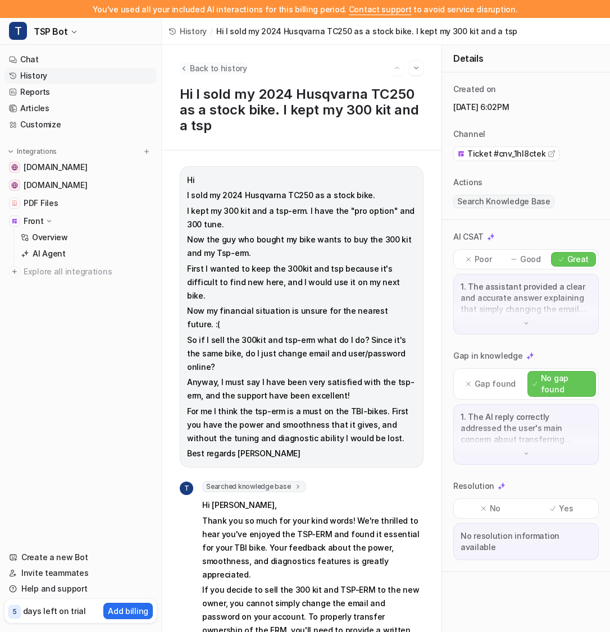
click at [185, 72] on icon "Back to history" at bounding box center [184, 68] width 8 height 8
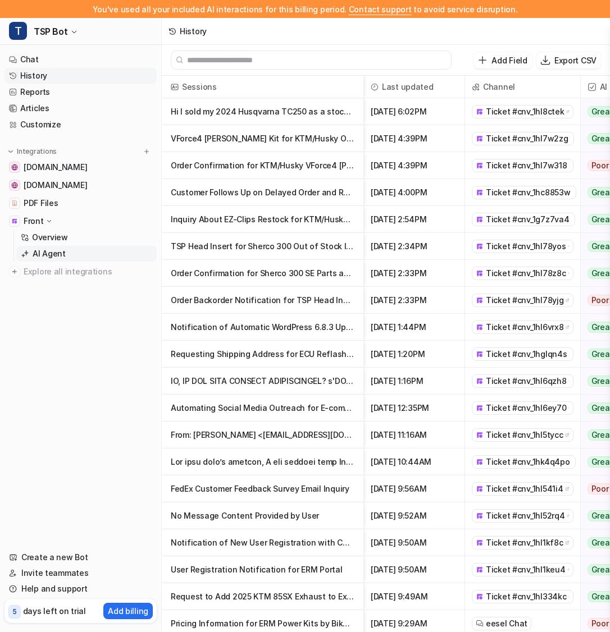
click at [64, 254] on link "AI Agent" at bounding box center [86, 254] width 140 height 16
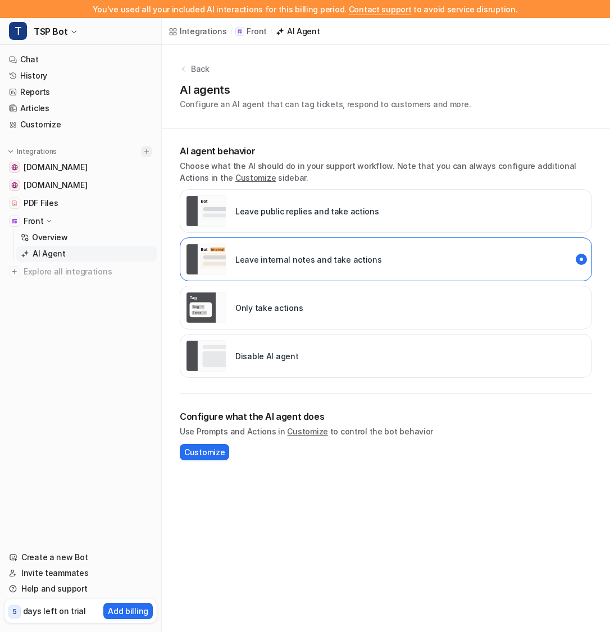
click at [145, 154] on img at bounding box center [147, 152] width 8 height 8
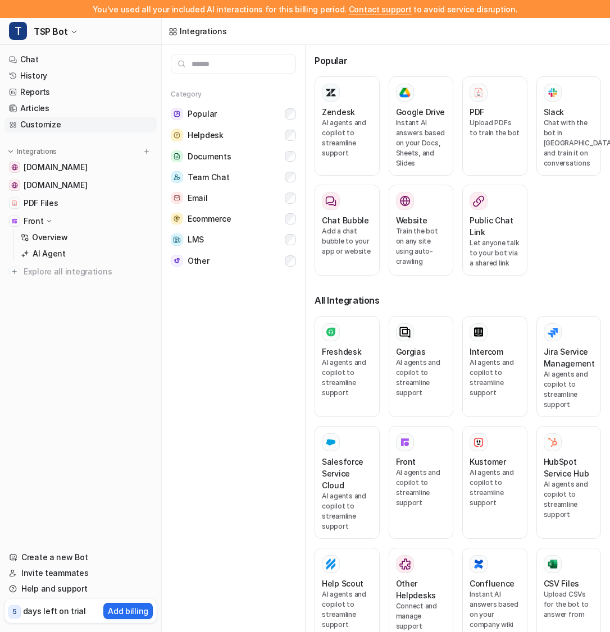
click at [105, 120] on link "Customize" at bounding box center [80, 125] width 152 height 16
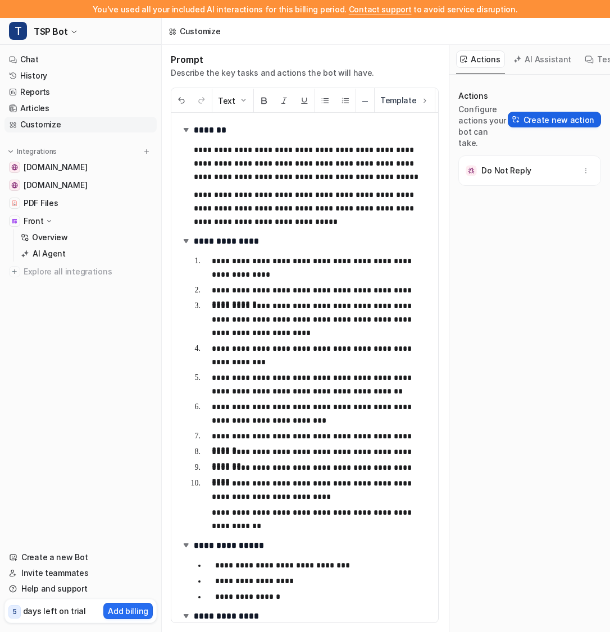
click at [553, 116] on button "Create new action" at bounding box center [554, 120] width 93 height 16
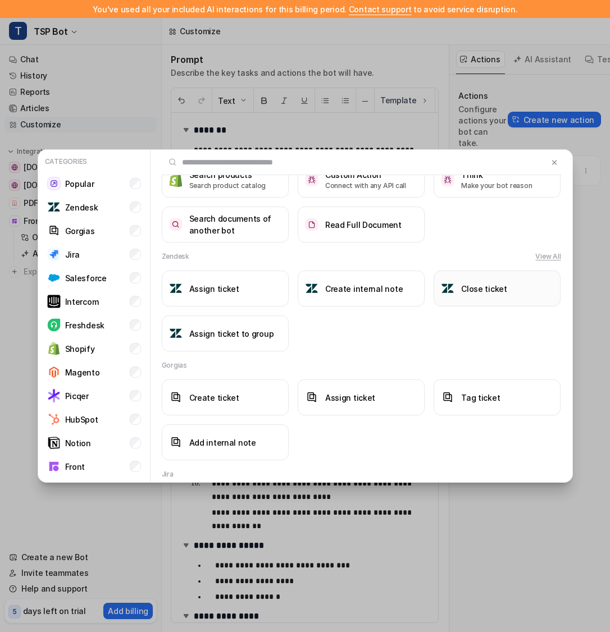
scroll to position [145, 0]
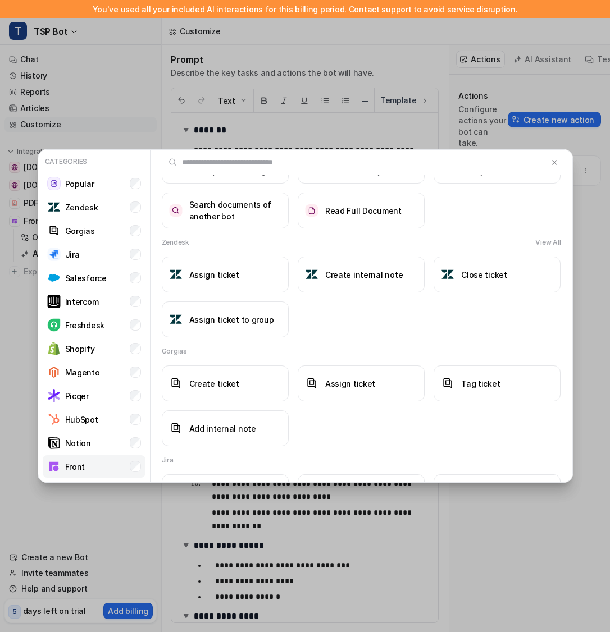
click at [125, 462] on li "Front" at bounding box center [94, 466] width 103 height 22
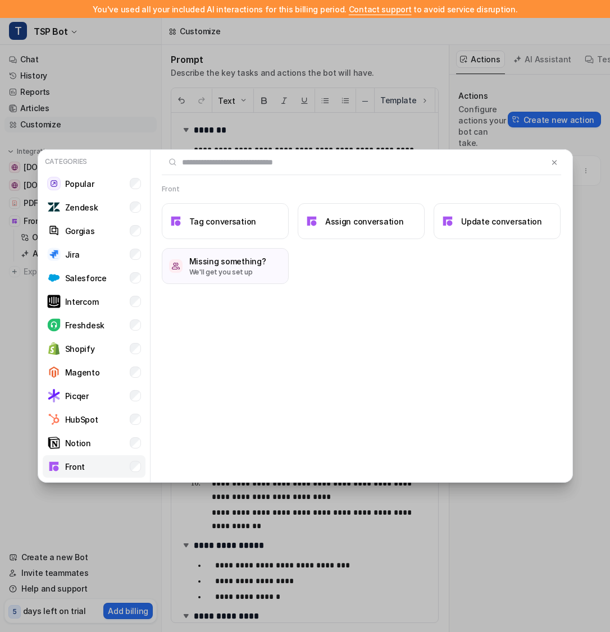
scroll to position [0, 0]
click at [220, 217] on h3 "Tag conversation" at bounding box center [222, 222] width 67 height 12
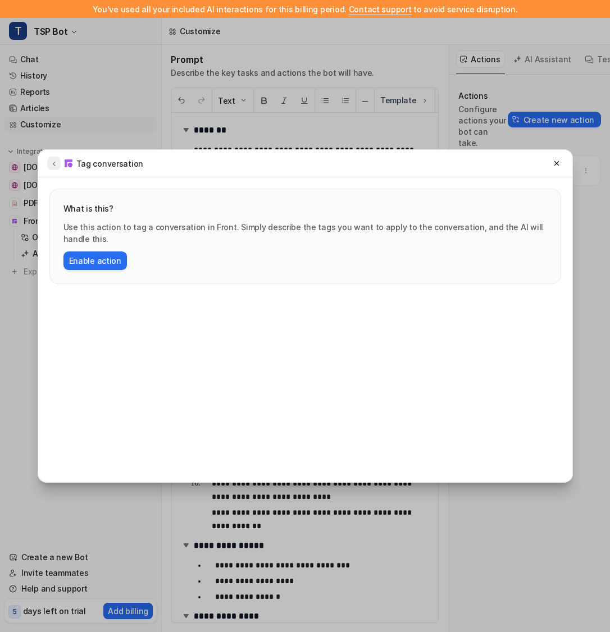
click at [56, 166] on icon at bounding box center [54, 163] width 8 height 8
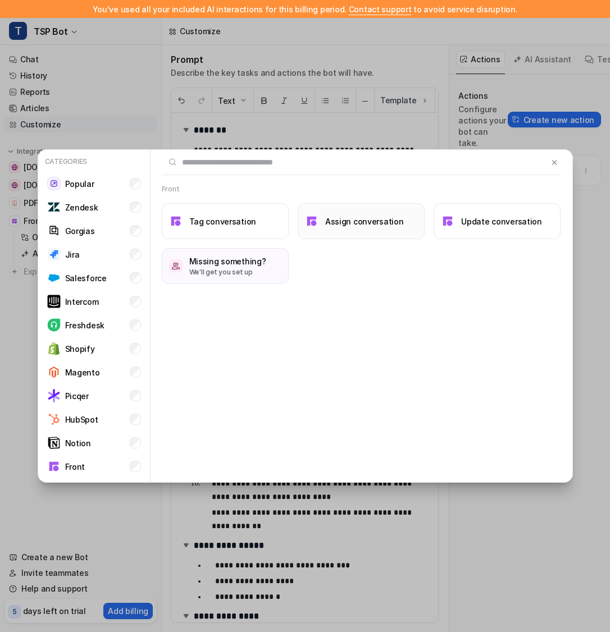
click at [333, 213] on button "Assign conversation" at bounding box center [361, 221] width 127 height 36
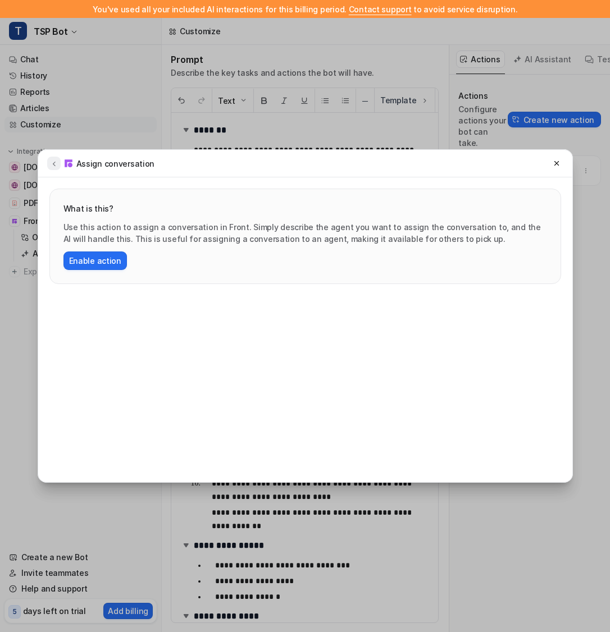
click at [58, 166] on button at bounding box center [53, 163] width 13 height 13
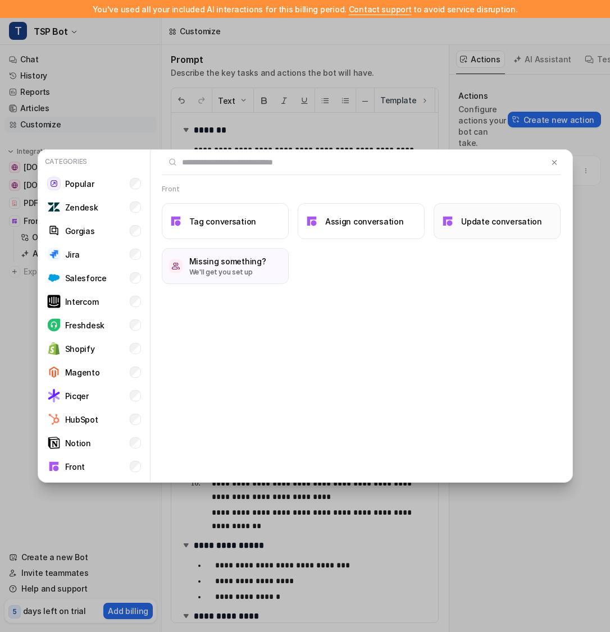
click at [506, 239] on button "Update conversation" at bounding box center [496, 221] width 127 height 36
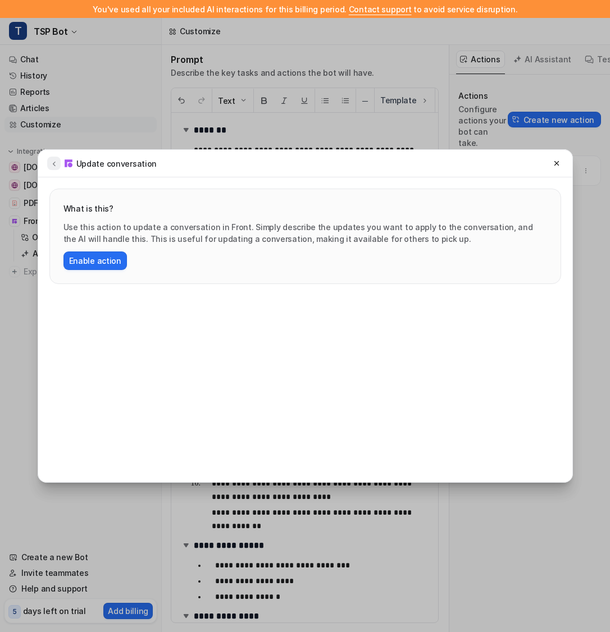
click at [55, 163] on icon at bounding box center [54, 163] width 8 height 8
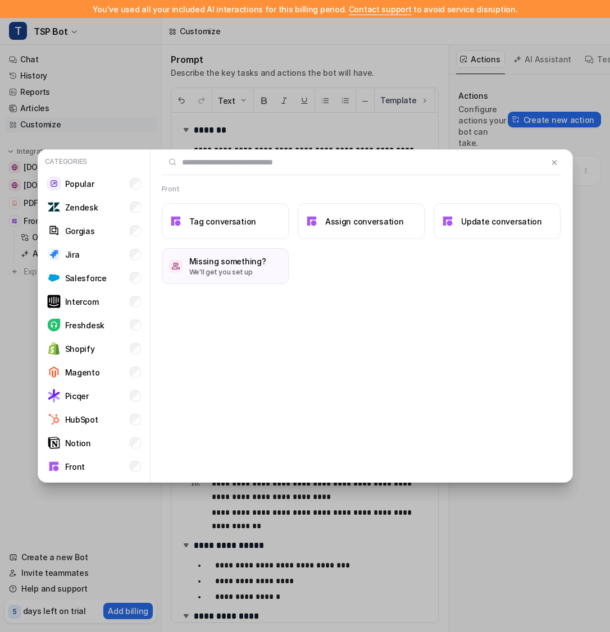
click at [71, 135] on div "Categories Popular Zendesk Gorgias Jira Salesforce Intercom Freshdesk Shopify M…" at bounding box center [305, 316] width 553 height 632
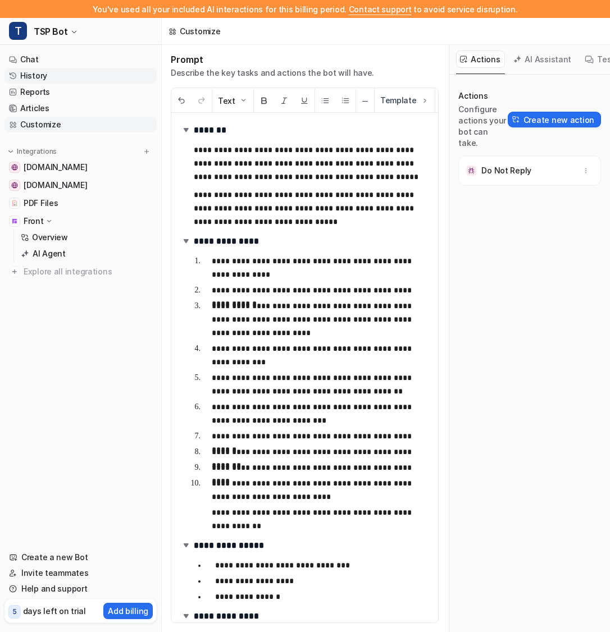
click at [74, 73] on link "History" at bounding box center [80, 76] width 152 height 16
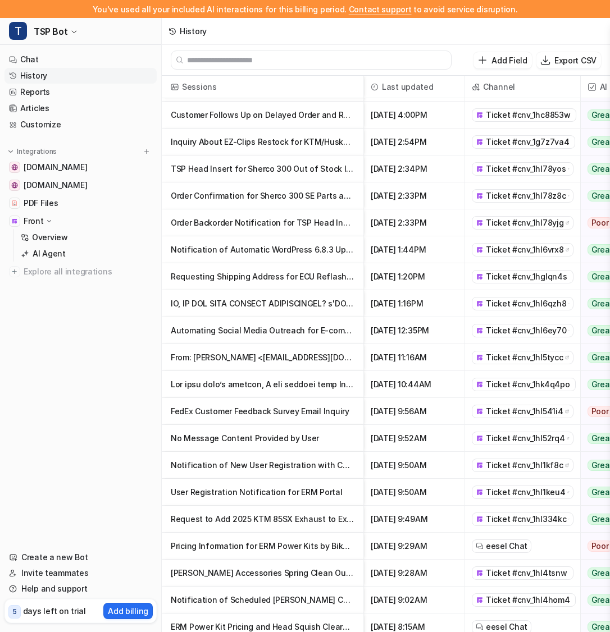
scroll to position [109, 0]
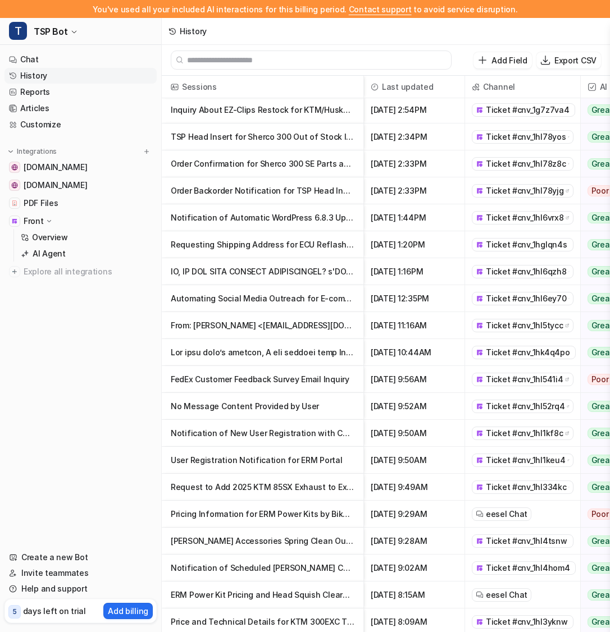
click at [298, 381] on p "FedEx Customer Feedback Survey Email Inquiry" at bounding box center [263, 379] width 184 height 27
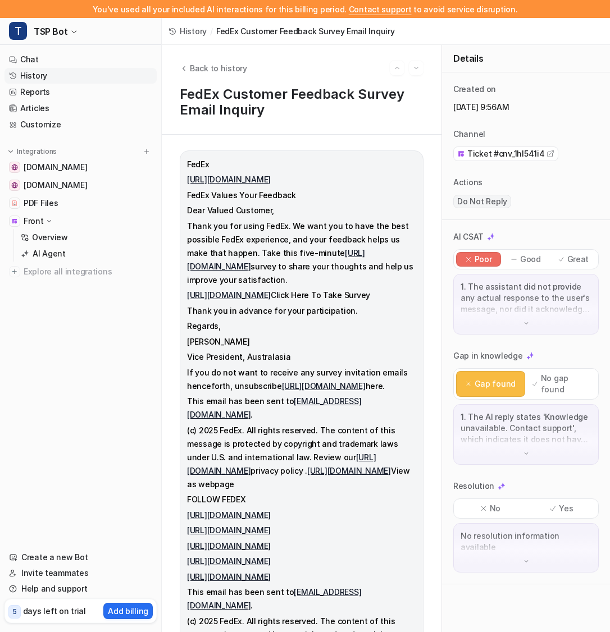
scroll to position [276, 0]
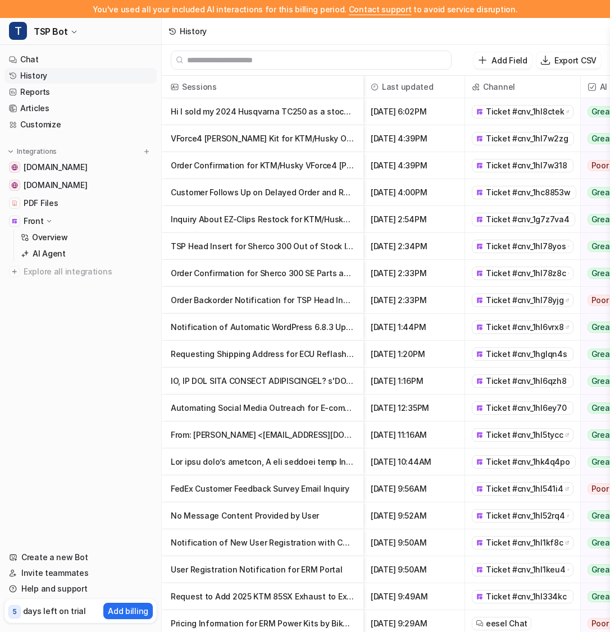
click at [245, 120] on p "Hi I sold my 2024 Husqvarna TC250 as a stock bike. I kept my 300 kit and a tsp" at bounding box center [263, 111] width 184 height 27
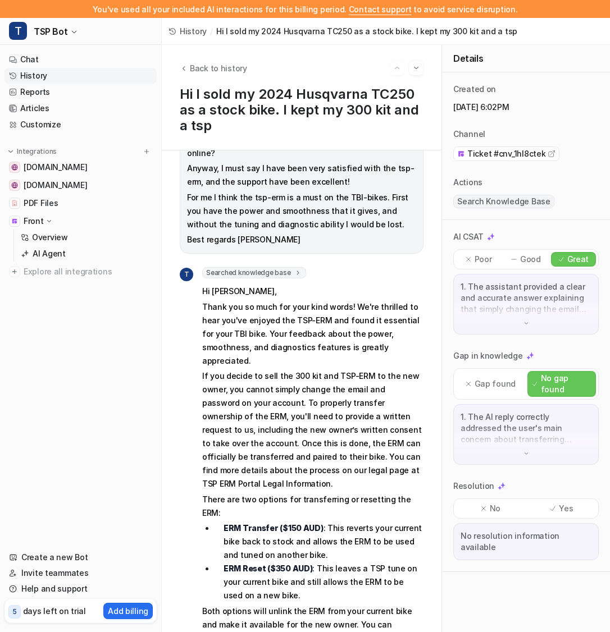
scroll to position [246, 0]
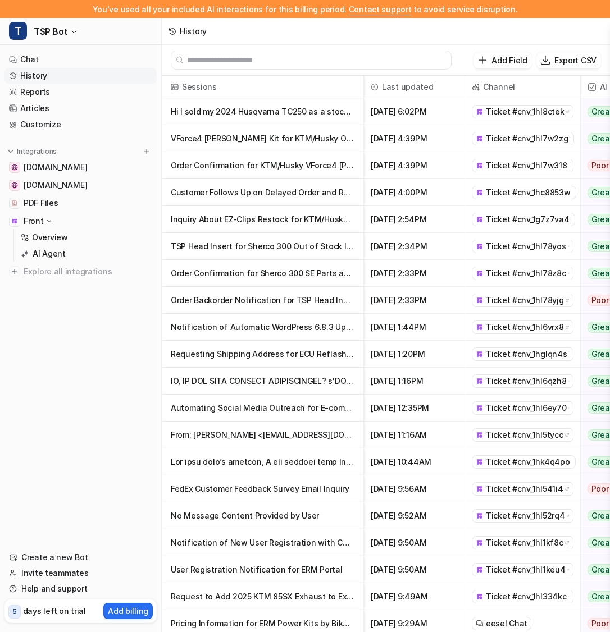
click at [222, 248] on p "TSP Head Insert for Sherco 300 Out of Stock Inquiry" at bounding box center [263, 246] width 184 height 27
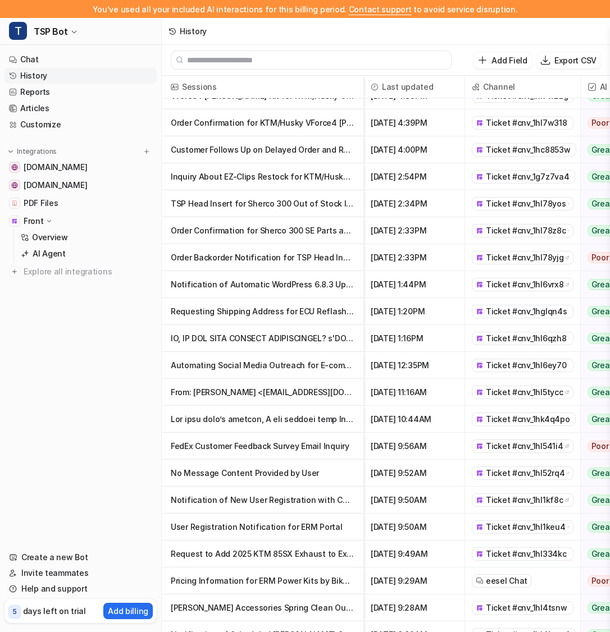
scroll to position [56, 0]
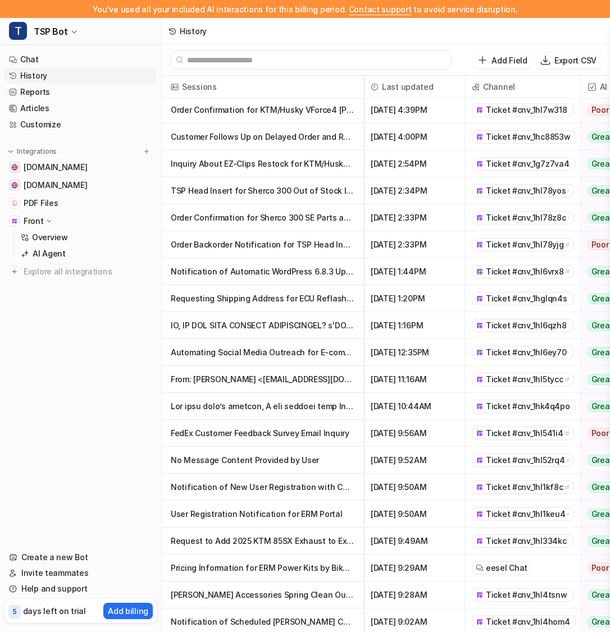
click at [249, 451] on p "No Message Content Provided by User" at bounding box center [263, 460] width 184 height 27
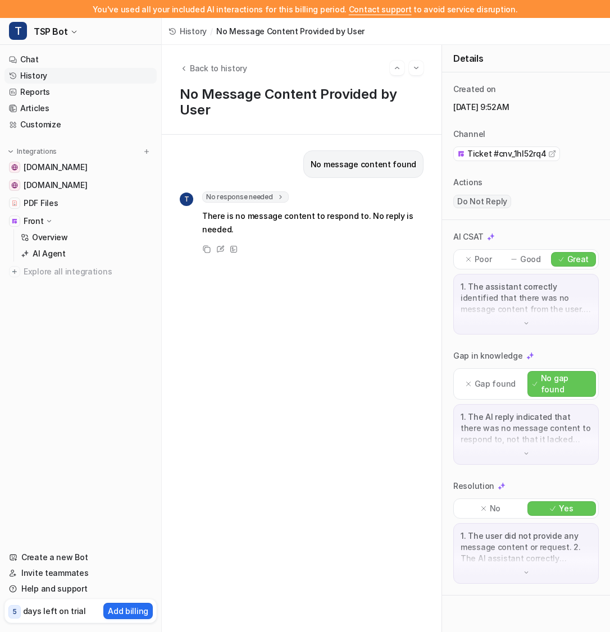
click at [203, 197] on span "No response needed" at bounding box center [245, 196] width 86 height 11
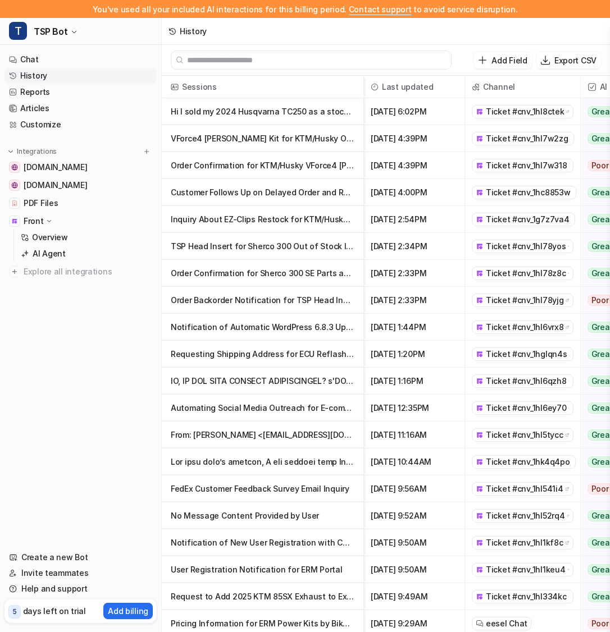
scroll to position [83, 0]
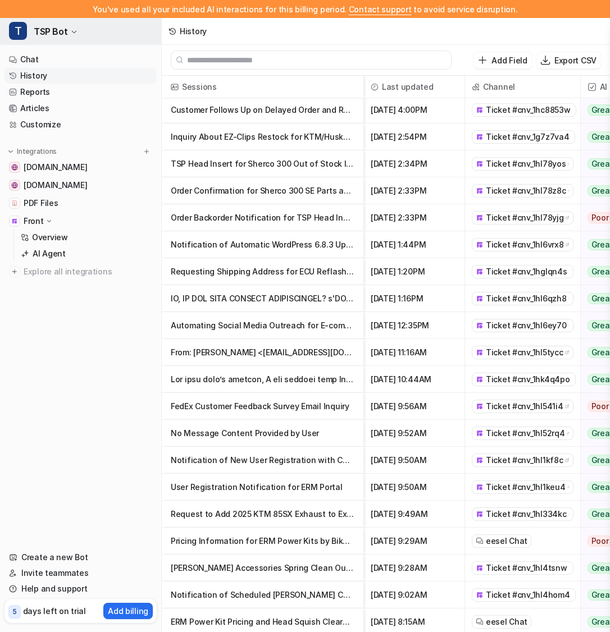
click at [76, 28] on button "T TSP Bot" at bounding box center [80, 31] width 161 height 27
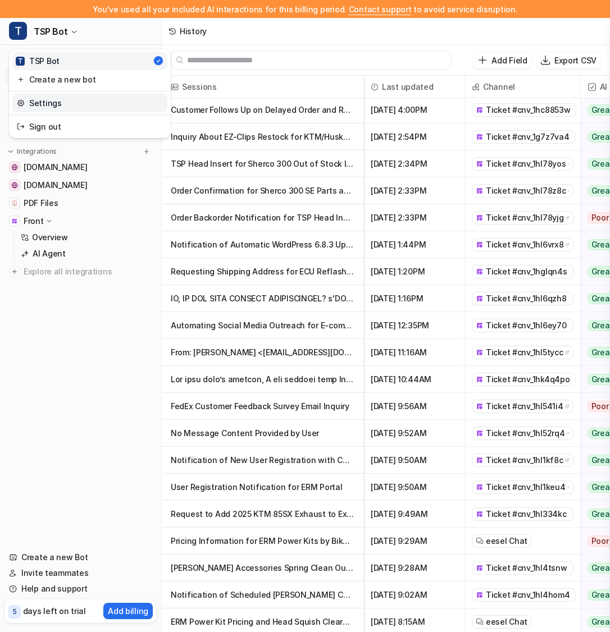
click at [80, 105] on link "Settings" at bounding box center [89, 103] width 155 height 19
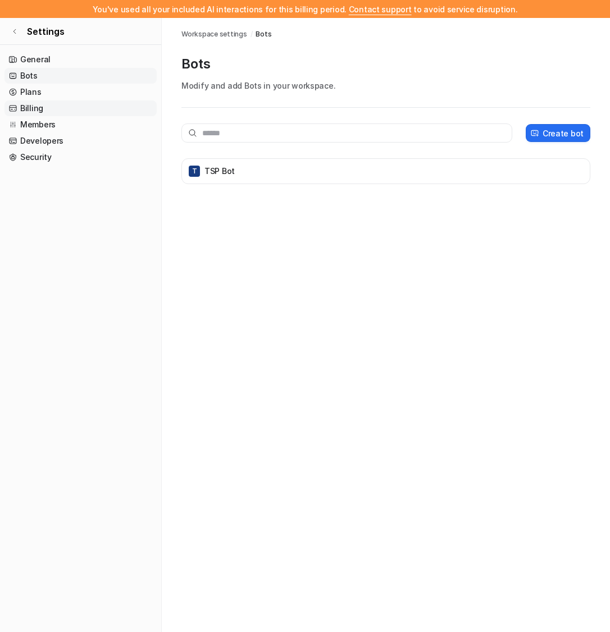
click at [83, 110] on link "Billing" at bounding box center [80, 109] width 152 height 16
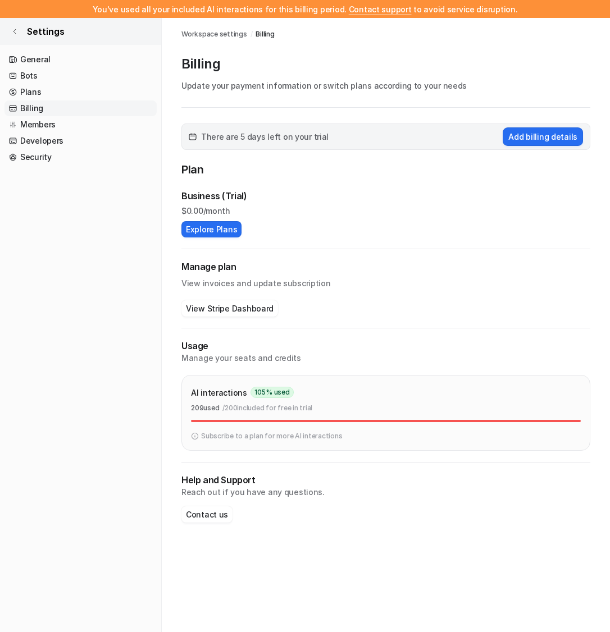
click at [16, 33] on icon at bounding box center [14, 31] width 7 height 7
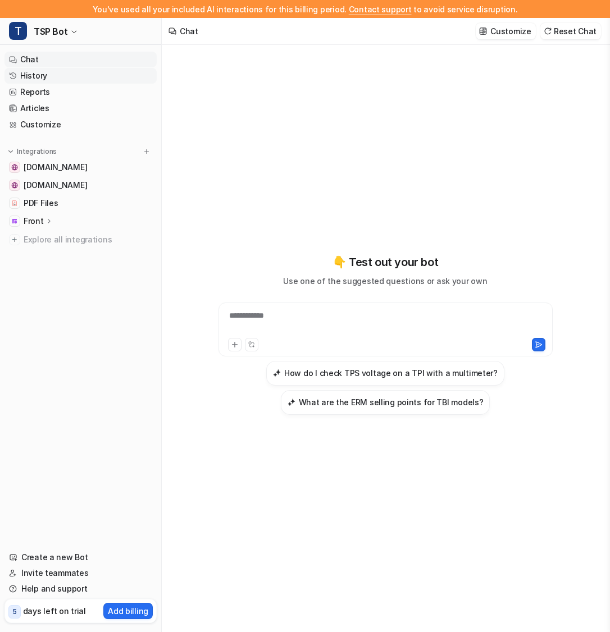
click at [102, 74] on link "History" at bounding box center [80, 76] width 152 height 16
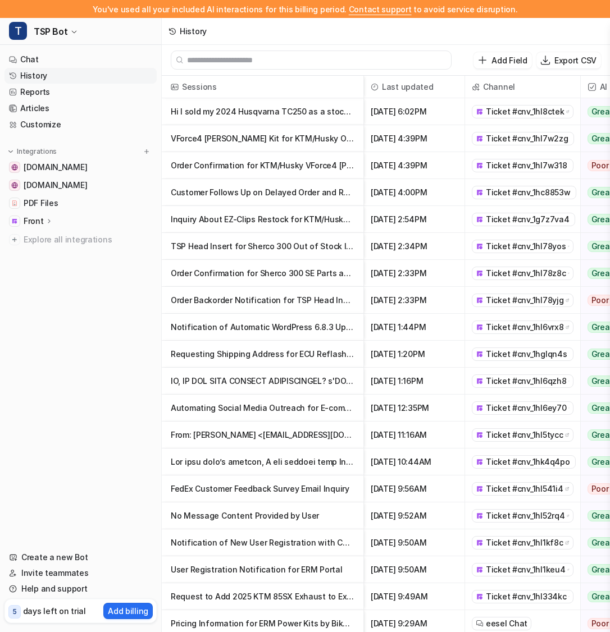
click at [272, 415] on p "Automating Social Media Outreach for E-commerce Brands" at bounding box center [263, 408] width 184 height 27
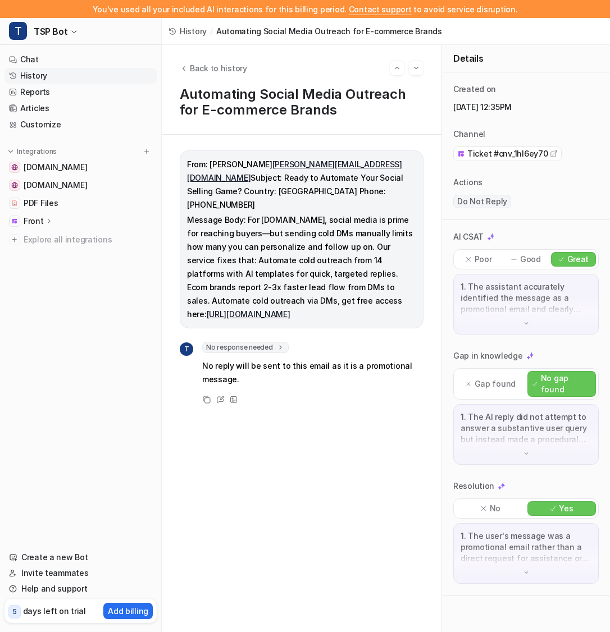
click at [374, 386] on p "No reply will be sent to this email as it is a promotional message." at bounding box center [312, 372] width 221 height 27
click at [206, 69] on span "Back to history" at bounding box center [218, 68] width 57 height 12
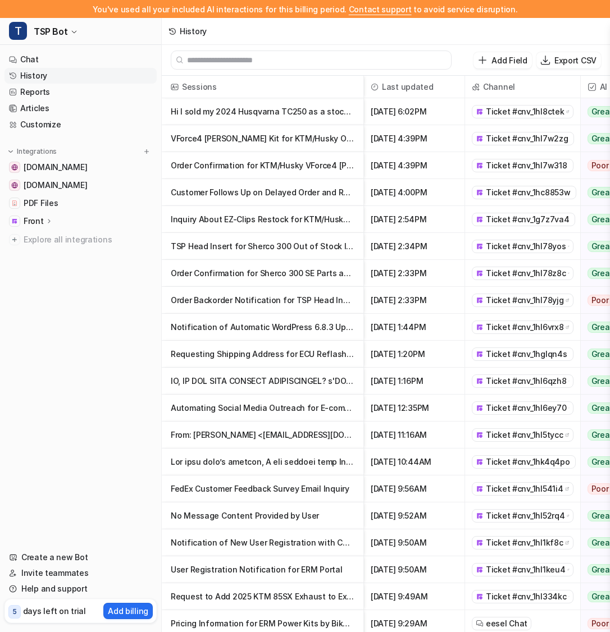
click at [239, 326] on p "Notification of Automatic WordPress 6.8.3 Update and Available Plugin Updates" at bounding box center [263, 327] width 184 height 27
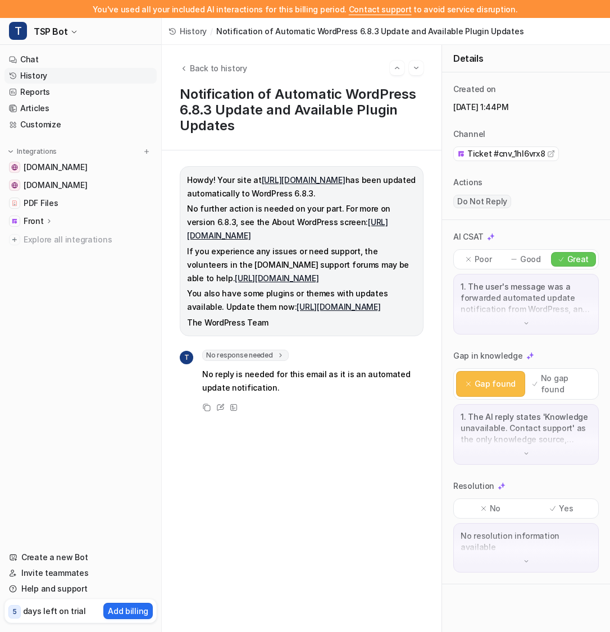
scroll to position [72, 0]
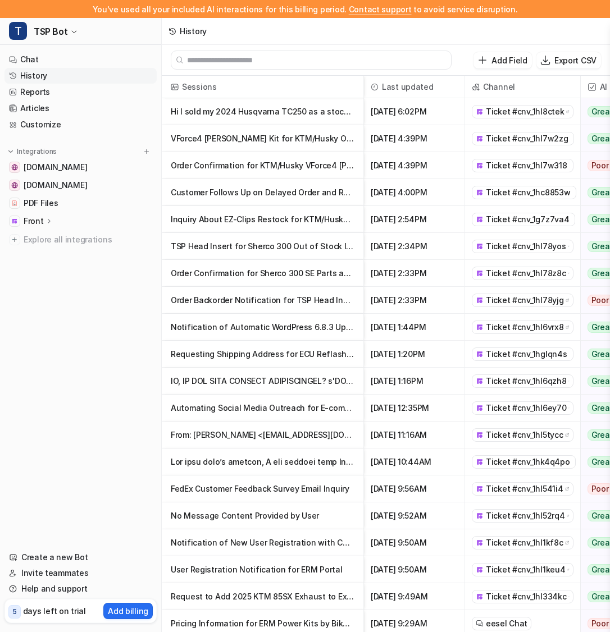
click at [244, 256] on p "TSP Head Insert for Sherco 300 Out of Stock Inquiry" at bounding box center [263, 246] width 184 height 27
click at [262, 389] on p at bounding box center [263, 381] width 184 height 27
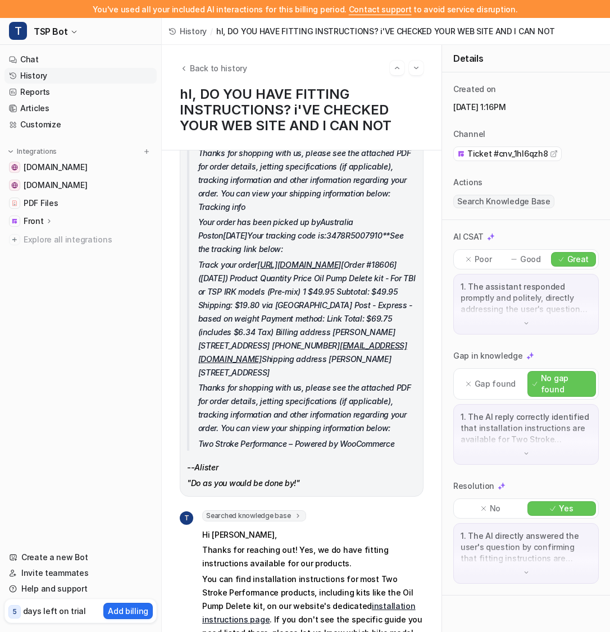
scroll to position [218, 0]
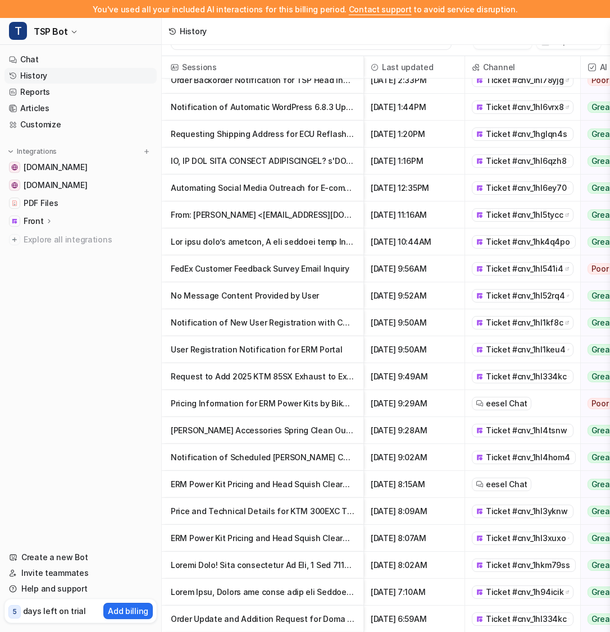
scroll to position [19, 0]
click at [267, 459] on p "Notification of Scheduled [PERSON_NAME] Central System Upgrade and Temporary Do…" at bounding box center [263, 458] width 184 height 27
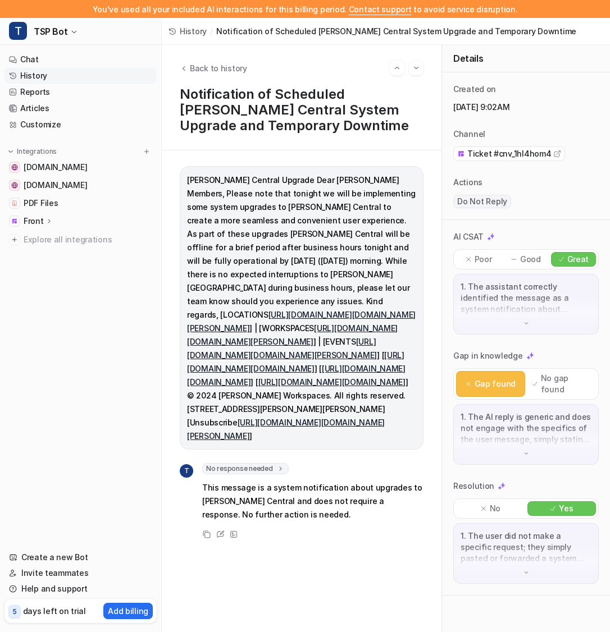
scroll to position [118, 0]
click at [69, 122] on link "Customize" at bounding box center [80, 125] width 152 height 16
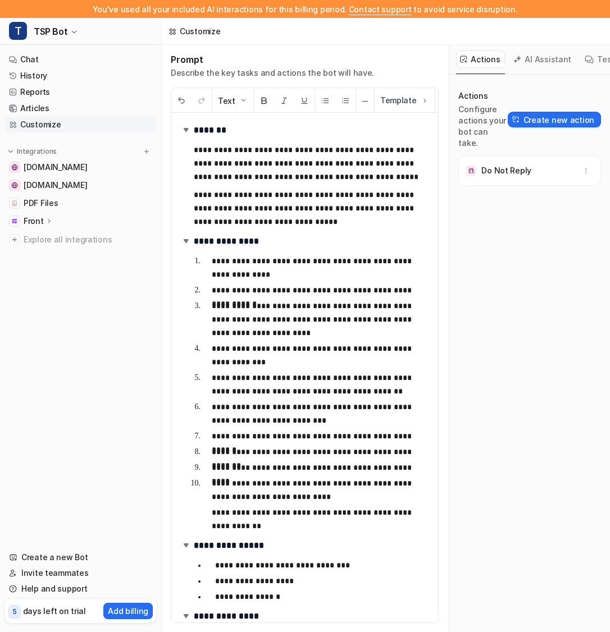
click at [542, 63] on button "AI Assistant" at bounding box center [542, 59] width 67 height 17
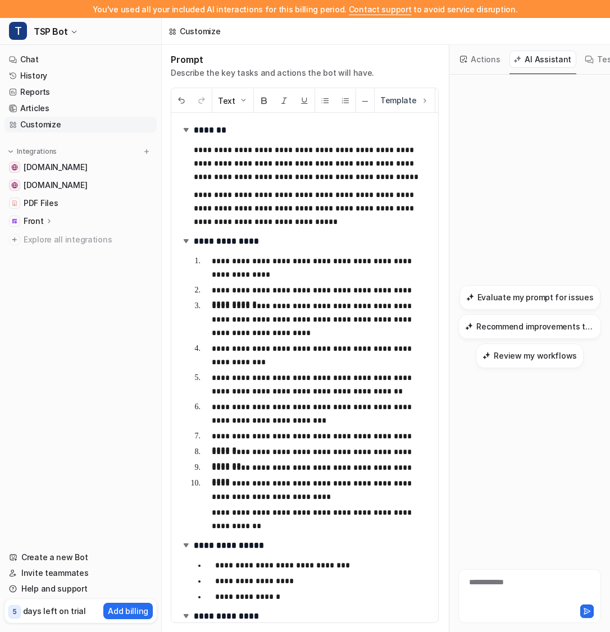
click at [501, 595] on div "**********" at bounding box center [529, 590] width 137 height 26
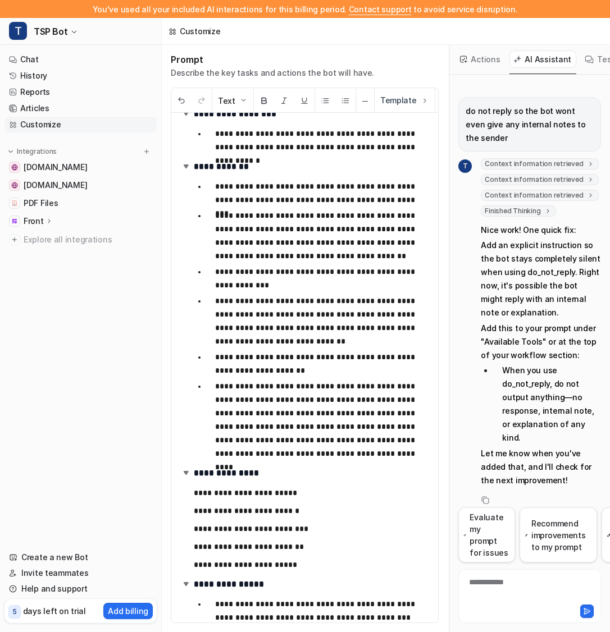
scroll to position [760, 0]
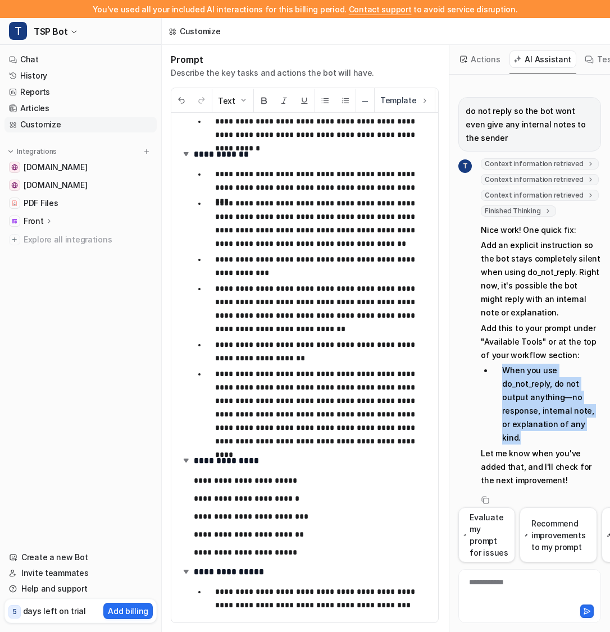
drag, startPoint x: 501, startPoint y: 373, endPoint x: 593, endPoint y: 426, distance: 106.4
click at [594, 427] on li "When you use do_not_reply, do not output anything—no response, internal note, o…" at bounding box center [547, 404] width 108 height 81
copy li "When you use do_not_reply, do not output anything—no response, internal note, o…"
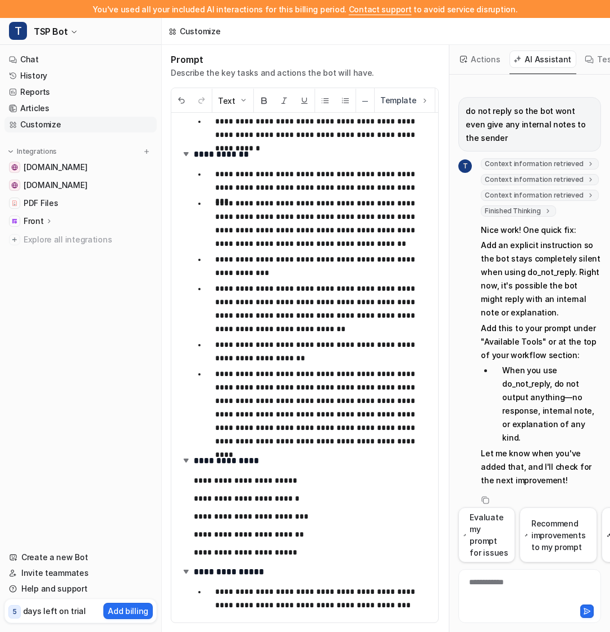
click at [392, 603] on p "**********" at bounding box center [322, 598] width 214 height 27
click at [214, 593] on li "**********" at bounding box center [317, 598] width 223 height 27
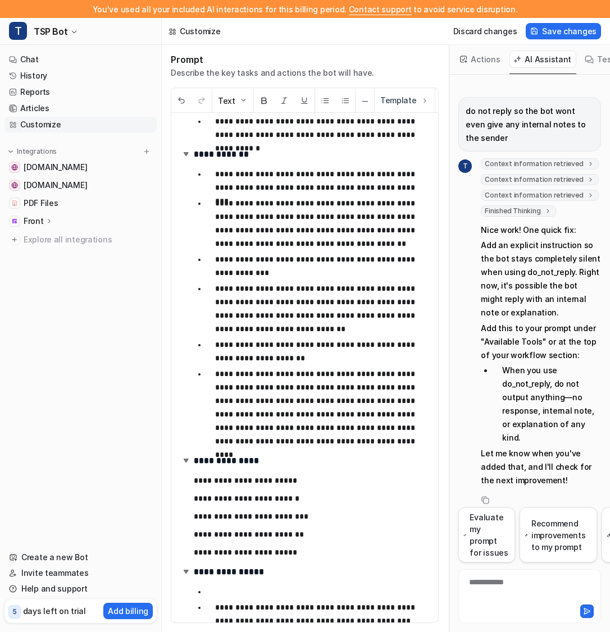
paste div
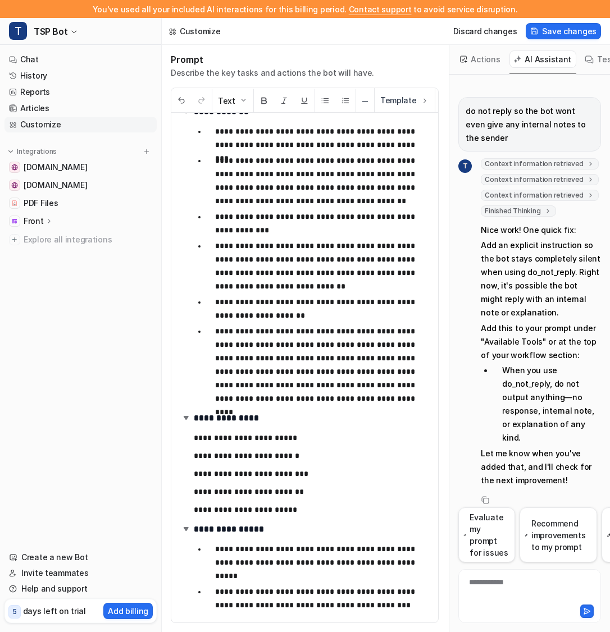
scroll to position [789, 0]
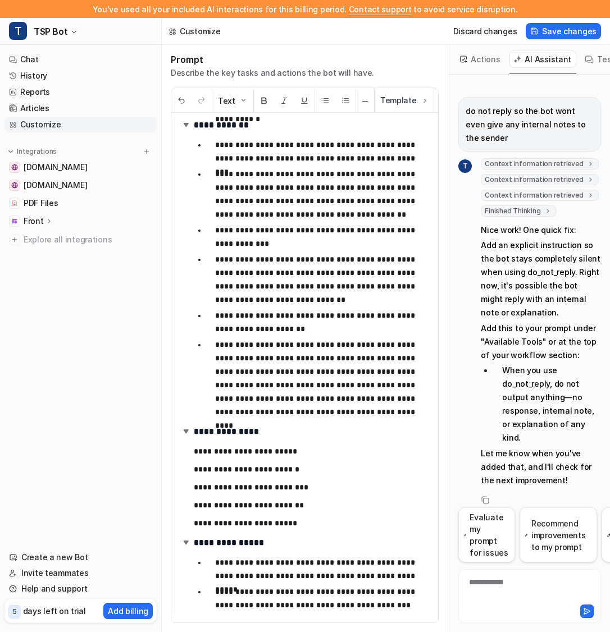
click at [405, 565] on p "**********" at bounding box center [322, 569] width 214 height 27
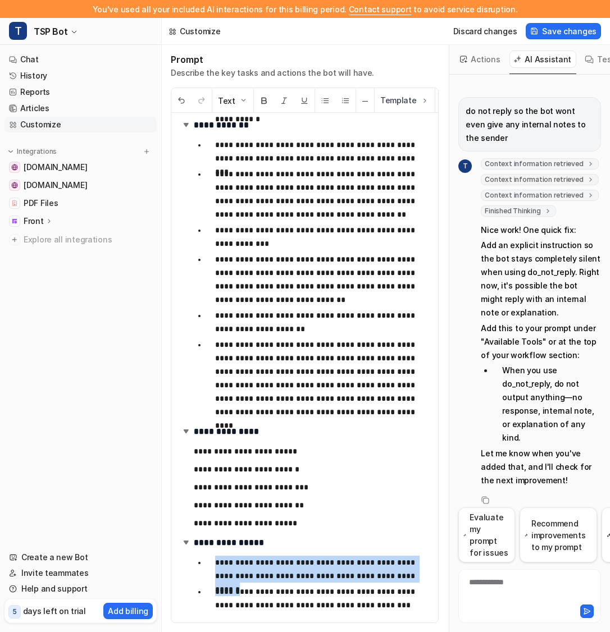
drag, startPoint x: 413, startPoint y: 575, endPoint x: 213, endPoint y: 561, distance: 200.4
click at [213, 561] on li "**********" at bounding box center [317, 569] width 223 height 27
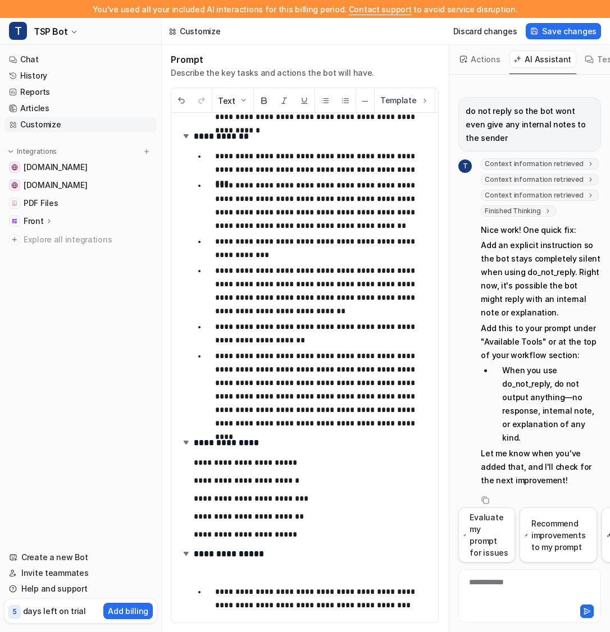
scroll to position [760, 0]
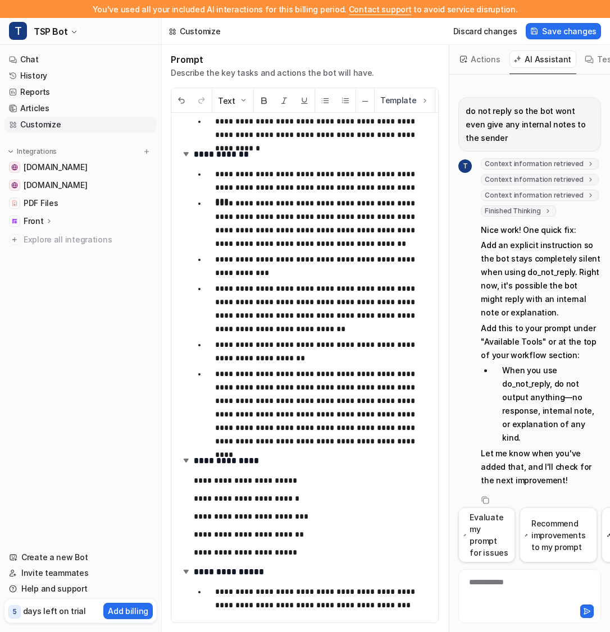
click at [396, 608] on p "**********" at bounding box center [322, 598] width 214 height 27
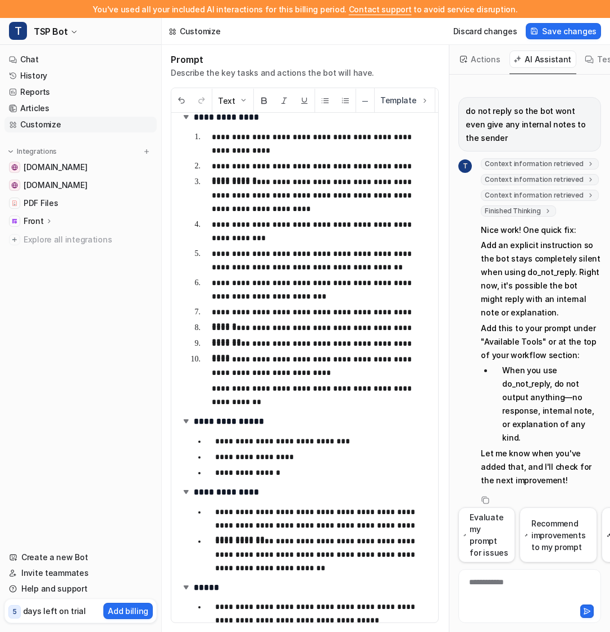
scroll to position [0, 0]
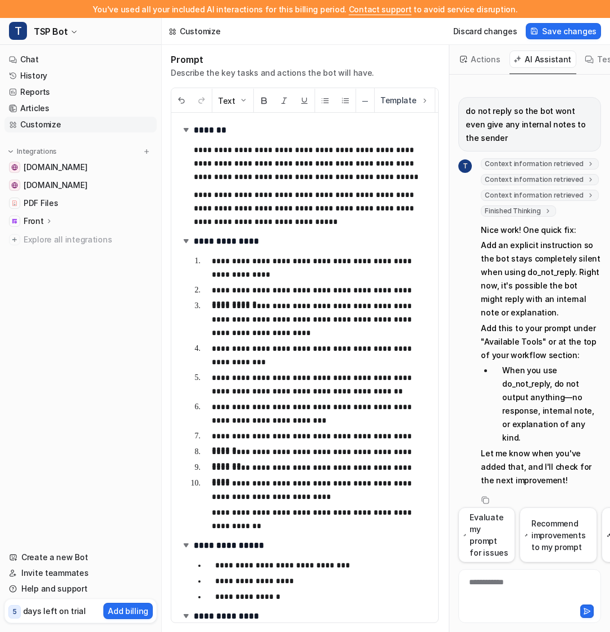
click at [505, 382] on li "When you use do_not_reply, do not output anything—no response, internal note, o…" at bounding box center [547, 404] width 108 height 81
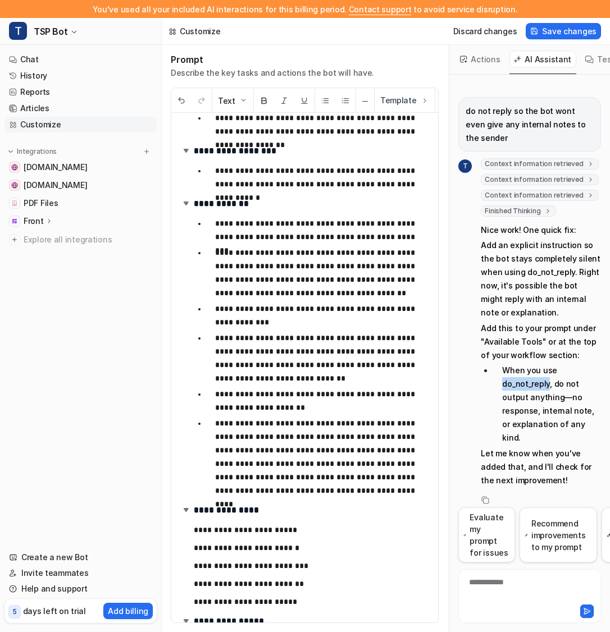
scroll to position [803, 0]
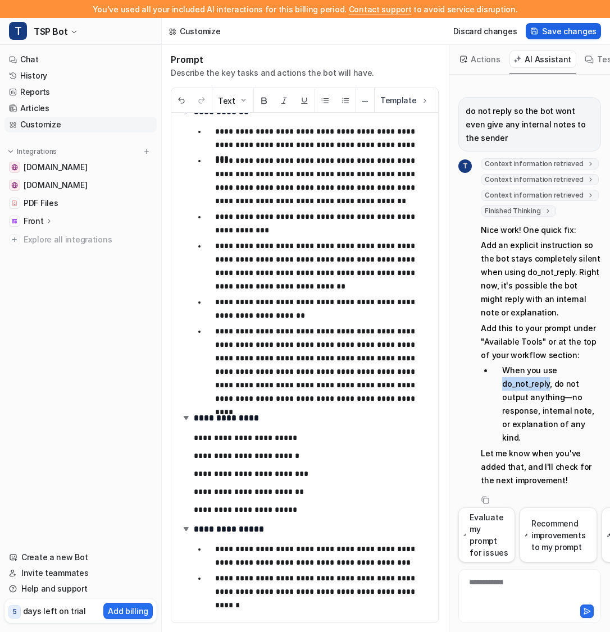
click at [573, 31] on span "Save changes" at bounding box center [569, 31] width 54 height 12
click at [76, 78] on link "History" at bounding box center [80, 76] width 152 height 16
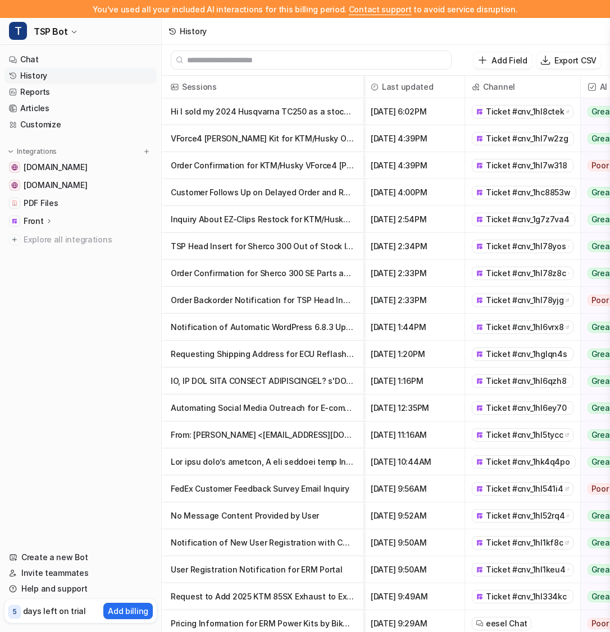
click at [267, 112] on p "Hi I sold my 2024 Husqvarna TC250 as a stock bike. I kept my 300 kit and a tsp" at bounding box center [263, 111] width 184 height 27
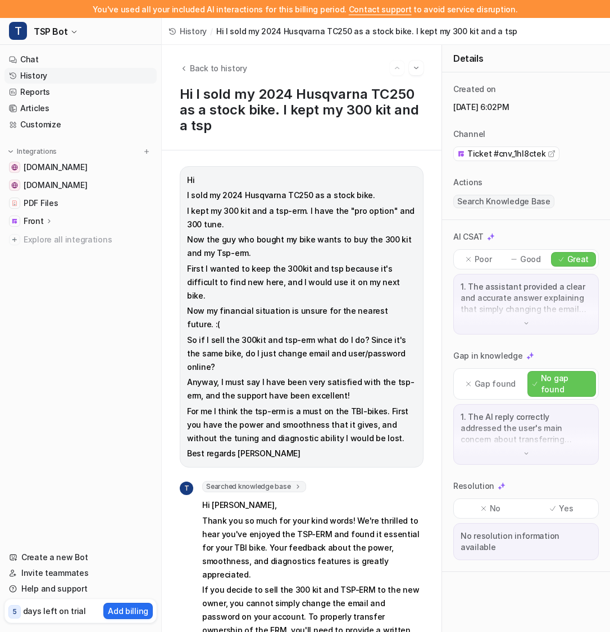
scroll to position [246, 0]
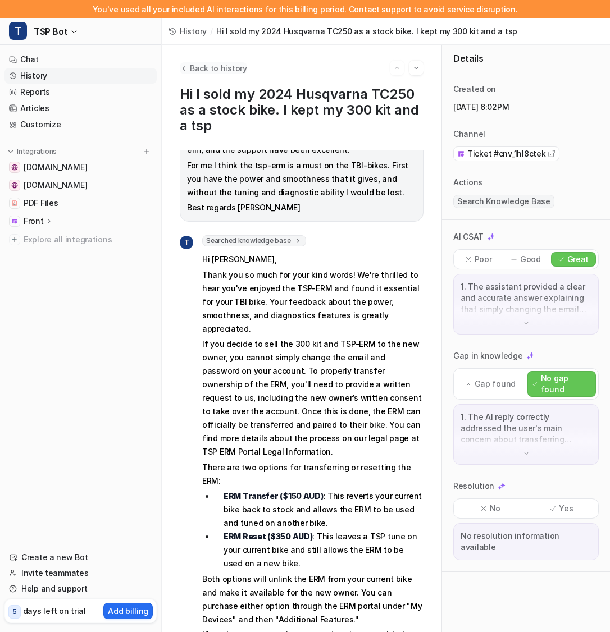
click at [184, 66] on icon "Back to history" at bounding box center [184, 68] width 8 height 8
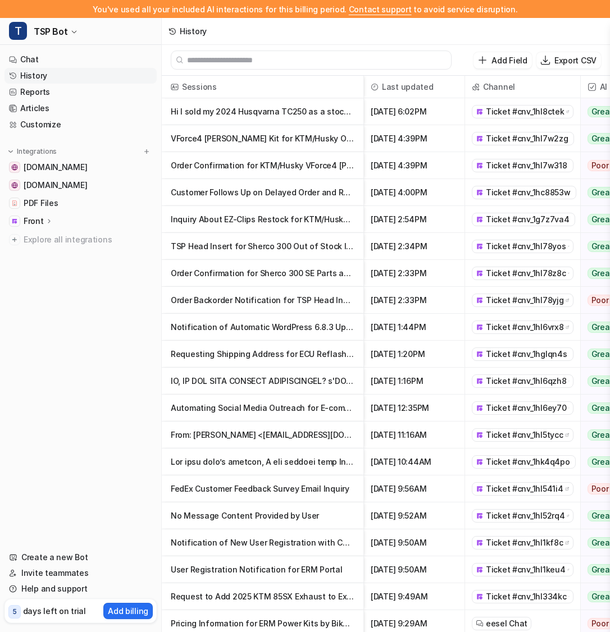
click at [273, 170] on p "Order Confirmation for KTM/Husky VForce4 [PERSON_NAME] Valve Kit (Order #18635)" at bounding box center [263, 165] width 184 height 27
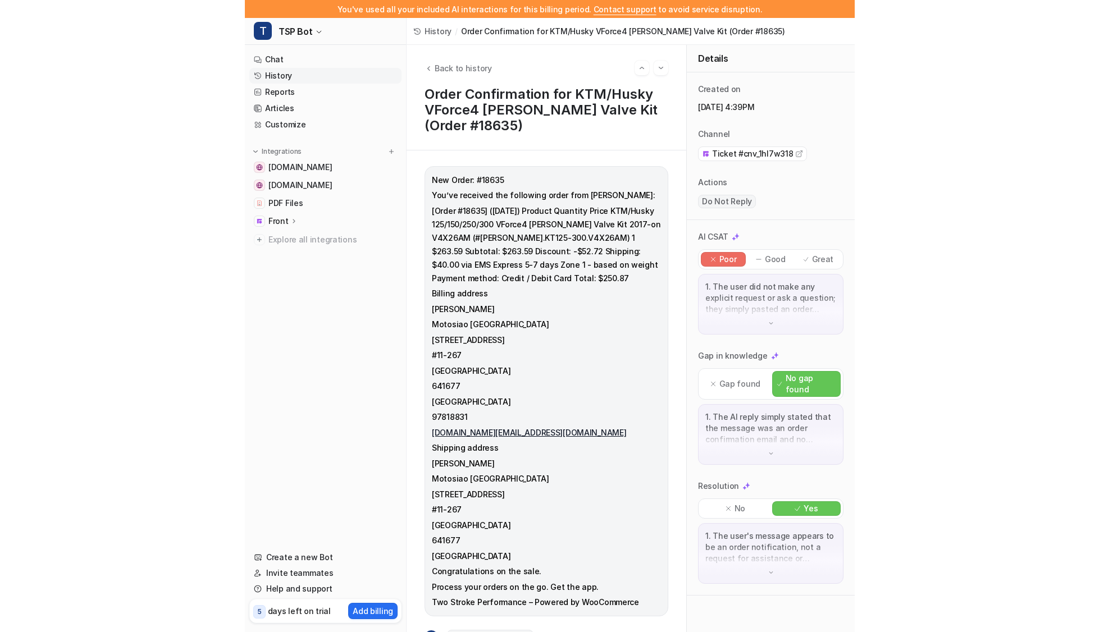
scroll to position [57, 0]
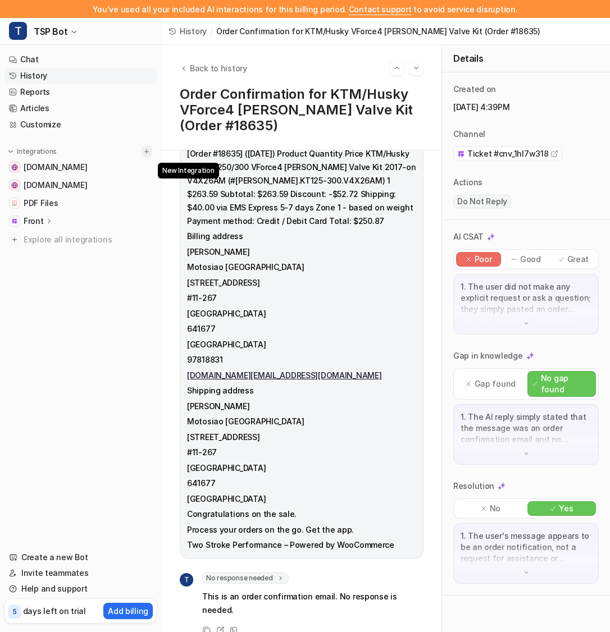
click at [145, 153] on img at bounding box center [147, 152] width 8 height 8
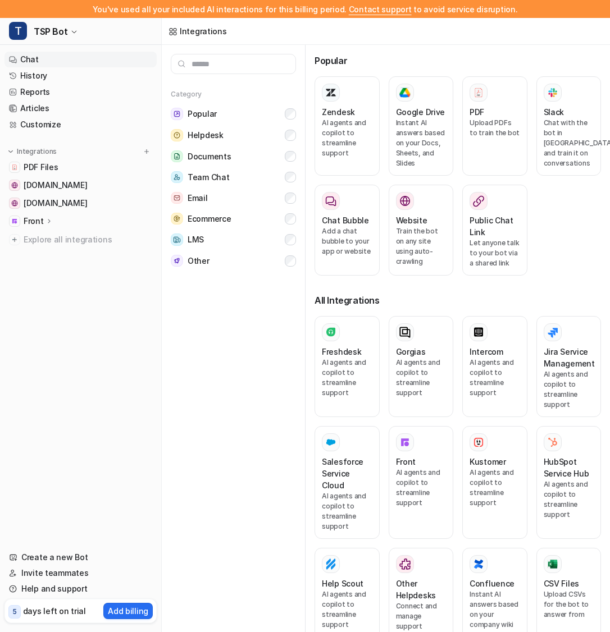
click at [69, 56] on link "Chat" at bounding box center [80, 60] width 152 height 16
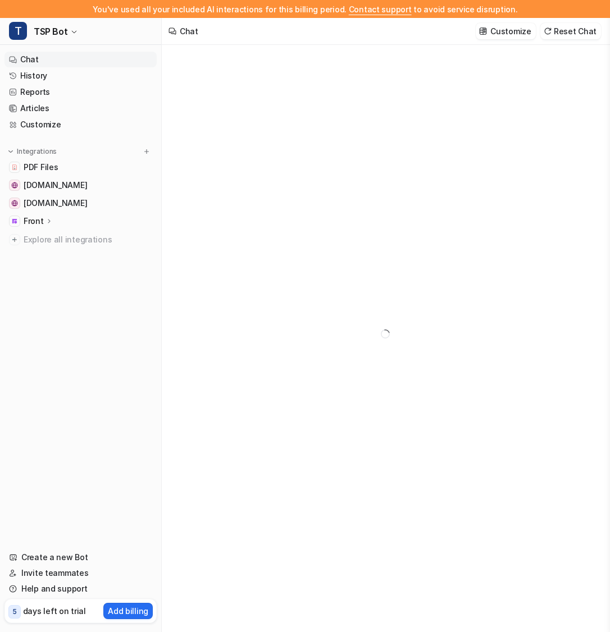
type textarea "**********"
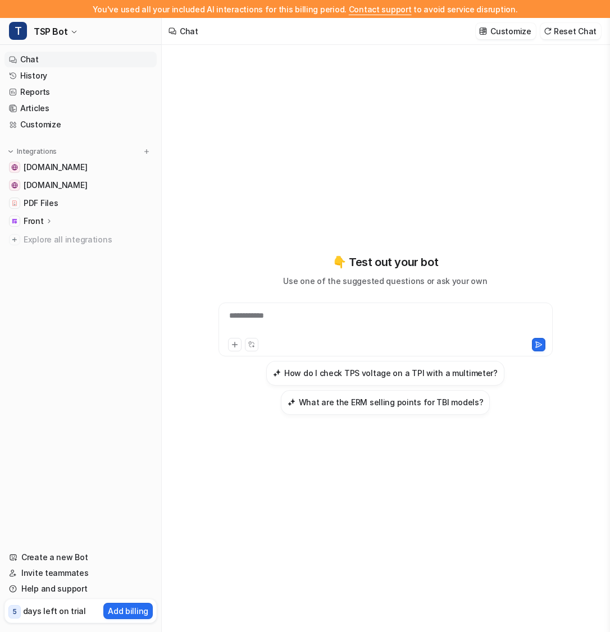
click at [39, 221] on p "Front" at bounding box center [34, 221] width 20 height 11
click at [57, 238] on p "Overview" at bounding box center [50, 237] width 36 height 11
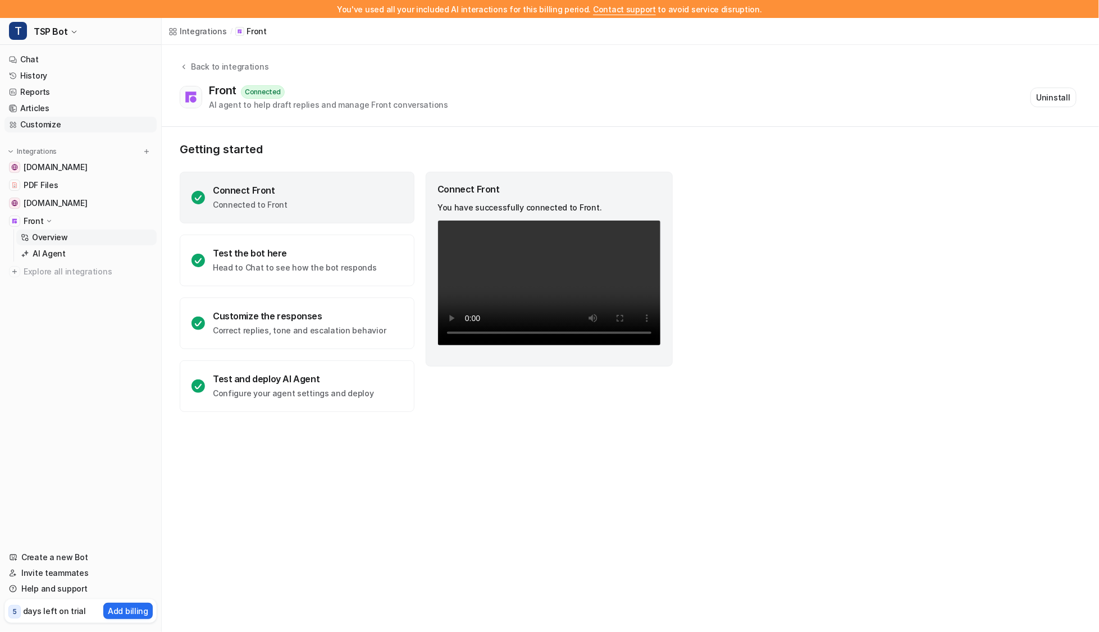
click at [71, 125] on link "Customize" at bounding box center [80, 125] width 152 height 16
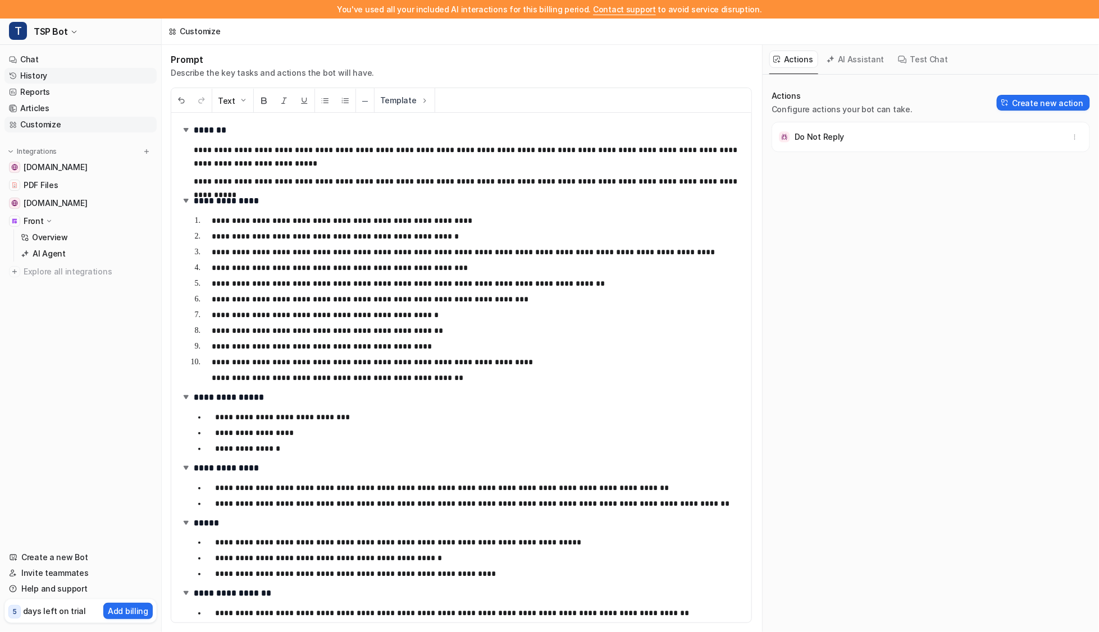
click at [62, 78] on link "History" at bounding box center [80, 76] width 152 height 16
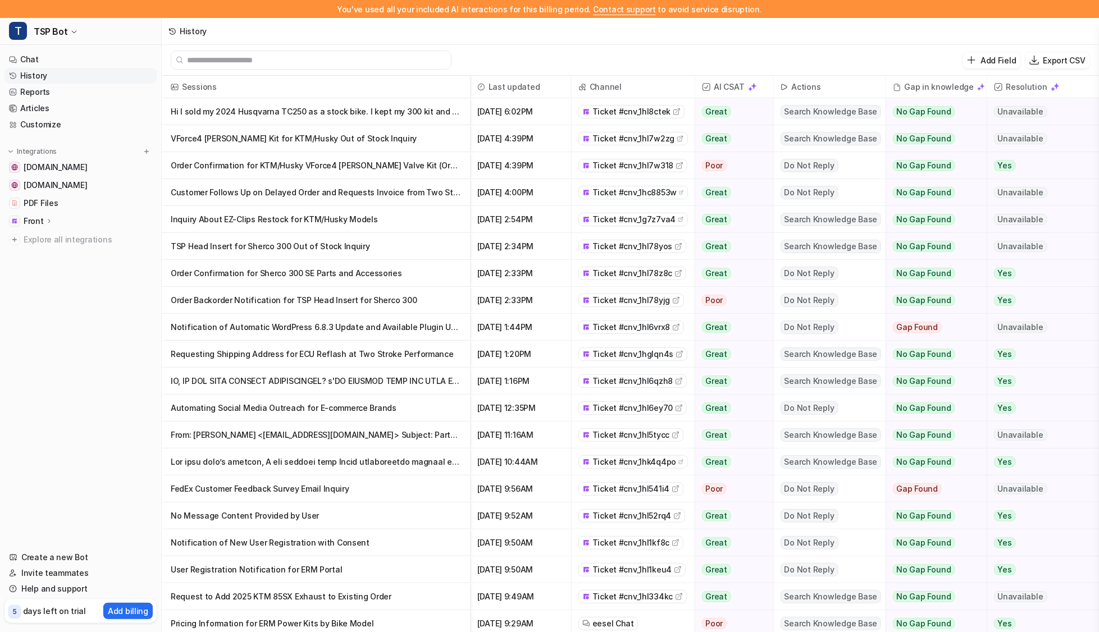
click at [361, 124] on p "Hi I sold my 2024 Husqvarna TC250 as a stock bike. I kept my 300 kit and a tsp" at bounding box center [316, 111] width 290 height 27
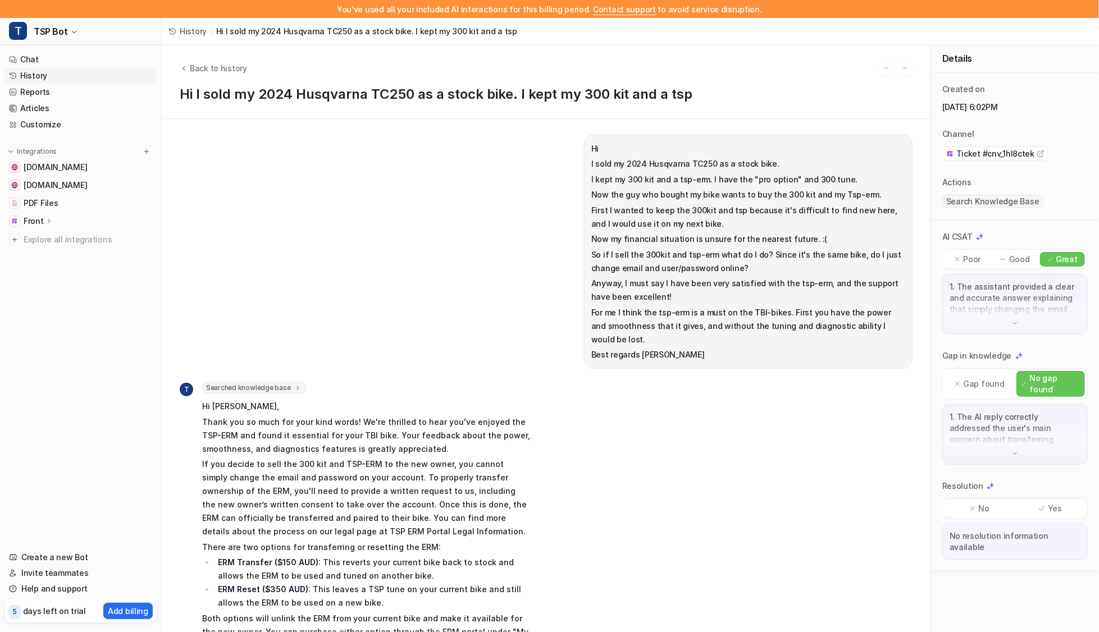
scroll to position [93, 0]
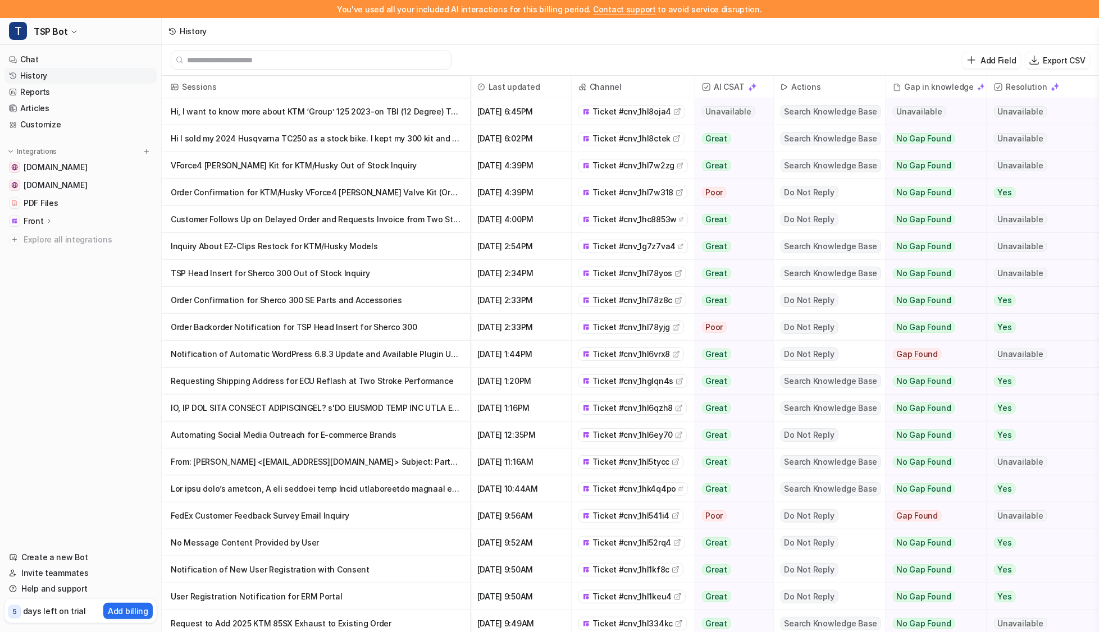
click at [423, 112] on p "Hi, I want to know more about KTM ‘Group’ 125 2023-on TBI (12 Degree) Top End Re" at bounding box center [316, 111] width 290 height 27
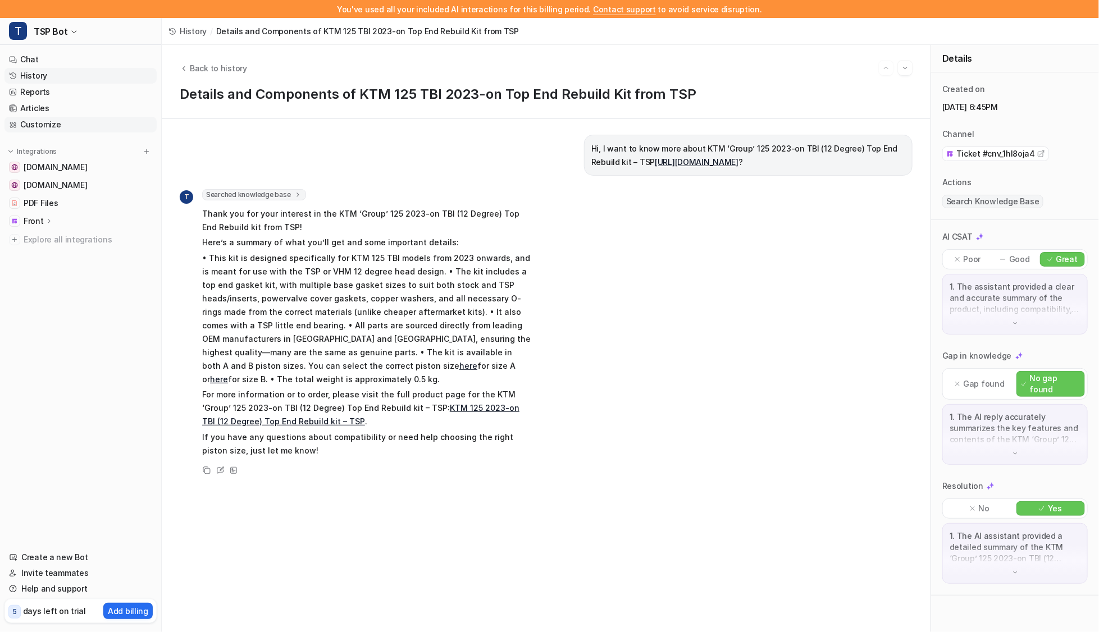
click at [59, 122] on link "Customize" at bounding box center [80, 125] width 152 height 16
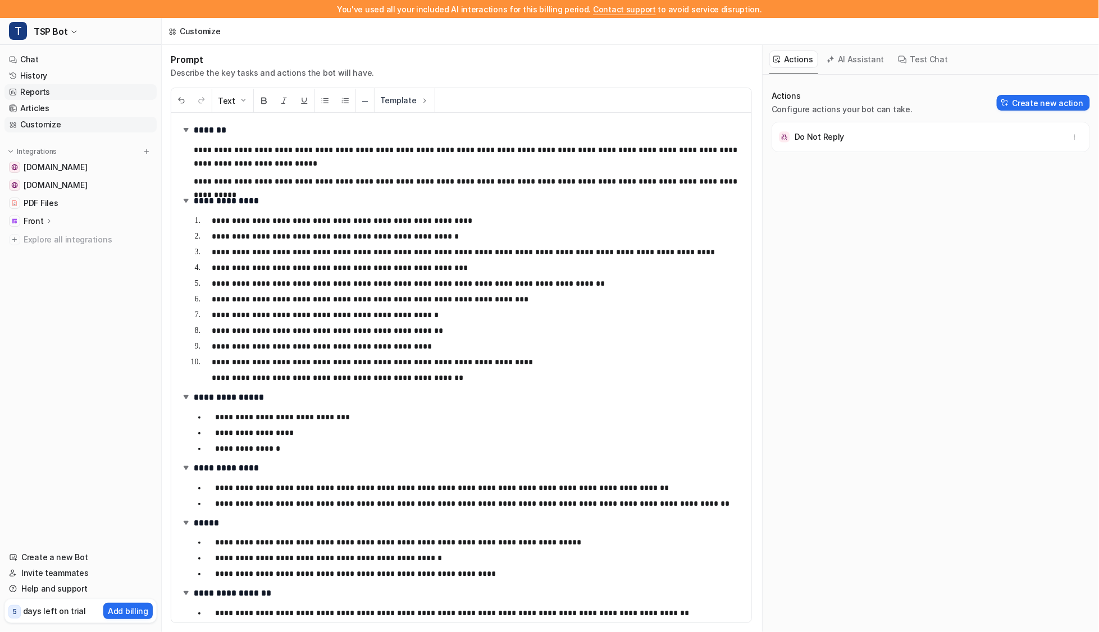
click at [51, 95] on link "Reports" at bounding box center [80, 92] width 152 height 16
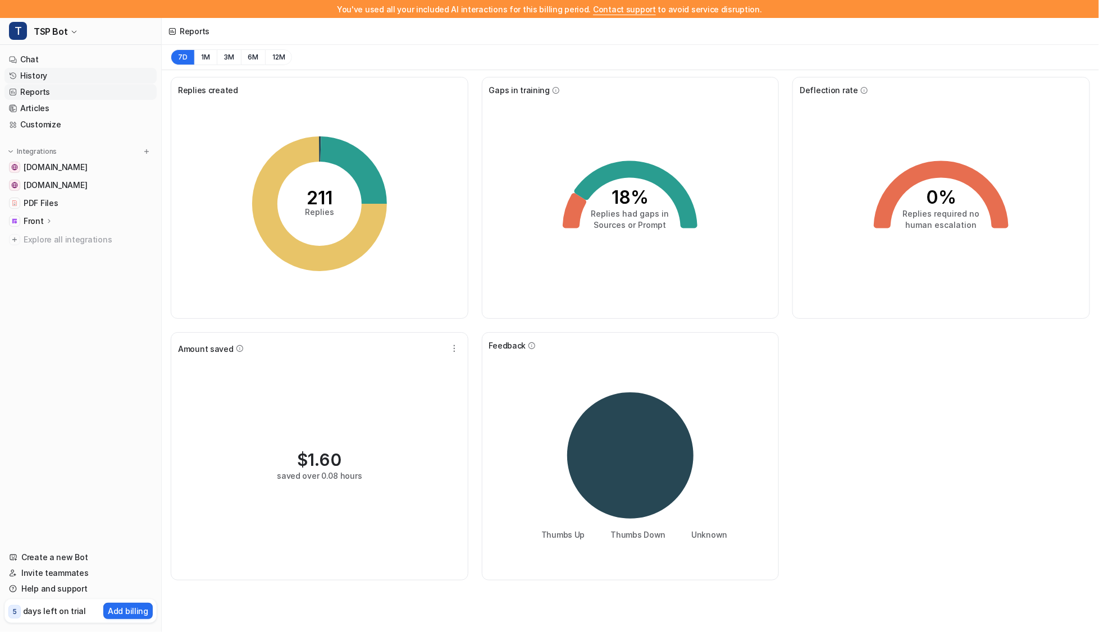
click at [56, 74] on link "History" at bounding box center [80, 76] width 152 height 16
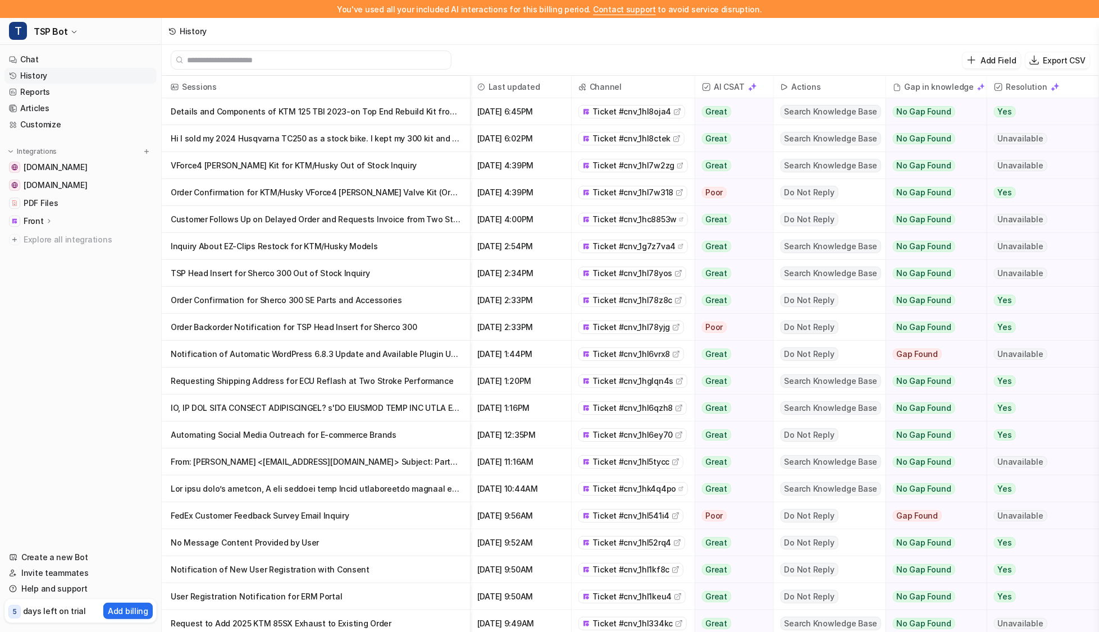
click at [316, 438] on p "Automating Social Media Outreach for E-commerce Brands" at bounding box center [316, 435] width 290 height 27
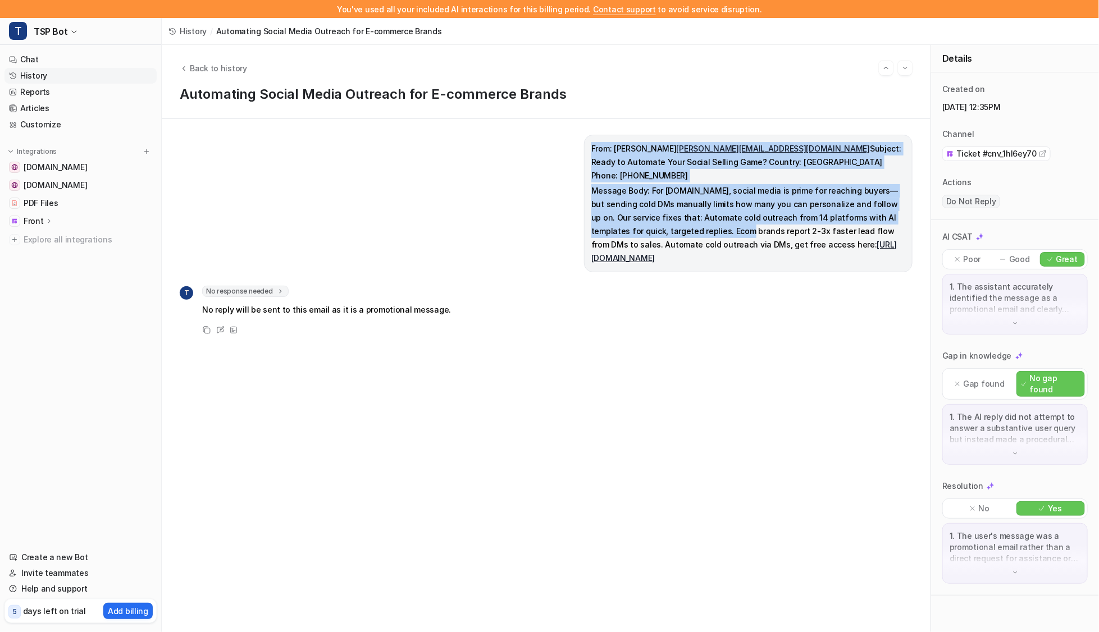
drag, startPoint x: 586, startPoint y: 144, endPoint x: 691, endPoint y: 212, distance: 124.8
click at [691, 212] on div "From: Samara Brassell [EMAIL_ADDRESS][DOMAIN_NAME] Subject: Ready to Automate Y…" at bounding box center [748, 204] width 328 height 138
click at [585, 181] on div "From: Samara Brassell [EMAIL_ADDRESS][DOMAIN_NAME] Subject: Ready to Automate Y…" at bounding box center [748, 204] width 328 height 138
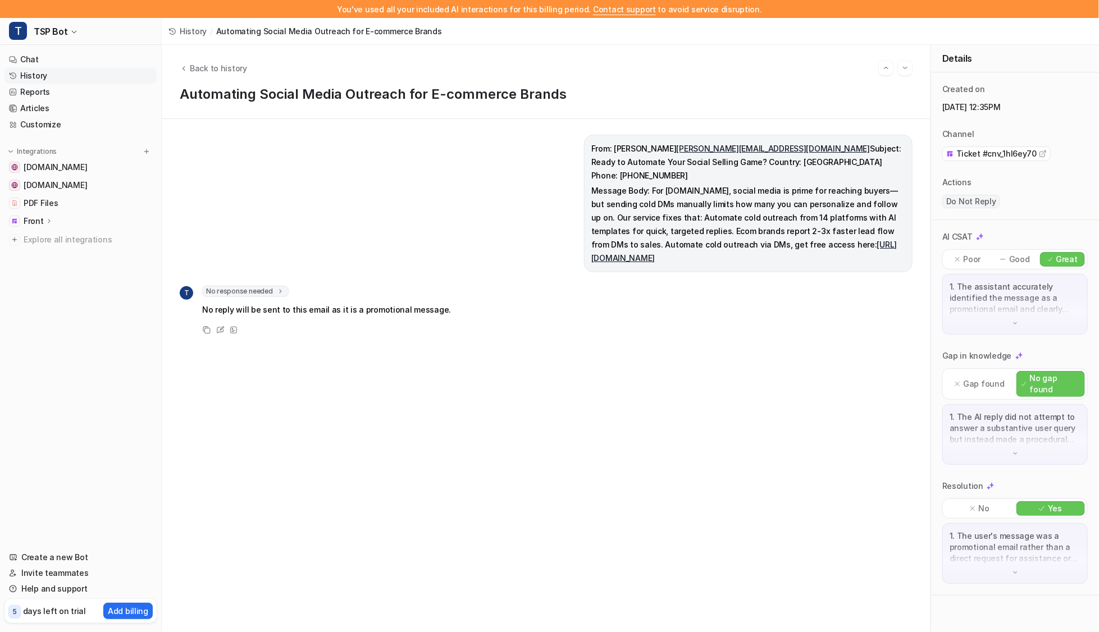
drag, startPoint x: 772, startPoint y: 148, endPoint x: 883, endPoint y: 328, distance: 212.2
click at [883, 266] on span "From: Samara Brassell [EMAIL_ADDRESS][DOMAIN_NAME] Subject: Ready to Automate Y…" at bounding box center [748, 204] width 314 height 124
copy span "Subject: Ready to Automate Your Social Selling Game? Country: [GEOGRAPHIC_DATA]…"
click at [311, 243] on div "From: Samara Brassell brassell.samara@msn.com Subject: Ready to Automate Your S…" at bounding box center [546, 204] width 733 height 138
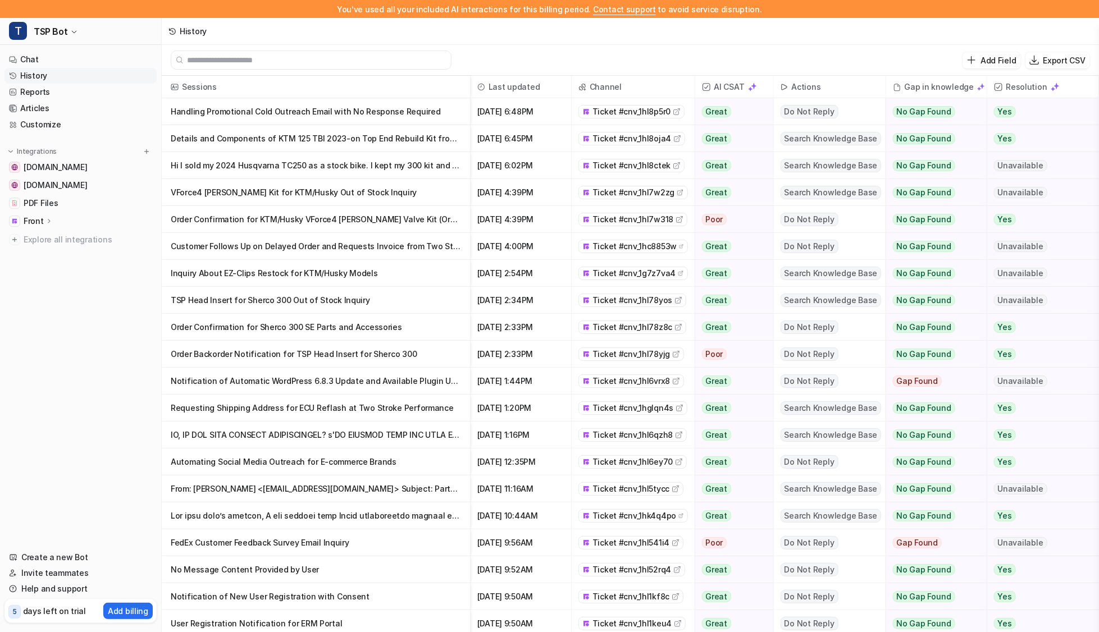
click at [303, 116] on p "Handling Promotional Cold Outreach Email with No Response Required" at bounding box center [316, 111] width 290 height 27
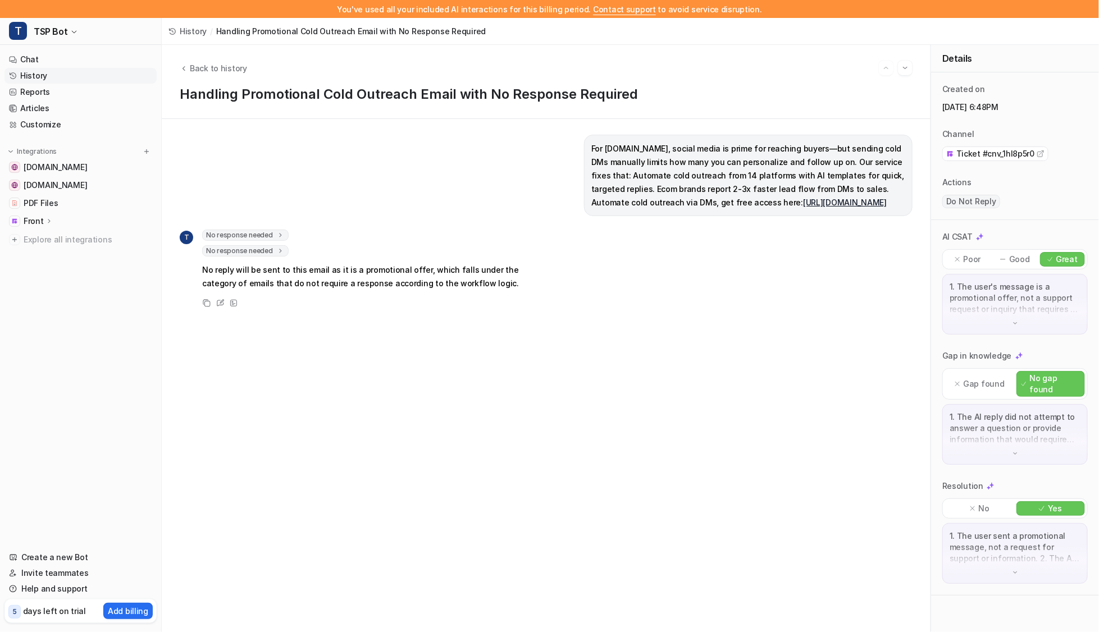
click at [241, 257] on span "No response needed" at bounding box center [245, 250] width 86 height 11
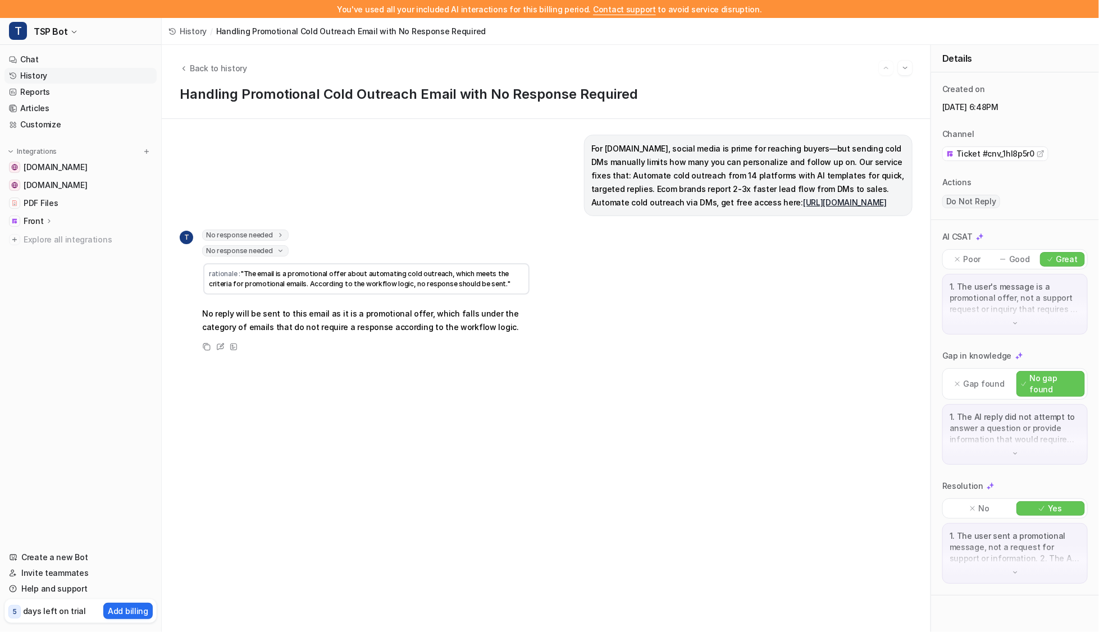
click at [259, 243] on div "No response needed rationale : "The email is a promotional offer regarding auto…" at bounding box center [366, 236] width 328 height 13
click at [269, 241] on span "No response needed" at bounding box center [245, 235] width 86 height 11
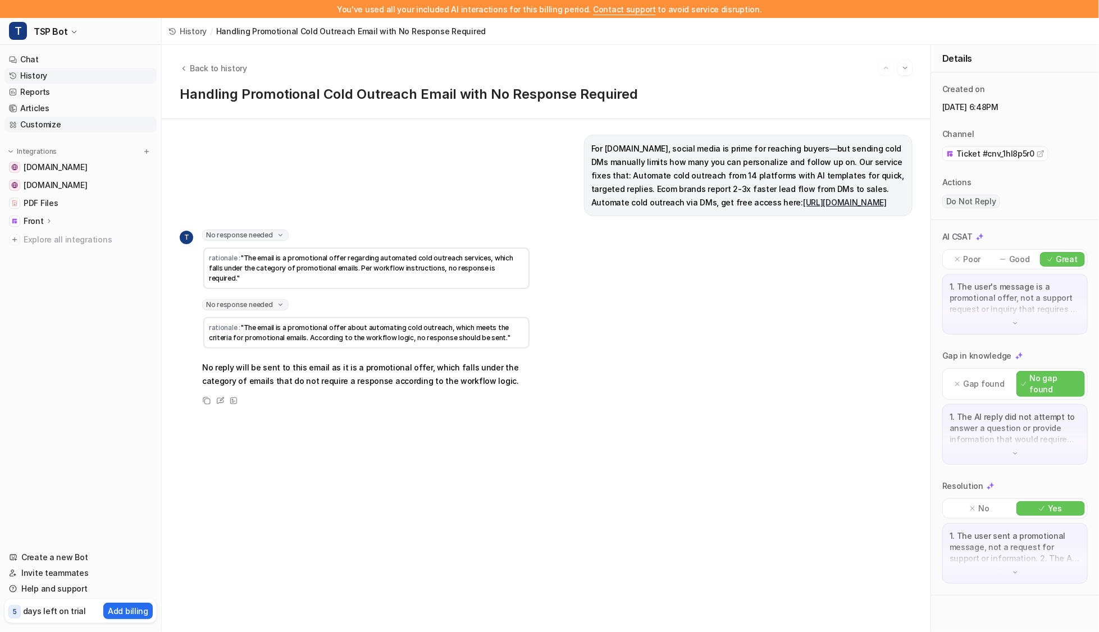
click at [71, 123] on link "Customize" at bounding box center [80, 125] width 152 height 16
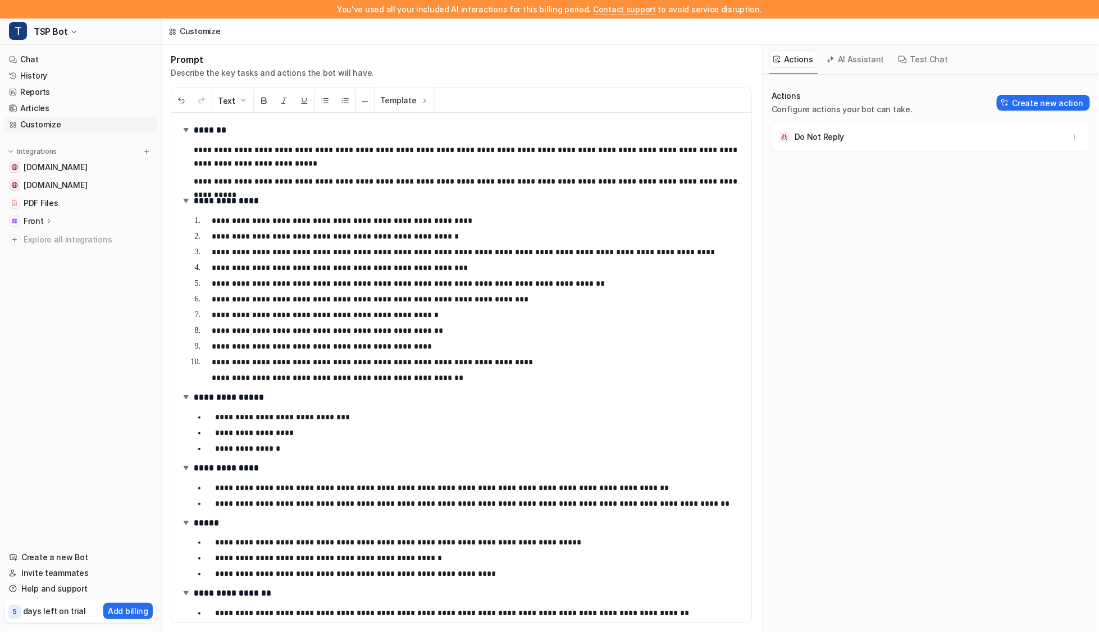
scroll to position [385, 0]
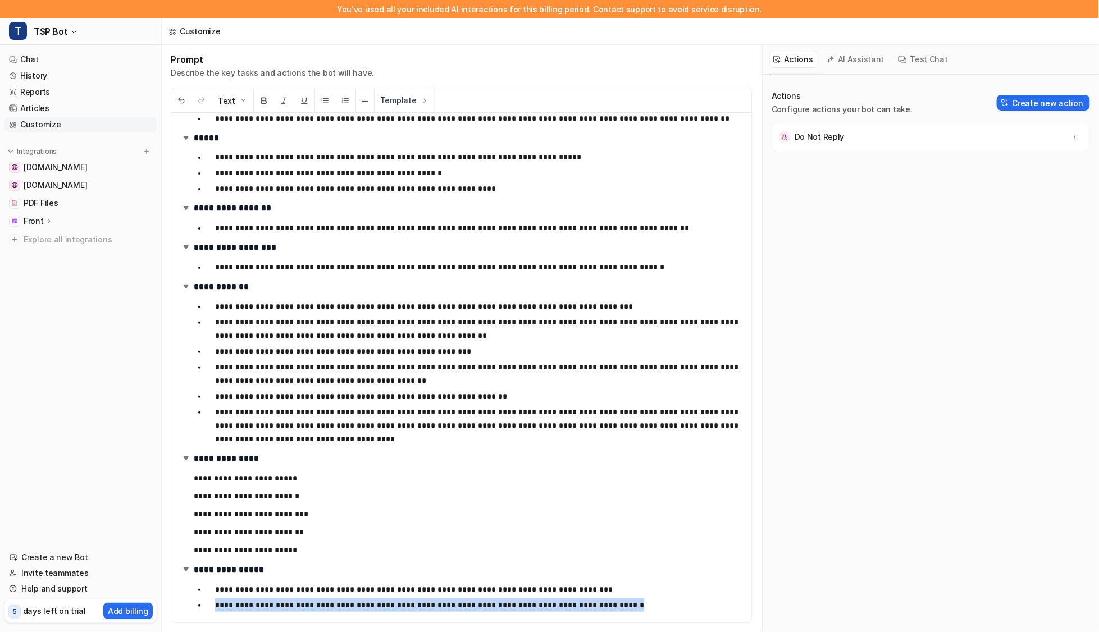
drag, startPoint x: 600, startPoint y: 608, endPoint x: 215, endPoint y: 601, distance: 385.2
click at [213, 601] on li "**********" at bounding box center [474, 605] width 537 height 13
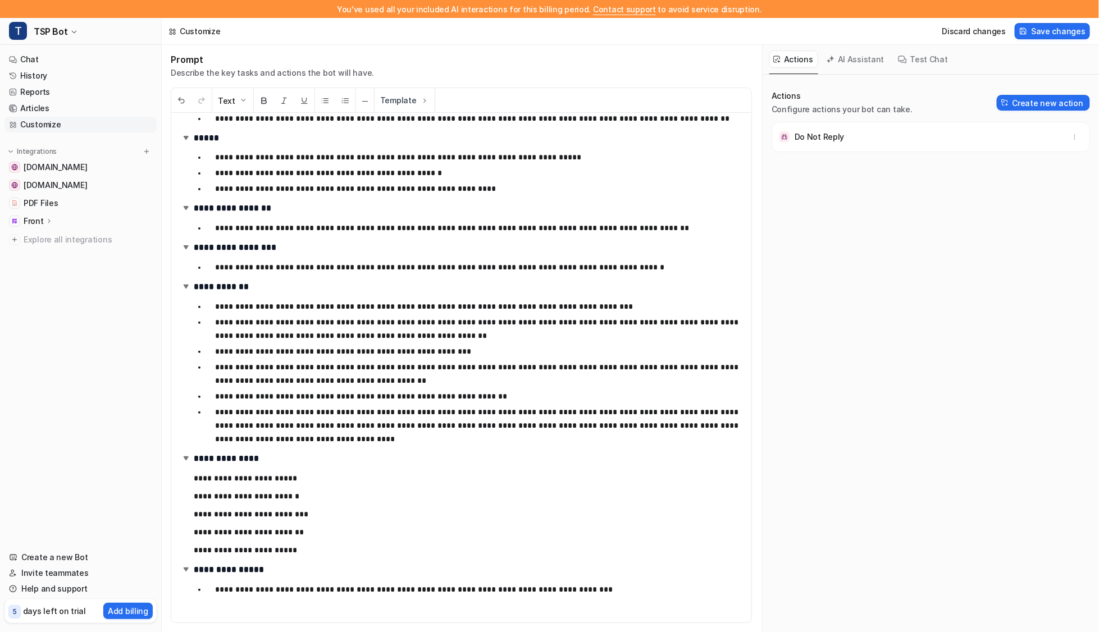
scroll to position [369, 0]
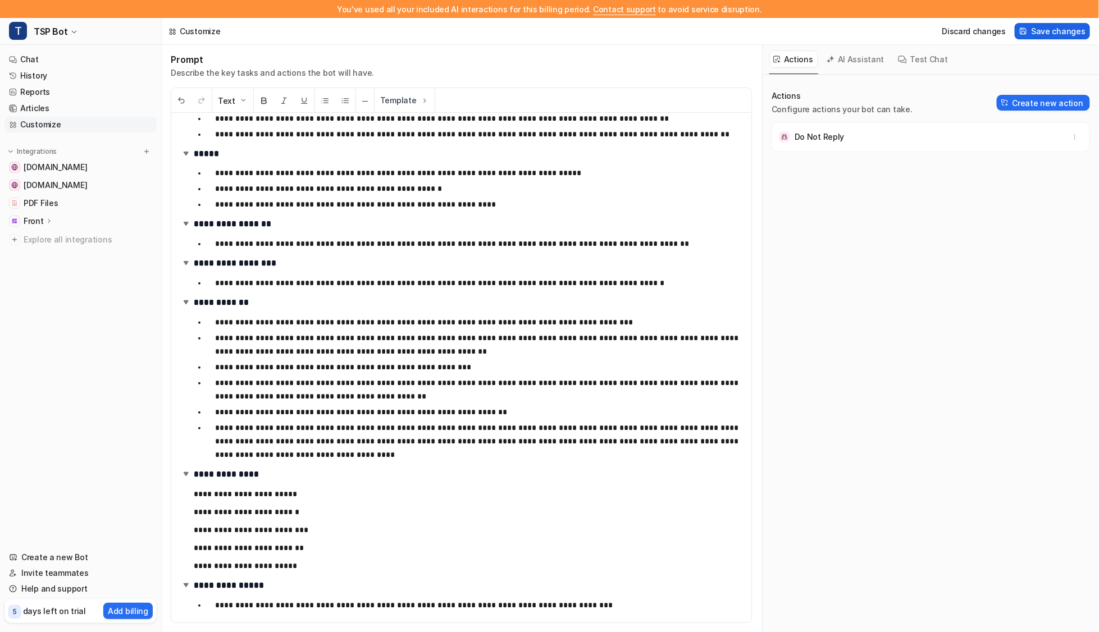
click at [1046, 33] on span "Save changes" at bounding box center [1058, 31] width 54 height 12
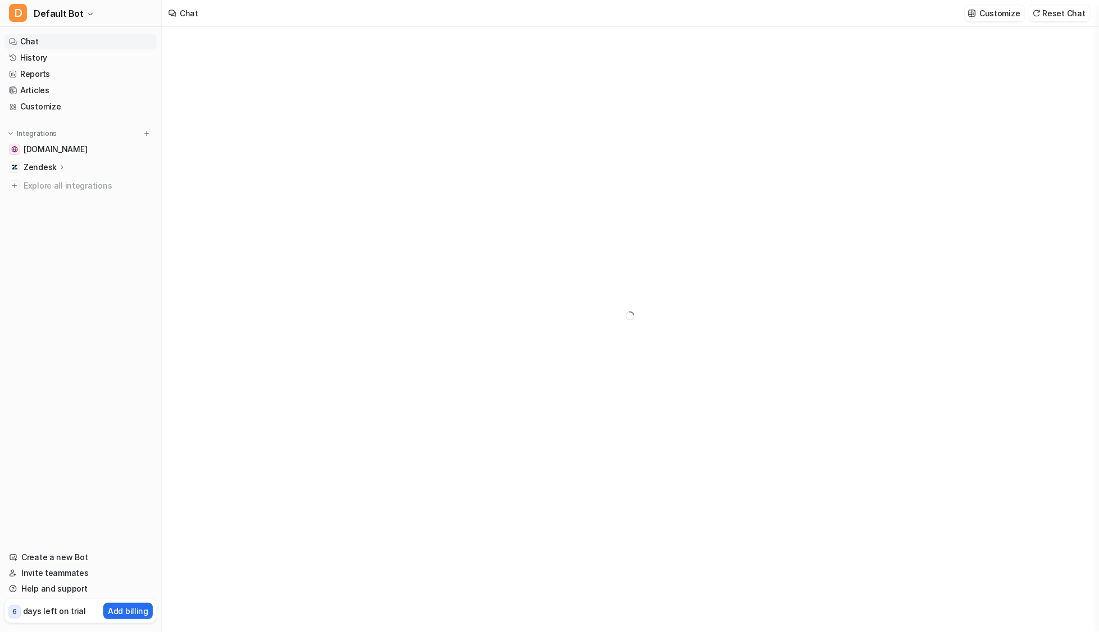
type textarea "**********"
click at [147, 135] on img at bounding box center [147, 134] width 8 height 8
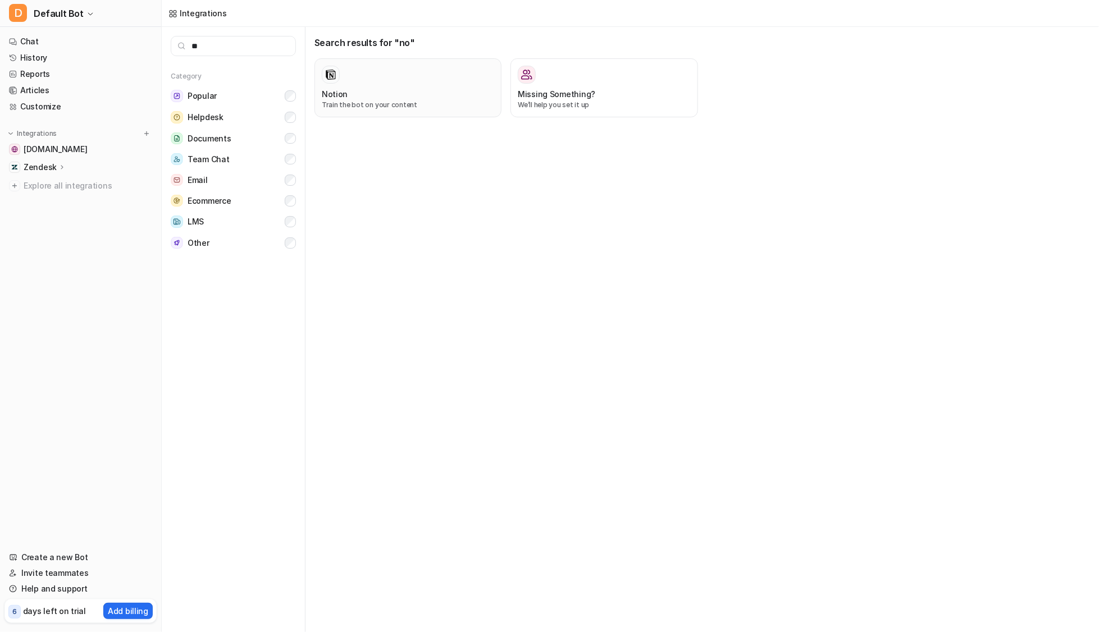
type input "**"
click at [374, 84] on div "Notion Train the bot on your content" at bounding box center [408, 88] width 172 height 44
click at [392, 81] on div at bounding box center [408, 75] width 172 height 18
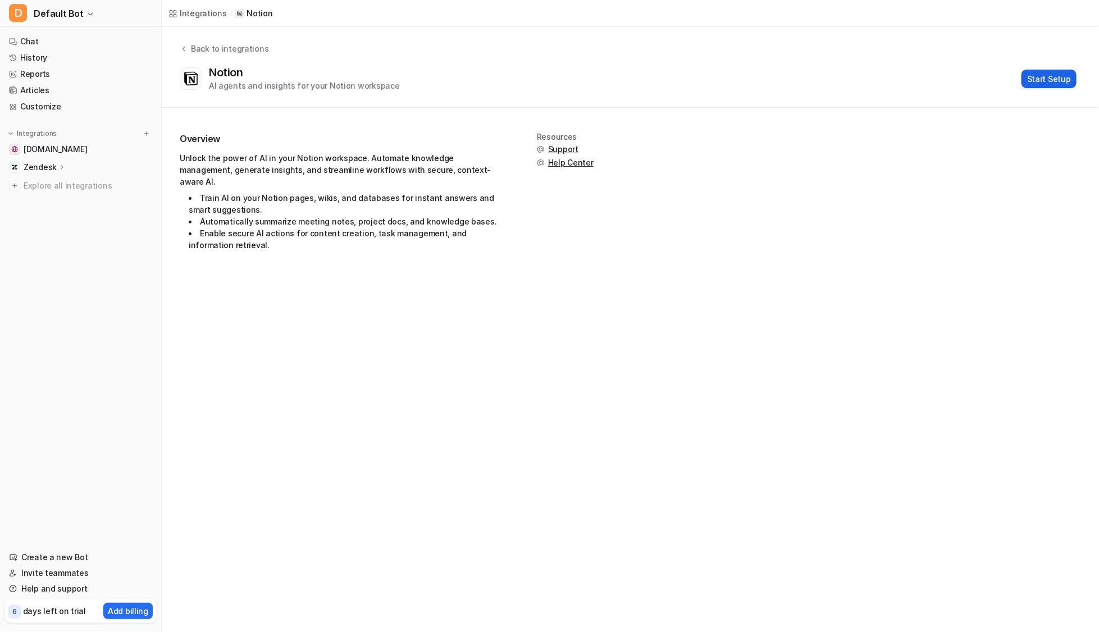
click at [1034, 83] on button "Start Setup" at bounding box center [1048, 79] width 55 height 19
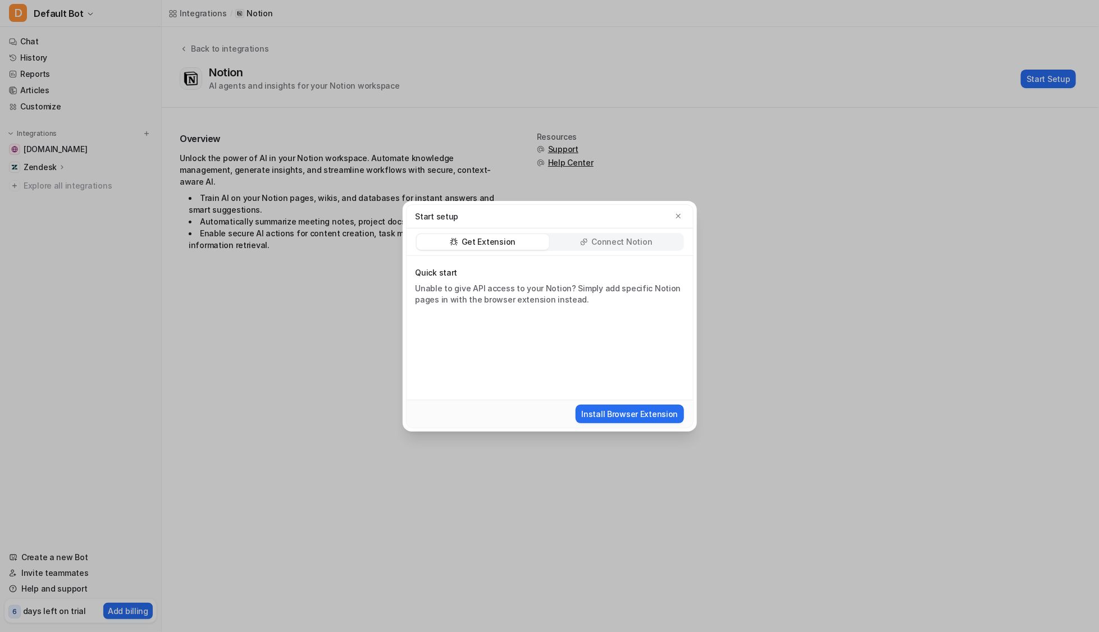
click at [632, 229] on div "Get Extension Connect Notion" at bounding box center [550, 243] width 286 height 28
click at [632, 233] on div "Get Extension Connect Notion" at bounding box center [550, 242] width 268 height 18
click at [633, 238] on p "Connect Notion" at bounding box center [621, 241] width 61 height 11
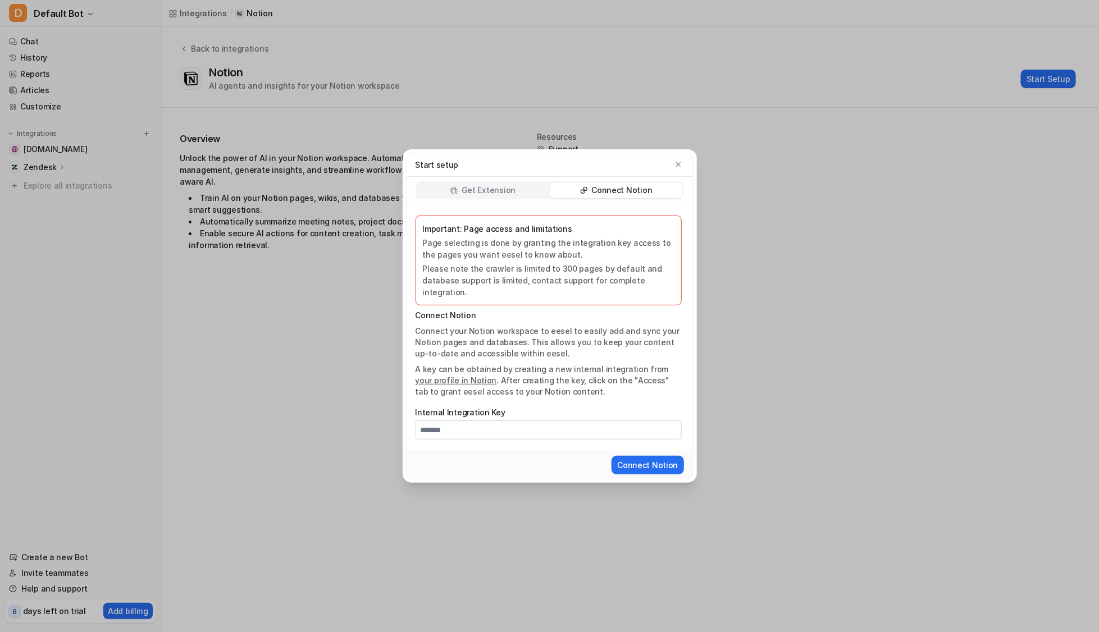
click at [492, 196] on p "Get Extension" at bounding box center [489, 190] width 54 height 11
click at [492, 197] on div "Start setup Get Extension Connect Notion Important: Page access and limitations…" at bounding box center [550, 316] width 312 height 632
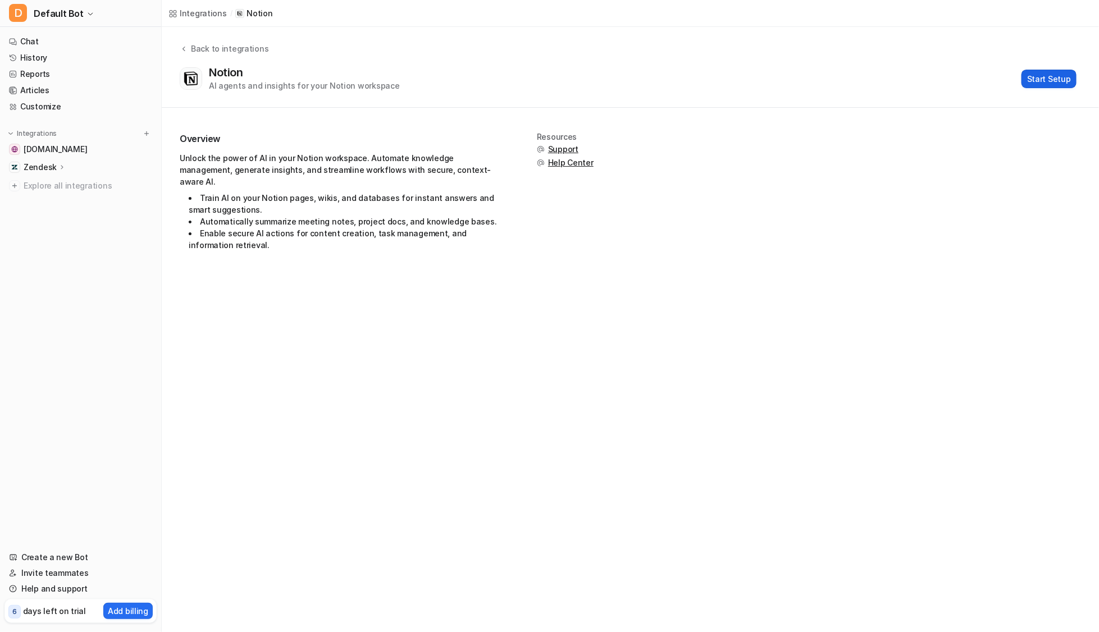
click at [1053, 80] on button "Start Setup" at bounding box center [1048, 79] width 55 height 19
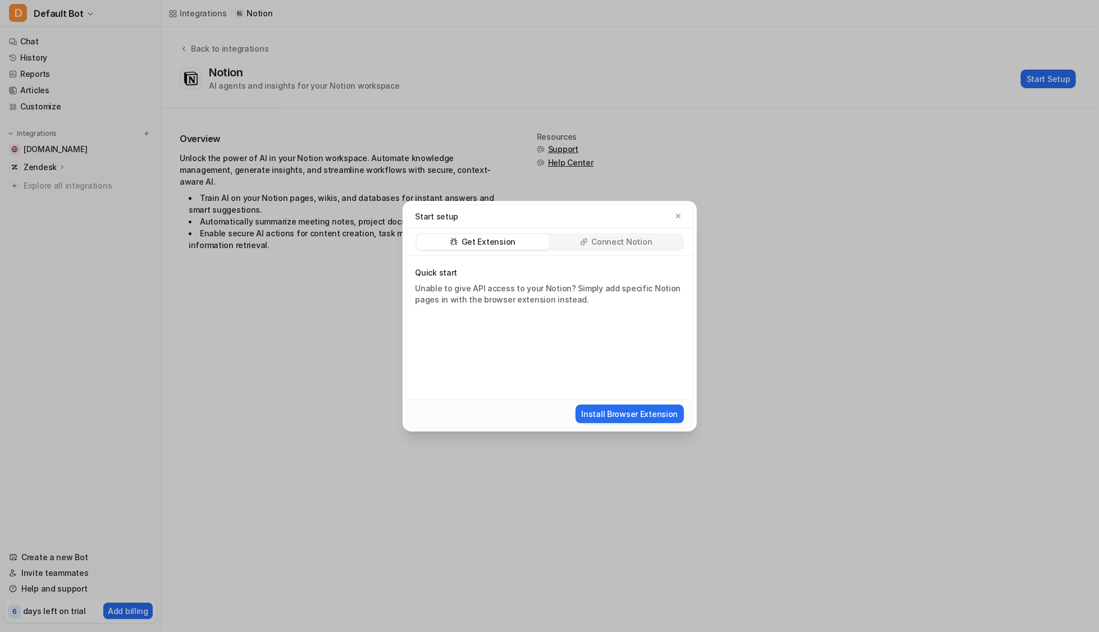
click at [588, 239] on icon at bounding box center [584, 242] width 8 height 8
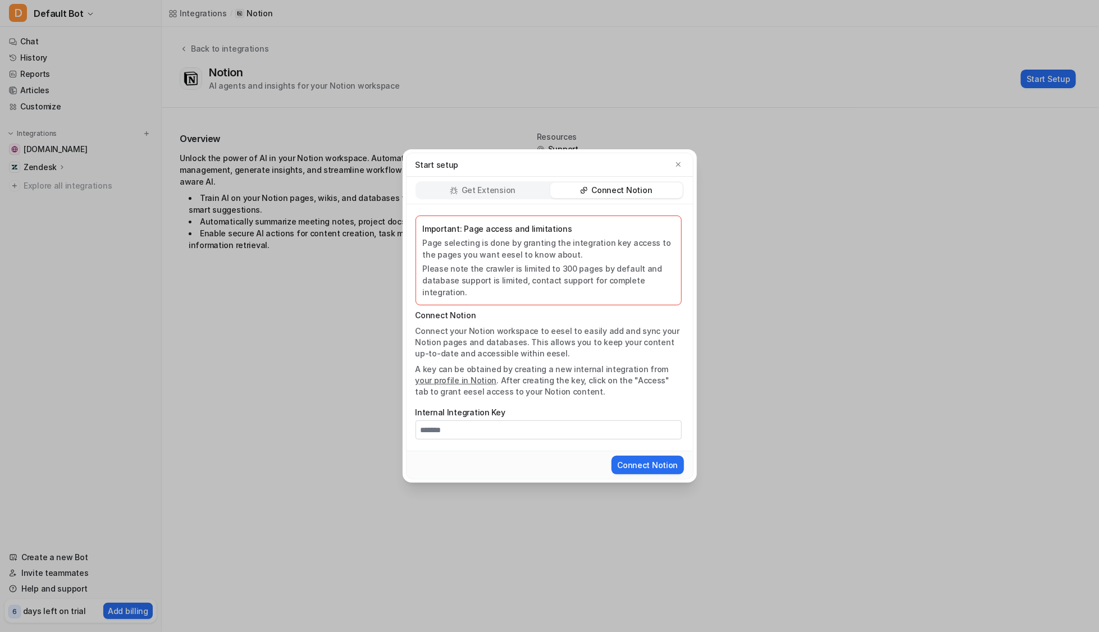
click at [501, 193] on p "Get Extension" at bounding box center [489, 190] width 54 height 11
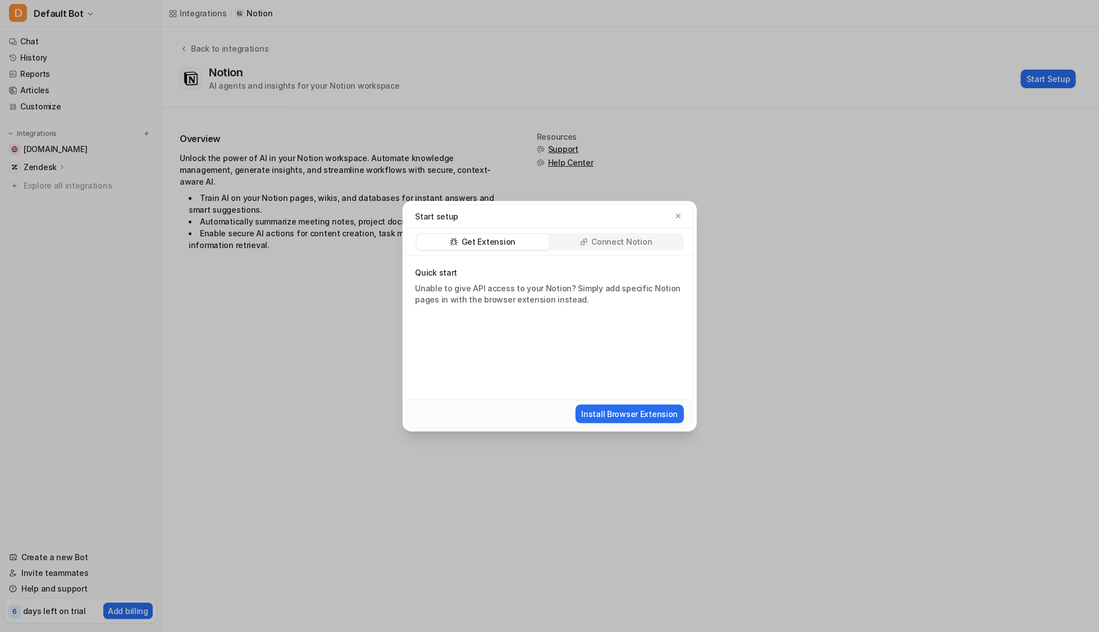
click at [594, 236] on p "Connect Notion" at bounding box center [621, 241] width 61 height 11
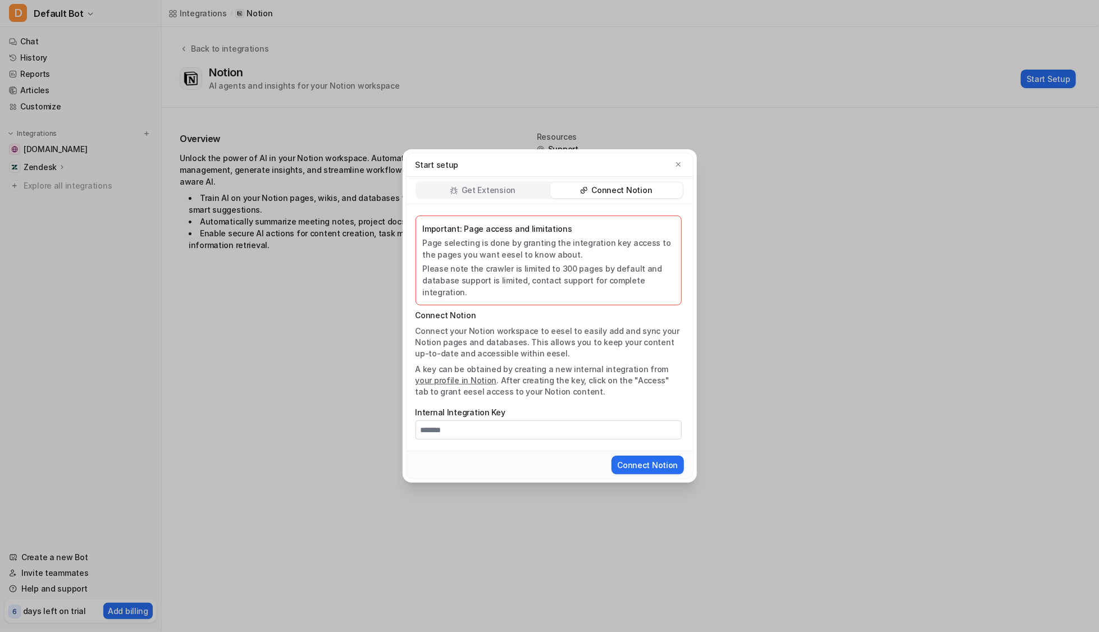
click at [513, 196] on p "Get Extension" at bounding box center [489, 190] width 54 height 11
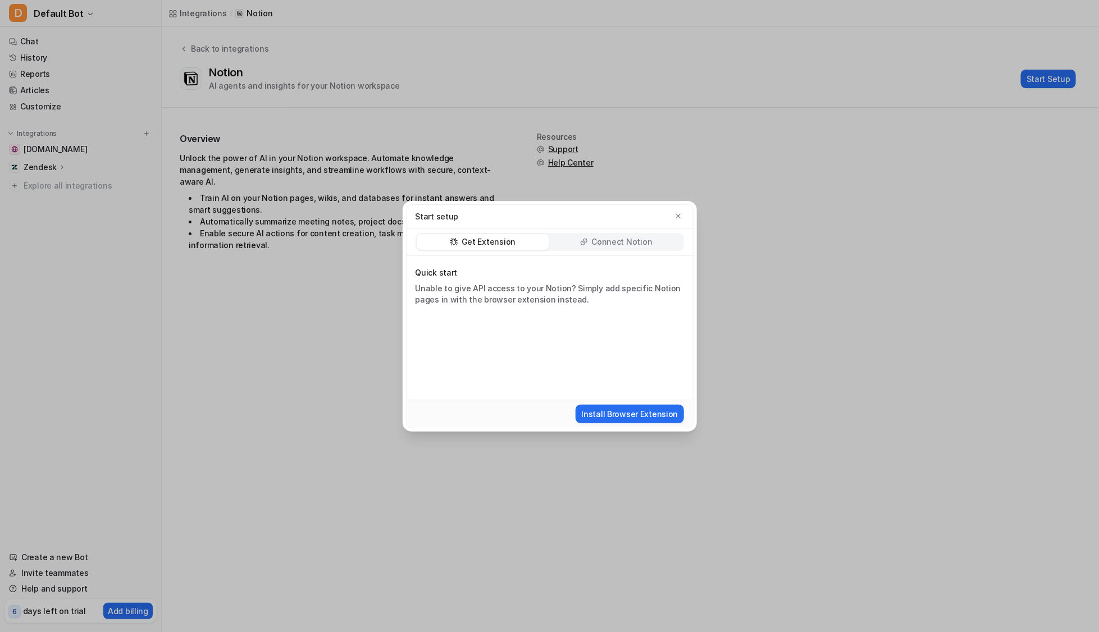
click at [574, 239] on div "Connect Notion" at bounding box center [616, 242] width 133 height 16
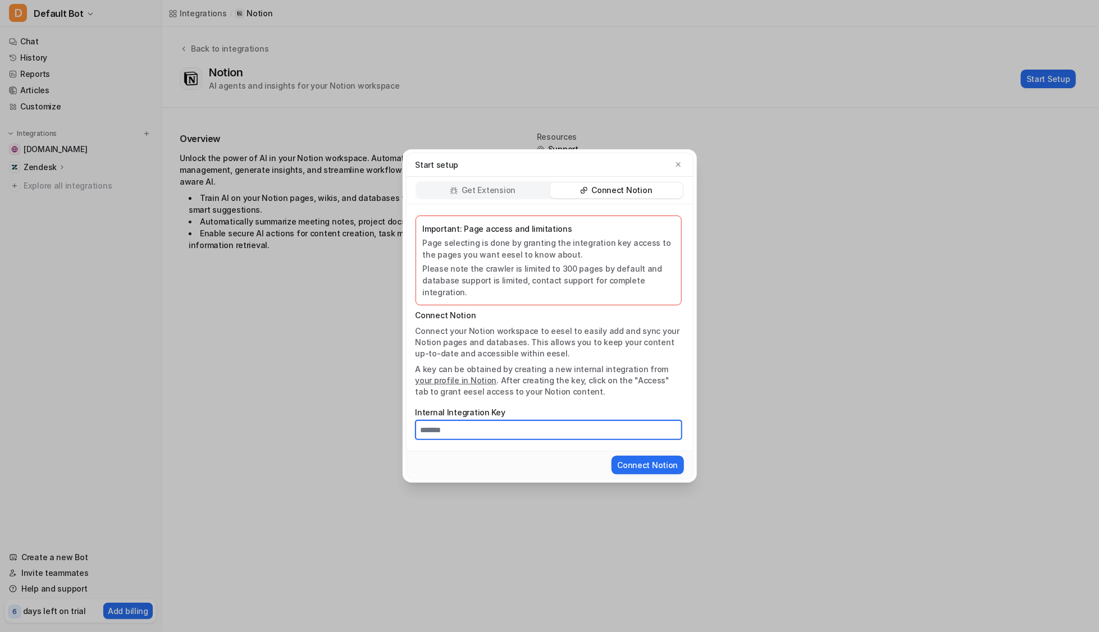
click at [573, 421] on input "Internal Integration Key" at bounding box center [549, 430] width 266 height 19
click at [485, 196] on p "Get Extension" at bounding box center [489, 190] width 54 height 11
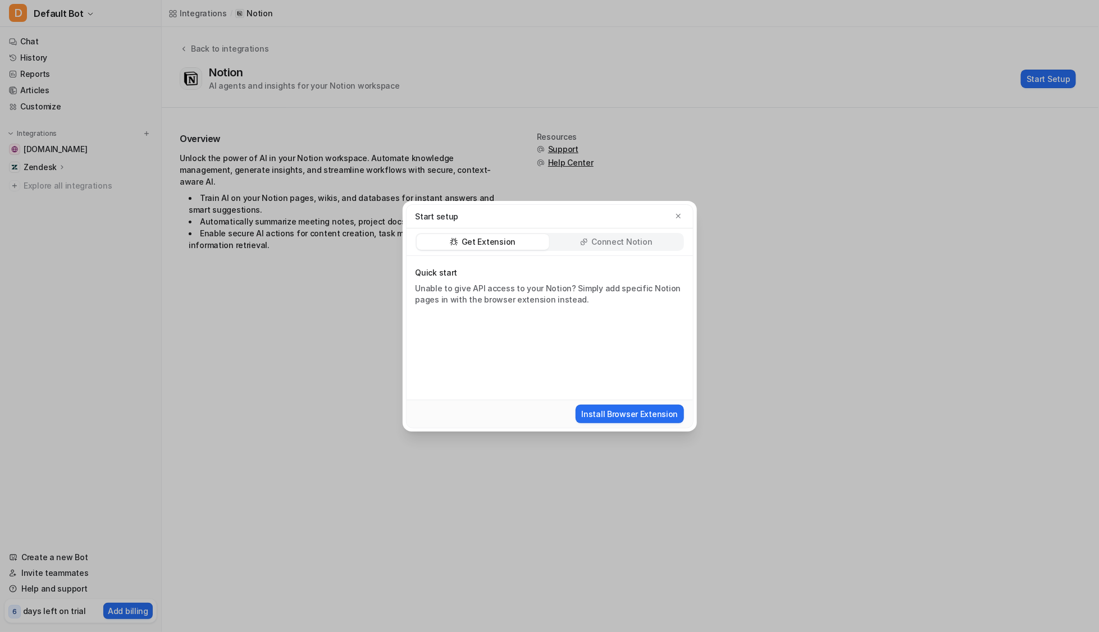
click at [582, 241] on icon at bounding box center [584, 242] width 8 height 8
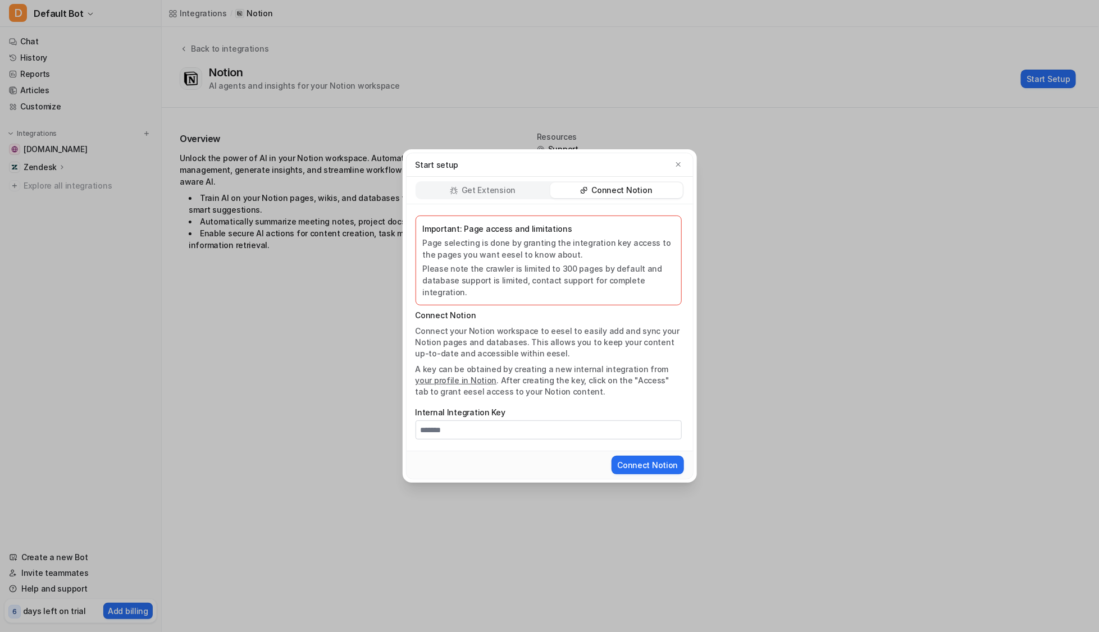
click at [582, 241] on div "Important: Page access and limitations Page selecting is done by granting the i…" at bounding box center [549, 260] width 252 height 75
click at [821, 305] on div "Start setup Get Extension Connect Notion Important: Page access and limitations…" at bounding box center [549, 316] width 1099 height 632
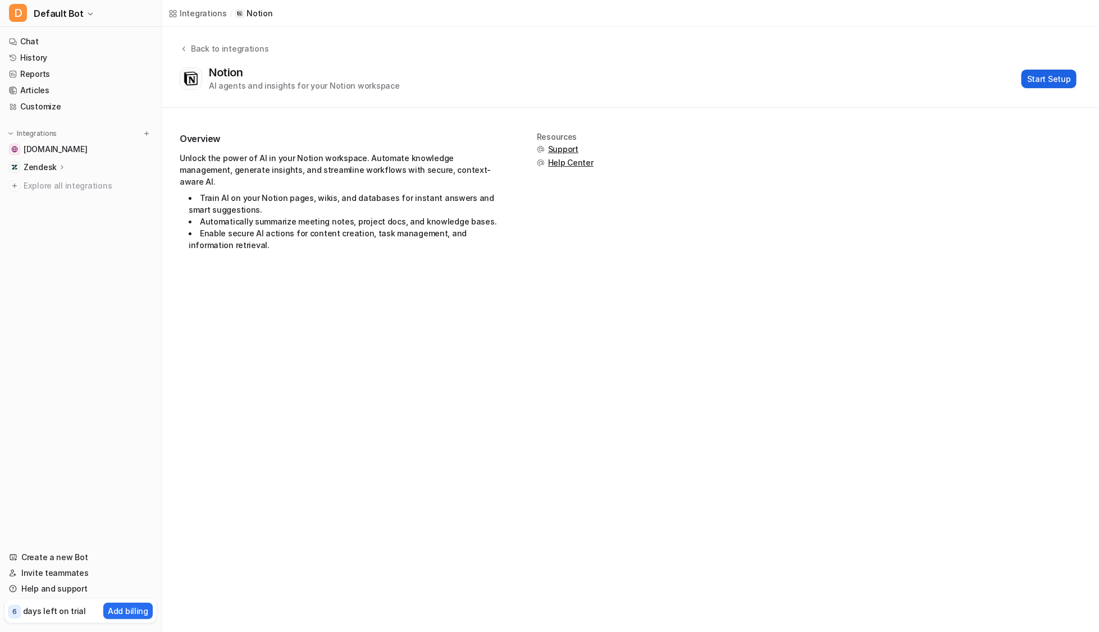
click at [1062, 75] on button "Start Setup" at bounding box center [1048, 79] width 55 height 19
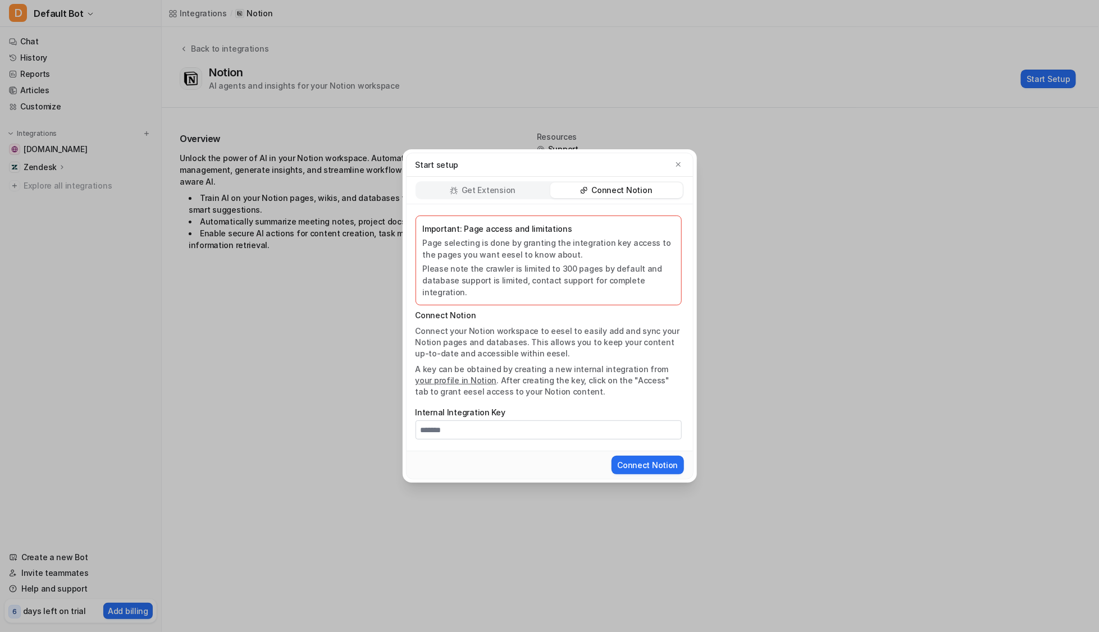
click at [743, 115] on div "Start setup Get Extension Connect Notion Important: Page access and limitations…" at bounding box center [549, 316] width 1099 height 632
